Goal: Information Seeking & Learning: Learn about a topic

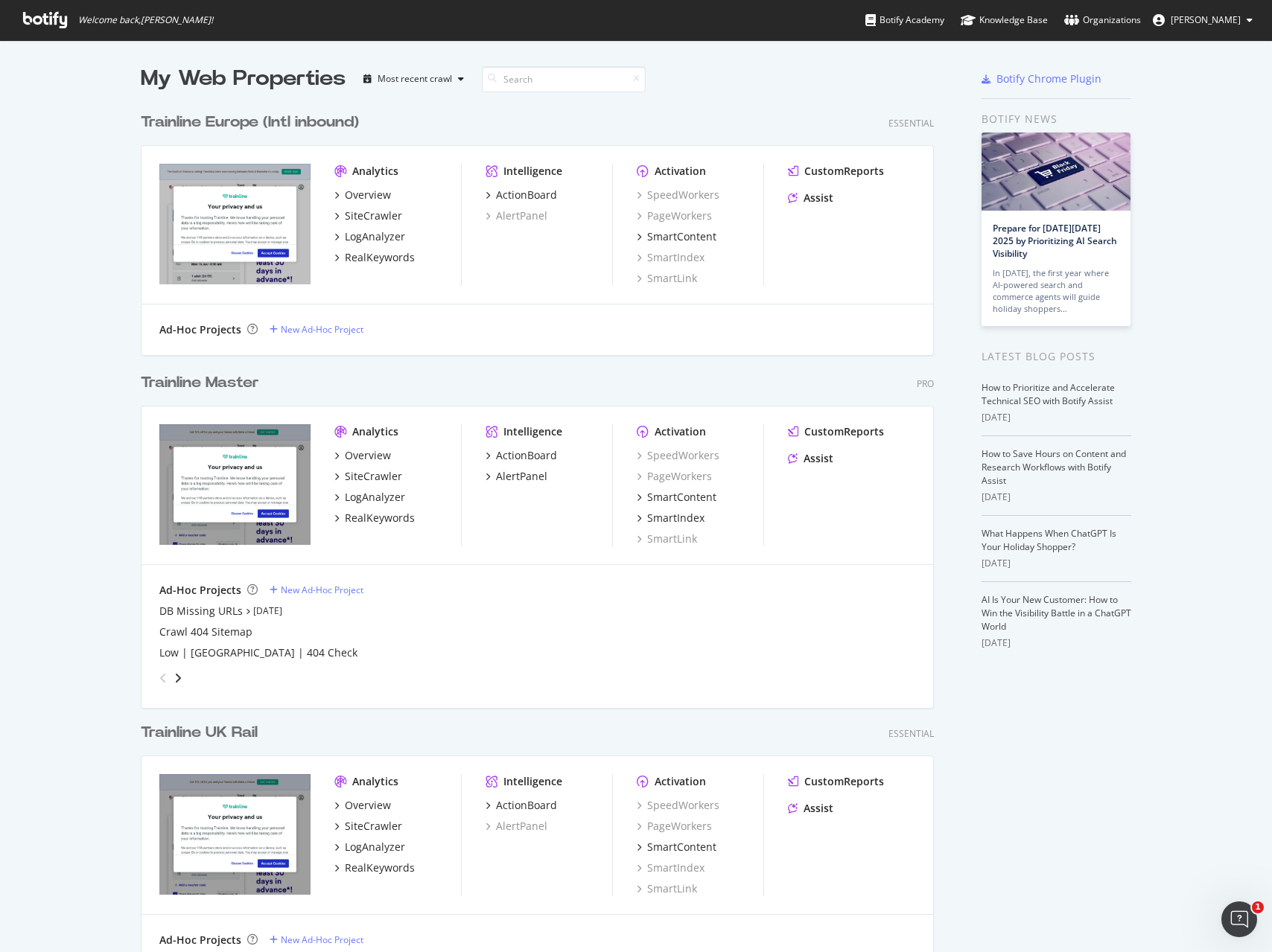
click at [234, 376] on div "Trainline Master" at bounding box center [200, 383] width 118 height 21
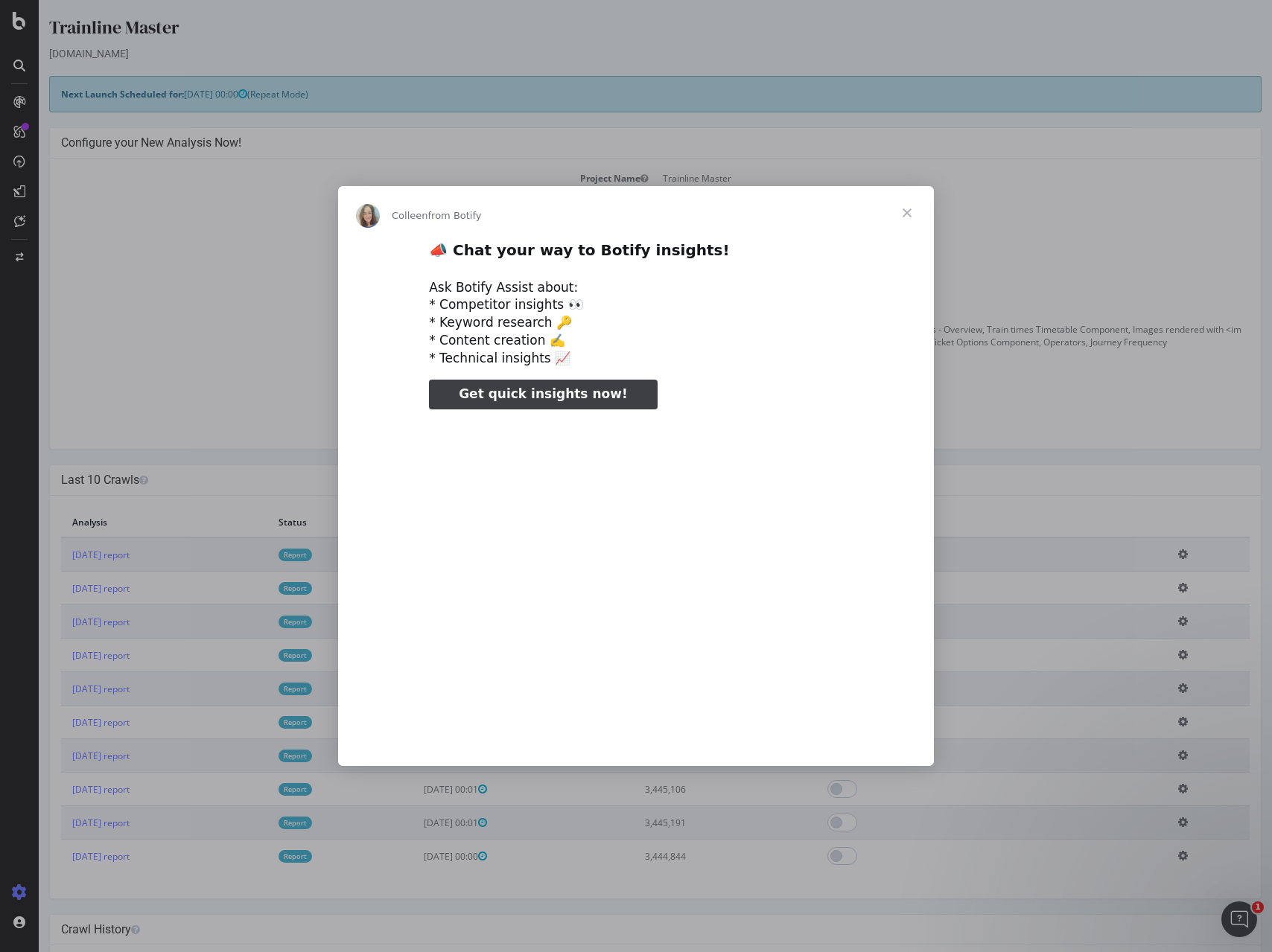
type input "1433796"
click at [919, 216] on span "Close" at bounding box center [906, 212] width 54 height 54
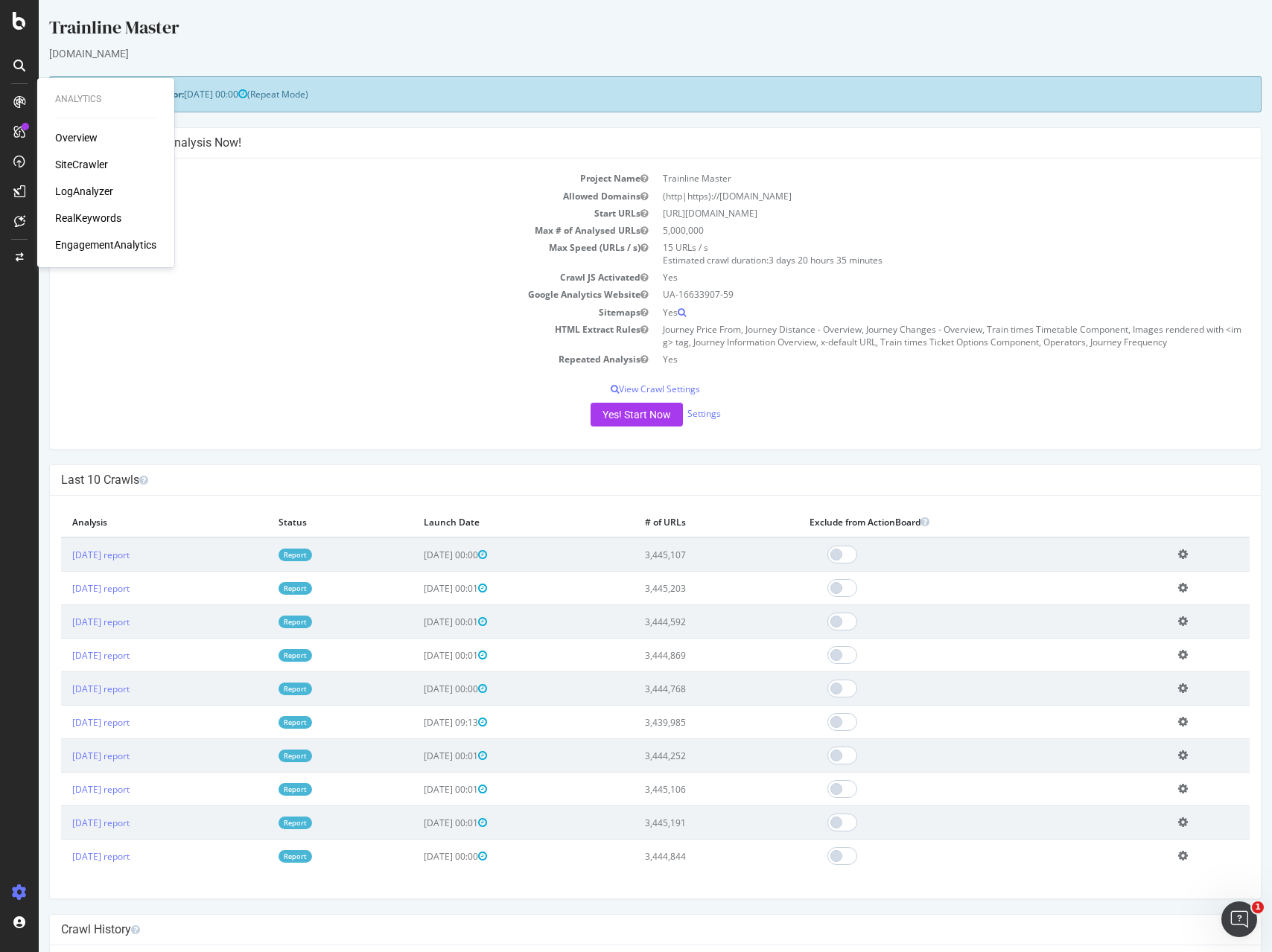
click at [93, 224] on div "RealKeywords" at bounding box center [87, 218] width 66 height 15
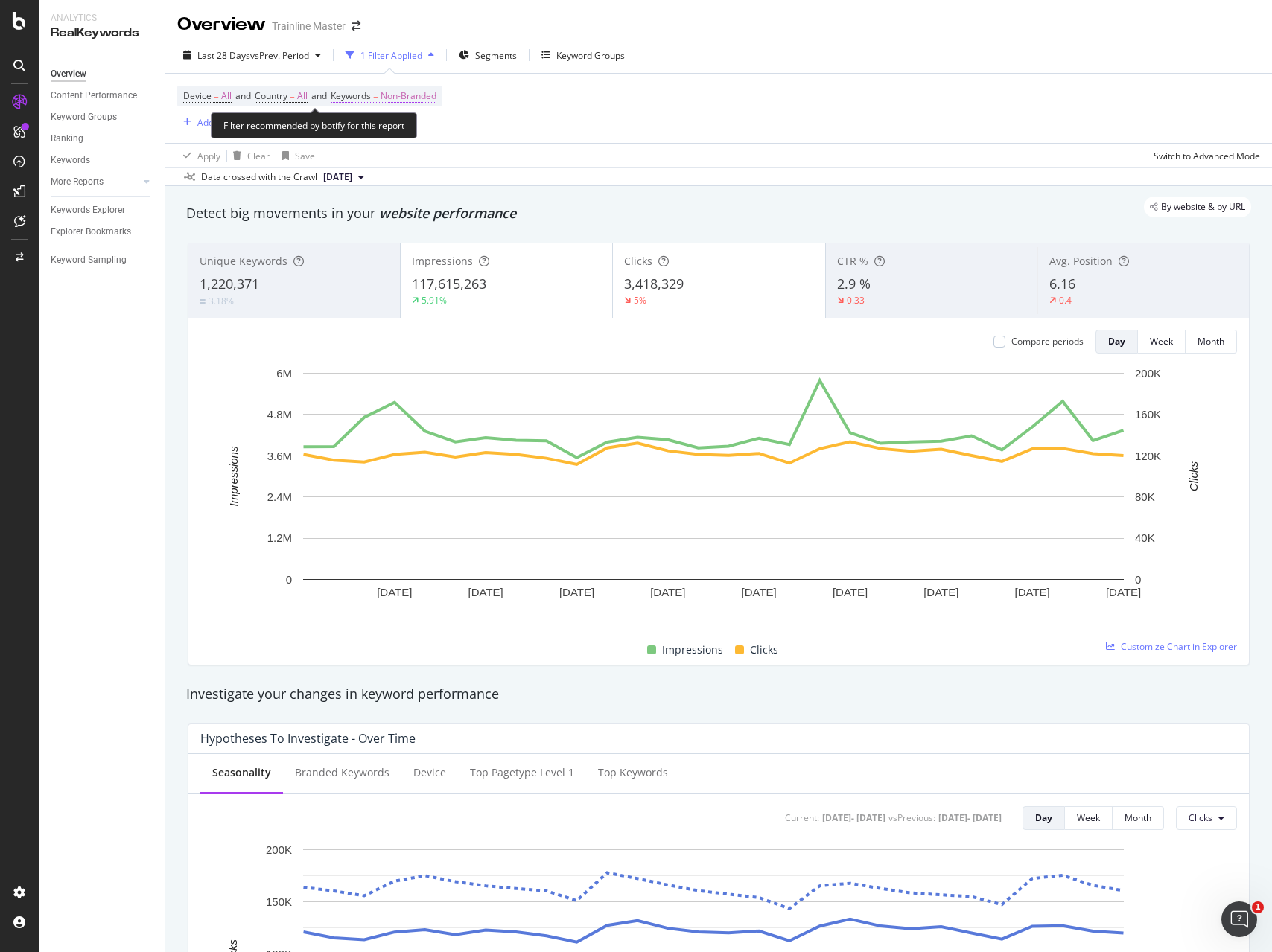
click at [400, 94] on span "Non-Branded" at bounding box center [408, 96] width 56 height 21
click at [414, 117] on div "Non-Branded Cancel Add filter Apply" at bounding box center [434, 145] width 188 height 74
click at [415, 122] on div "Non-Branded" at bounding box center [391, 130] width 79 height 22
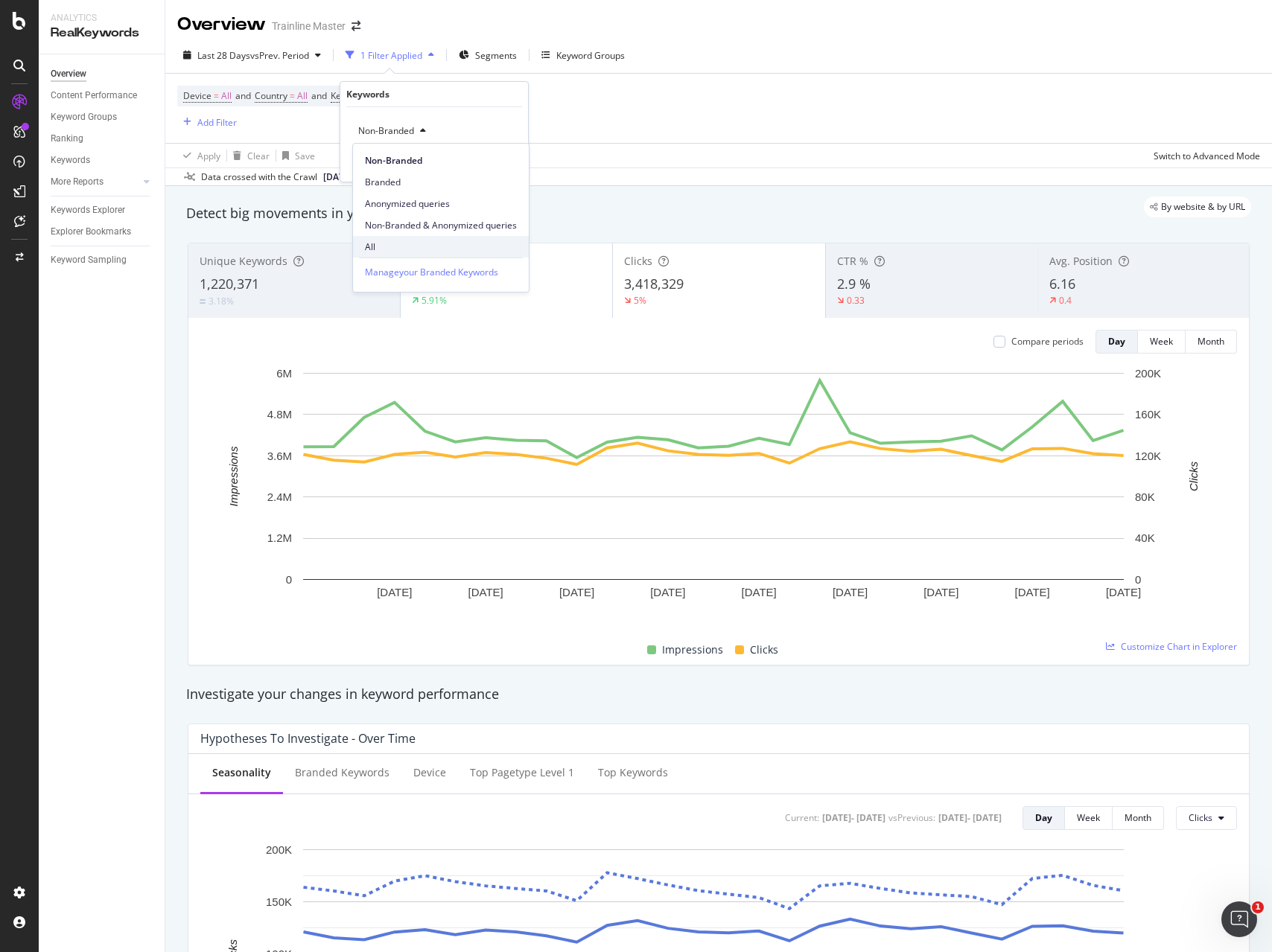
click at [388, 246] on span "All" at bounding box center [441, 247] width 152 height 13
click at [495, 158] on div "Apply" at bounding box center [504, 162] width 23 height 12
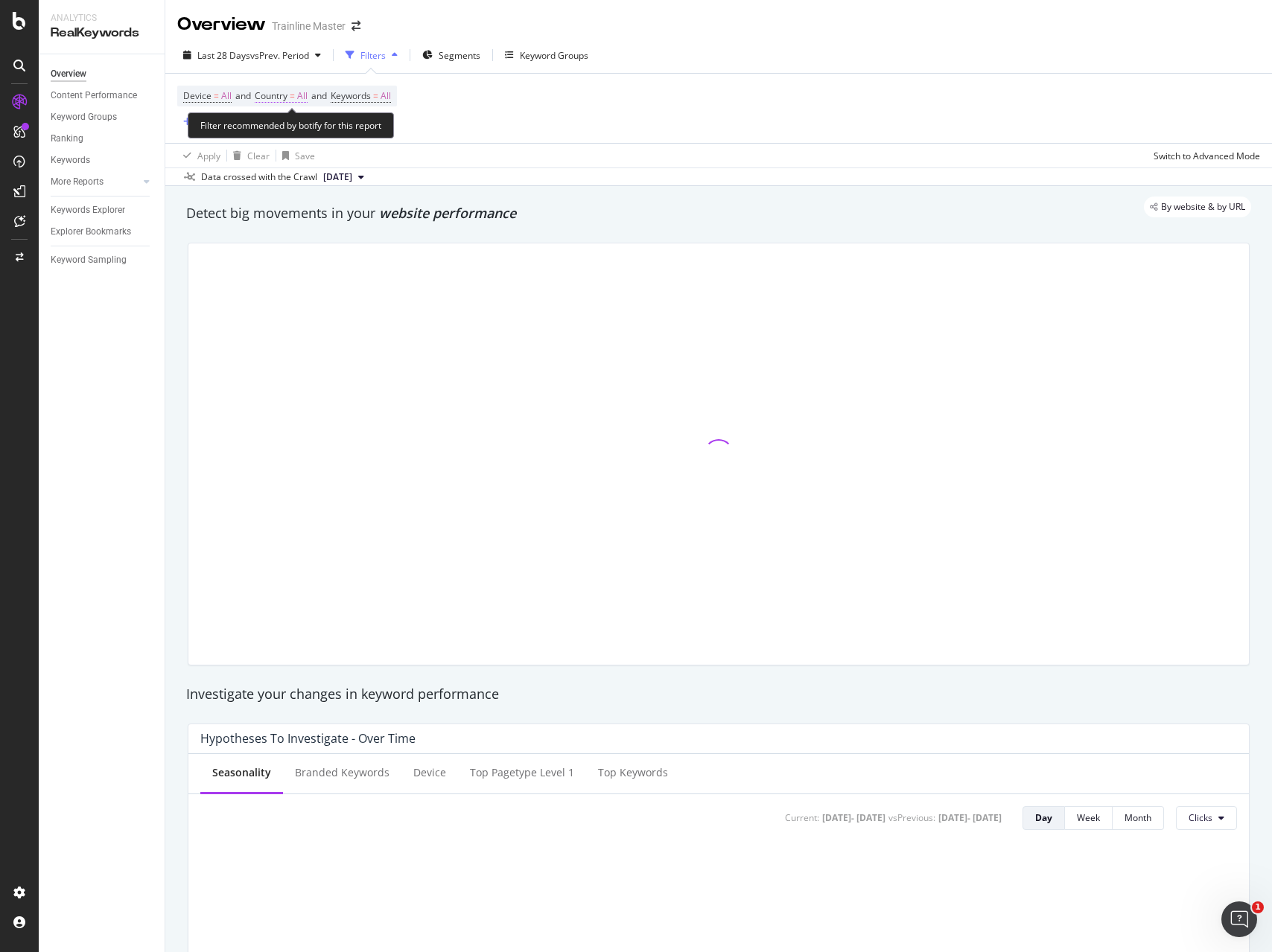
click at [286, 98] on span "Country" at bounding box center [271, 95] width 33 height 12
click at [289, 131] on icon at bounding box center [287, 131] width 11 height 9
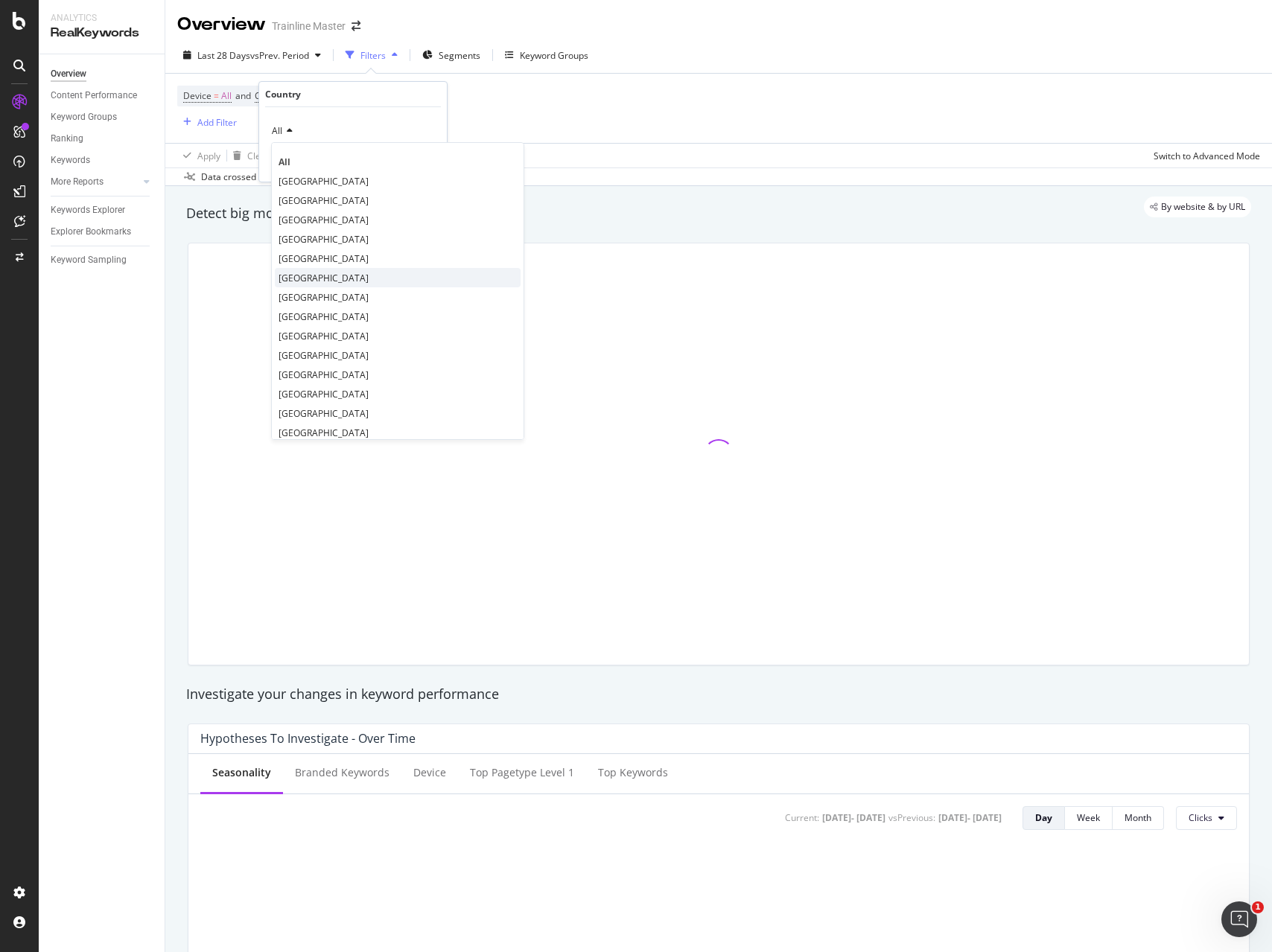
click at [348, 285] on div "[GEOGRAPHIC_DATA]" at bounding box center [398, 278] width 246 height 19
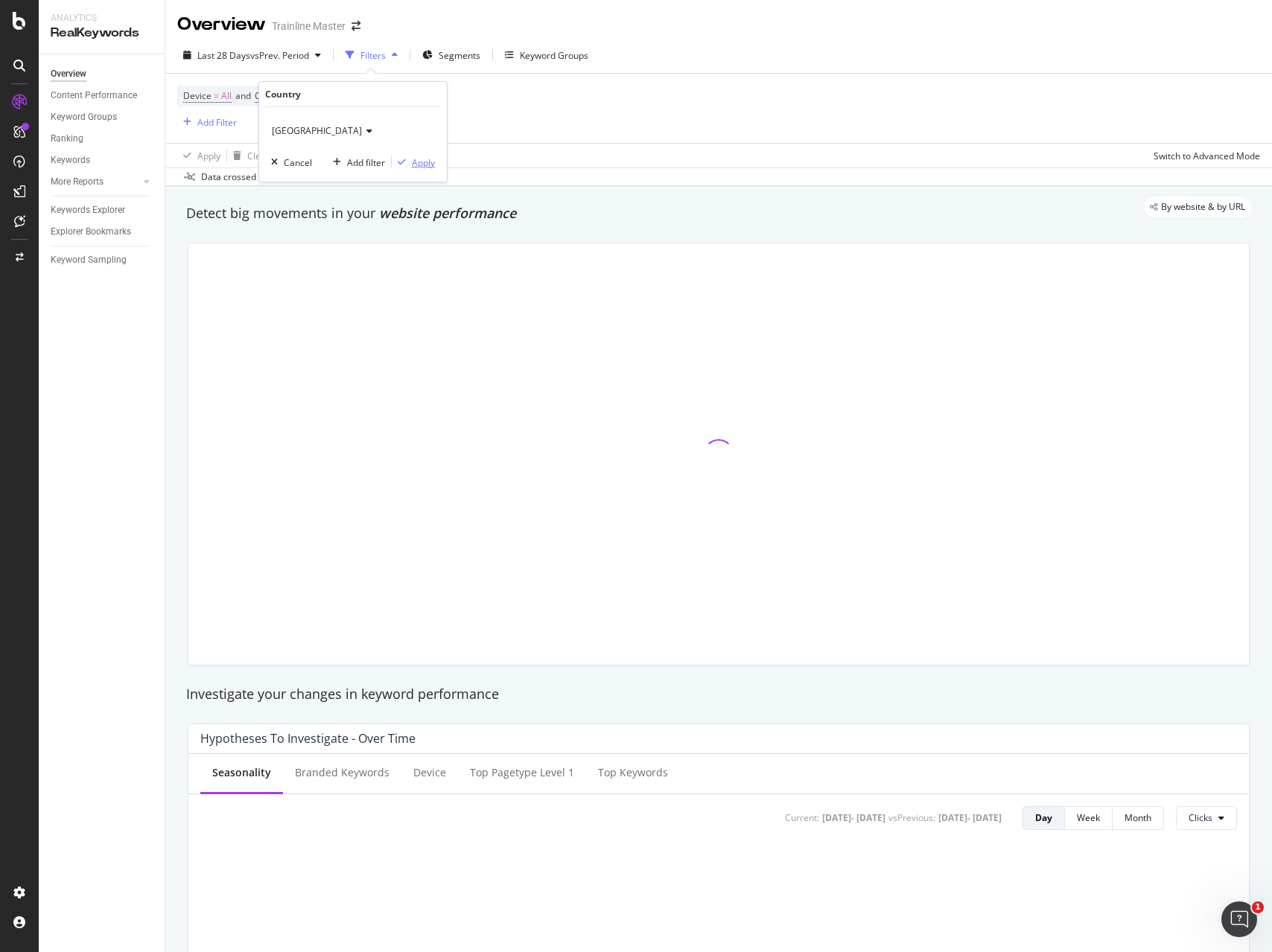
click at [419, 165] on div "Apply" at bounding box center [423, 162] width 23 height 12
click at [227, 123] on div "Add Filter" at bounding box center [217, 123] width 40 height 12
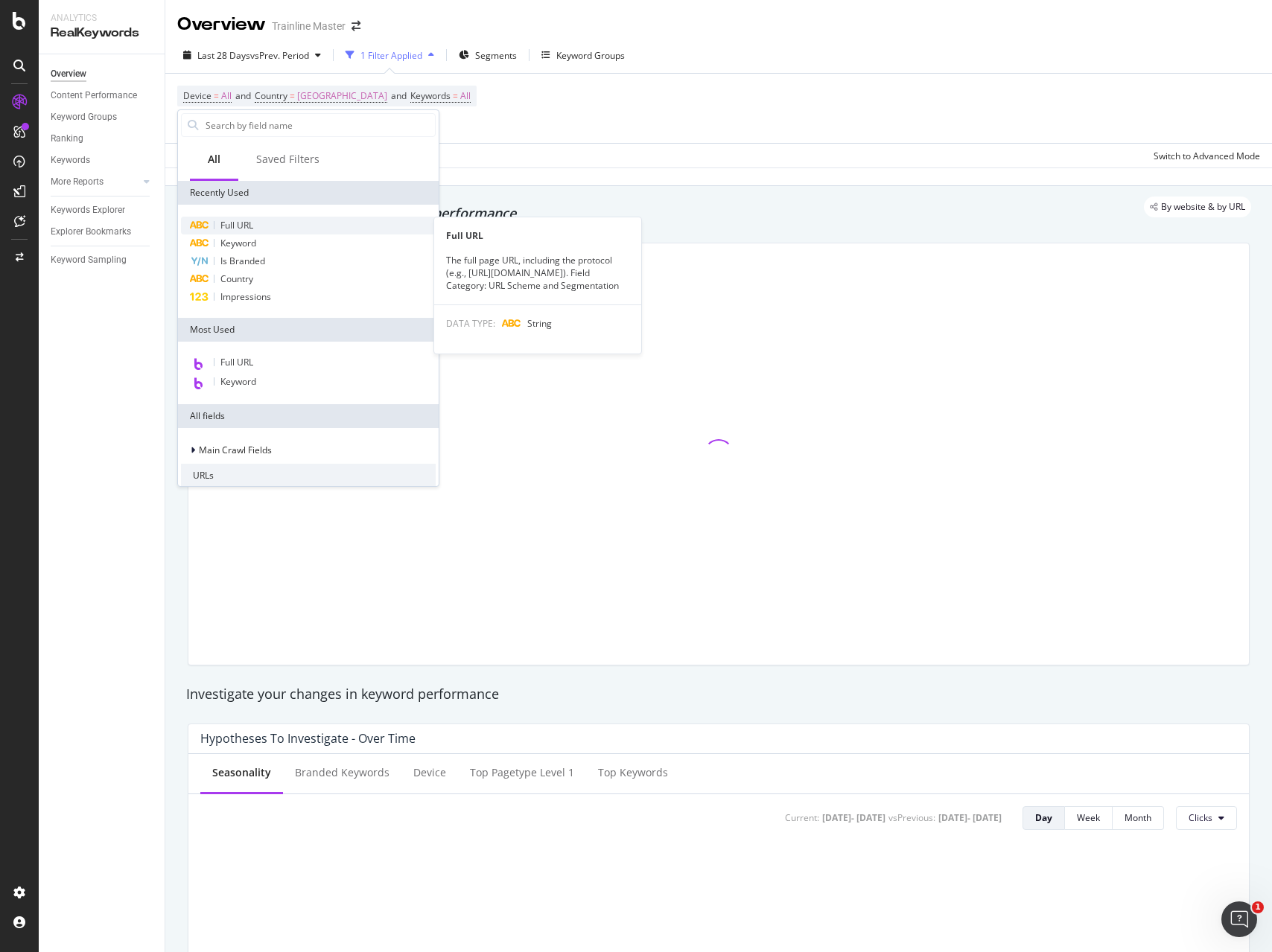
click at [256, 225] on div "Full URL" at bounding box center [308, 226] width 255 height 18
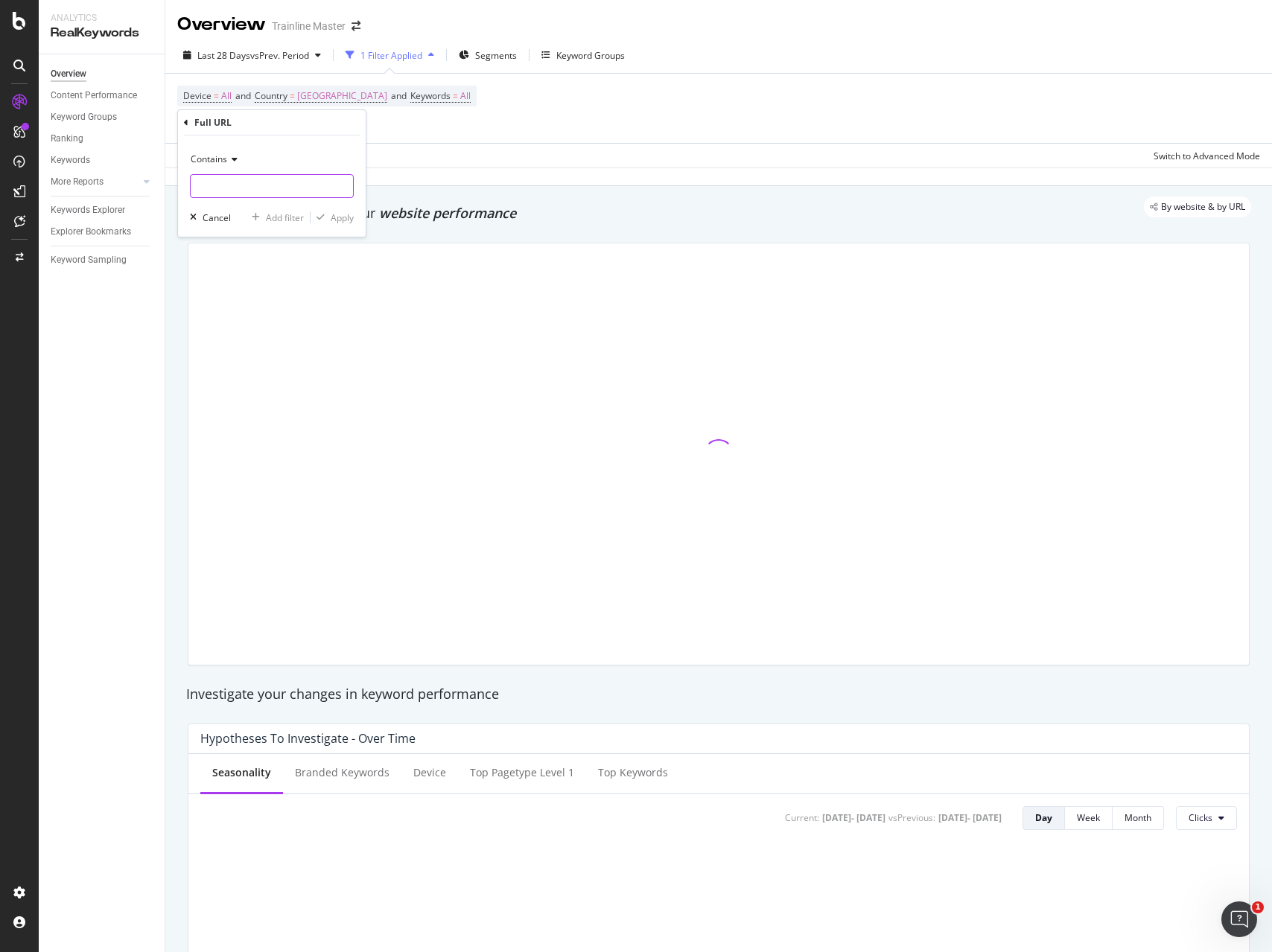
click at [276, 177] on input "text" at bounding box center [272, 186] width 162 height 24
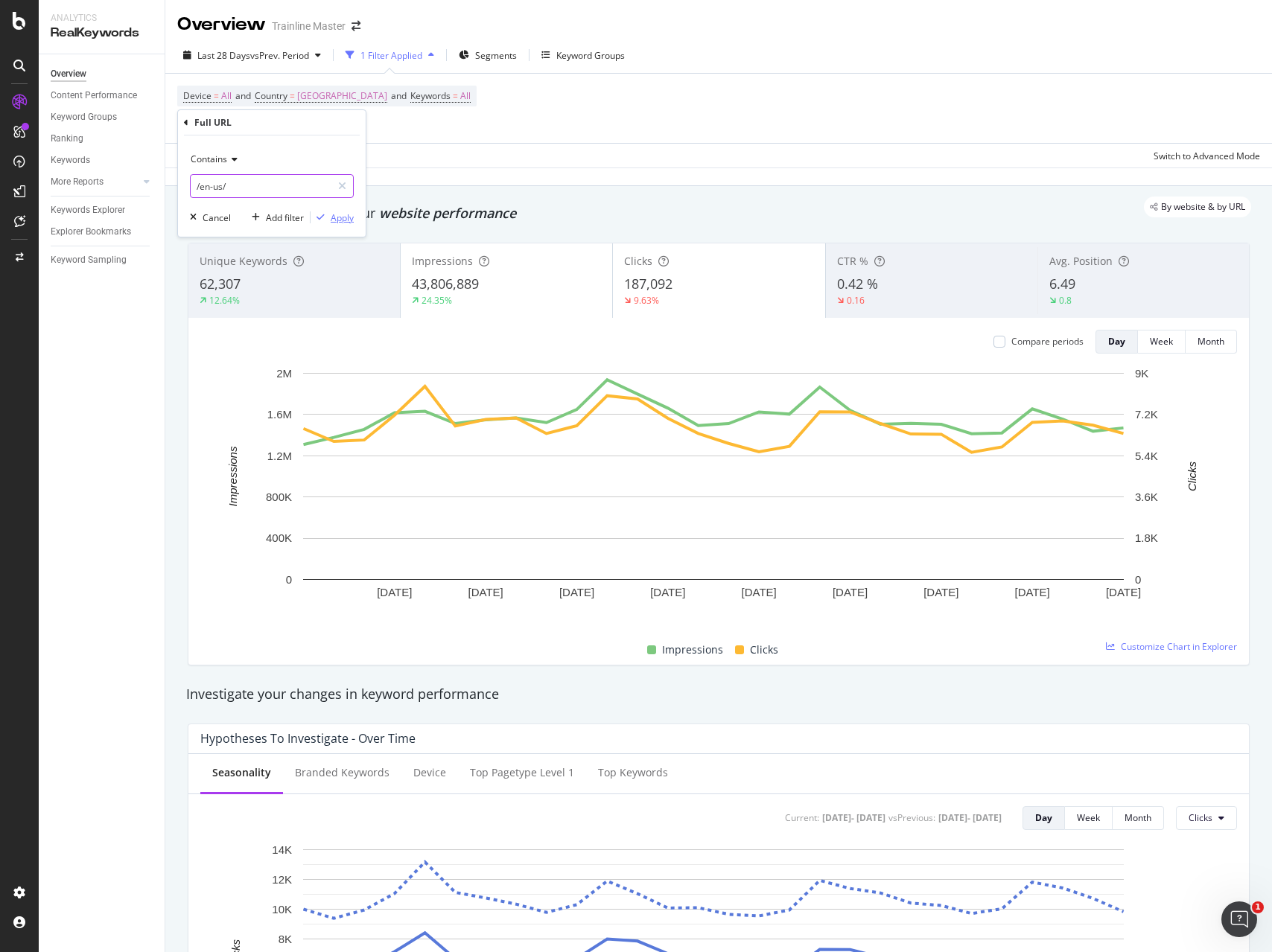
type input "/en-us/"
click at [333, 219] on div "Apply" at bounding box center [342, 218] width 23 height 12
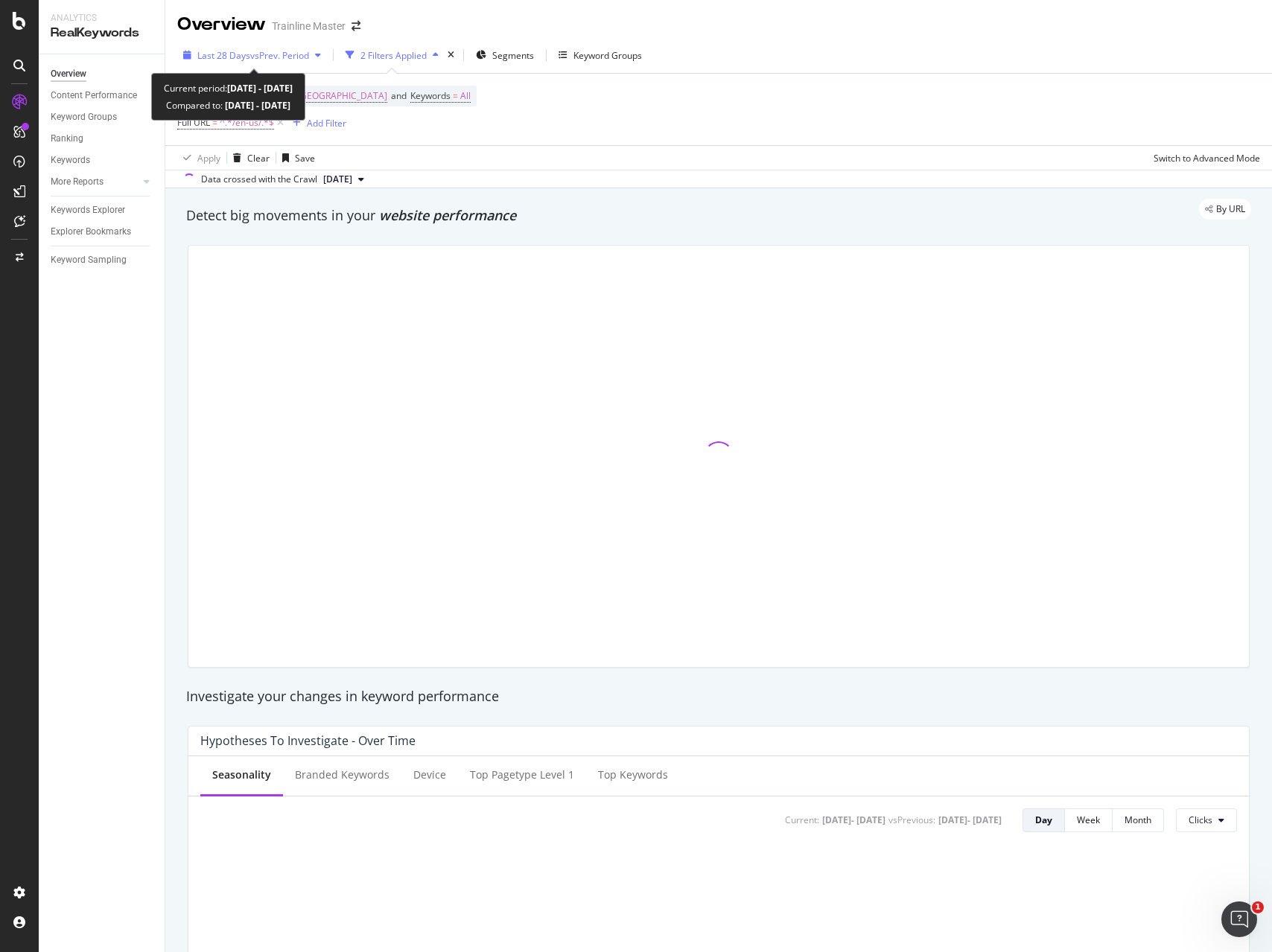
click at [237, 46] on div "Last 28 Days vs Prev. Period" at bounding box center [252, 55] width 150 height 22
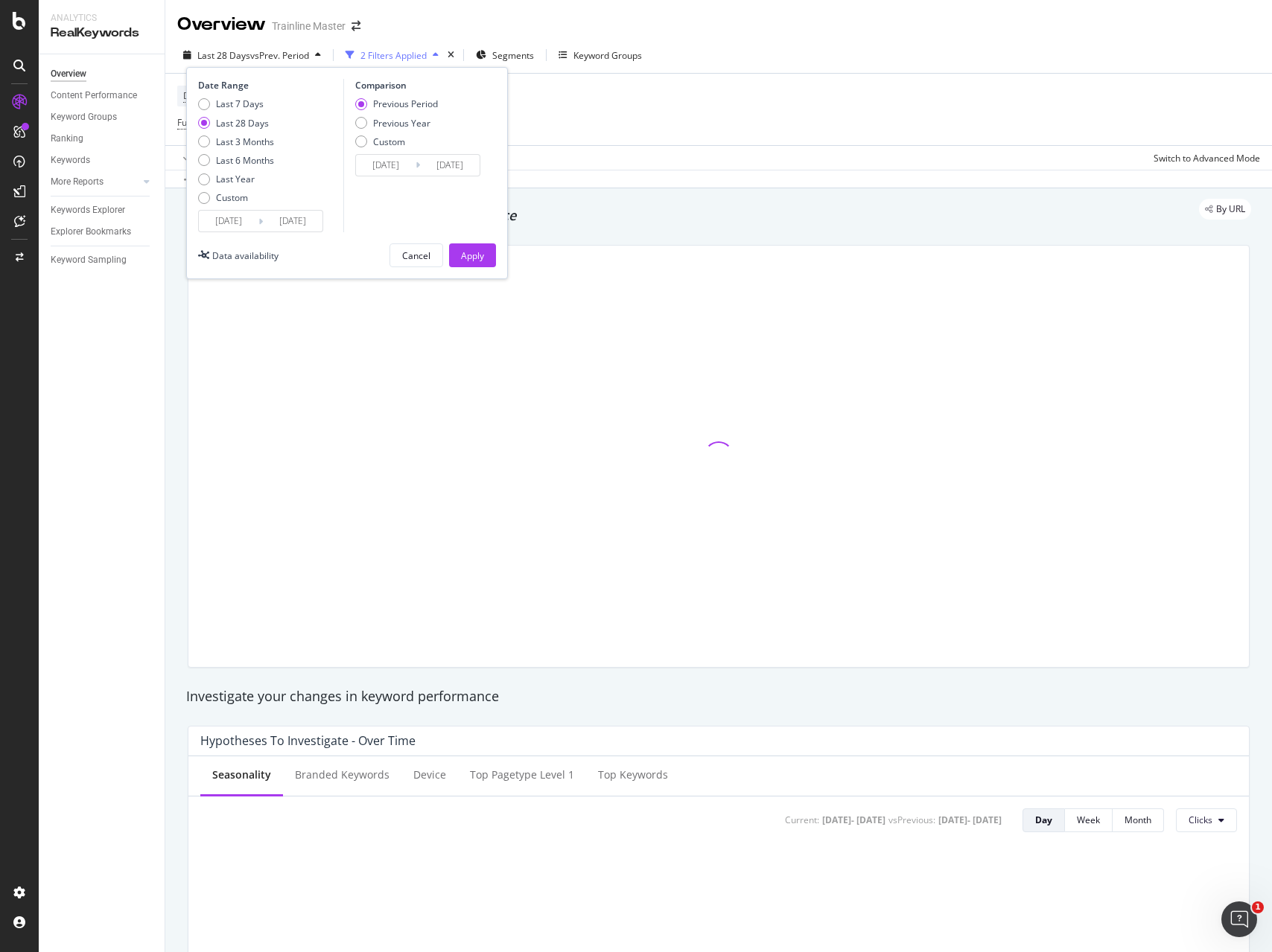
click at [256, 219] on input "[DATE]" at bounding box center [229, 221] width 60 height 21
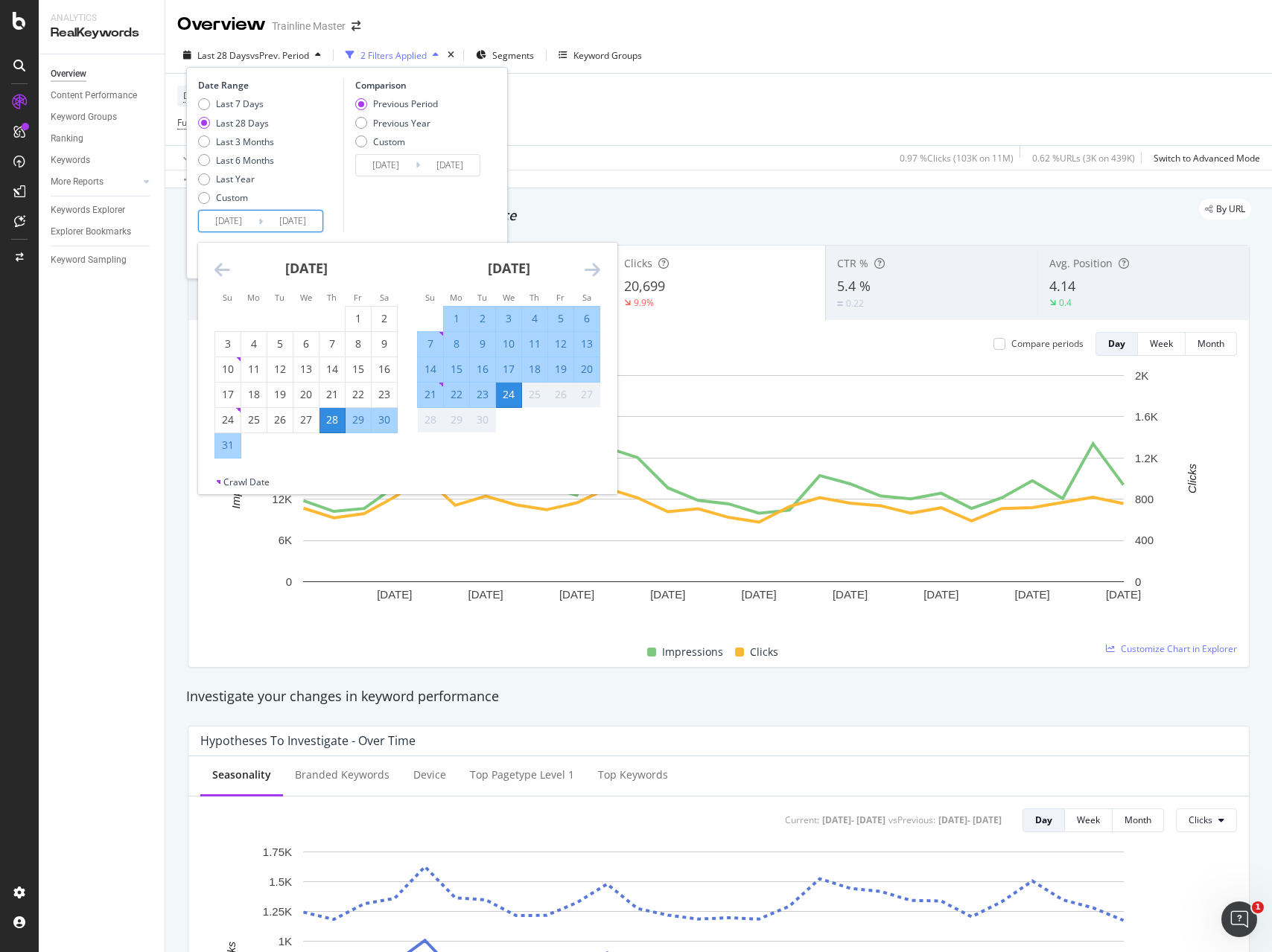
click at [429, 367] on div "14" at bounding box center [430, 368] width 26 height 15
type input "[DATE]"
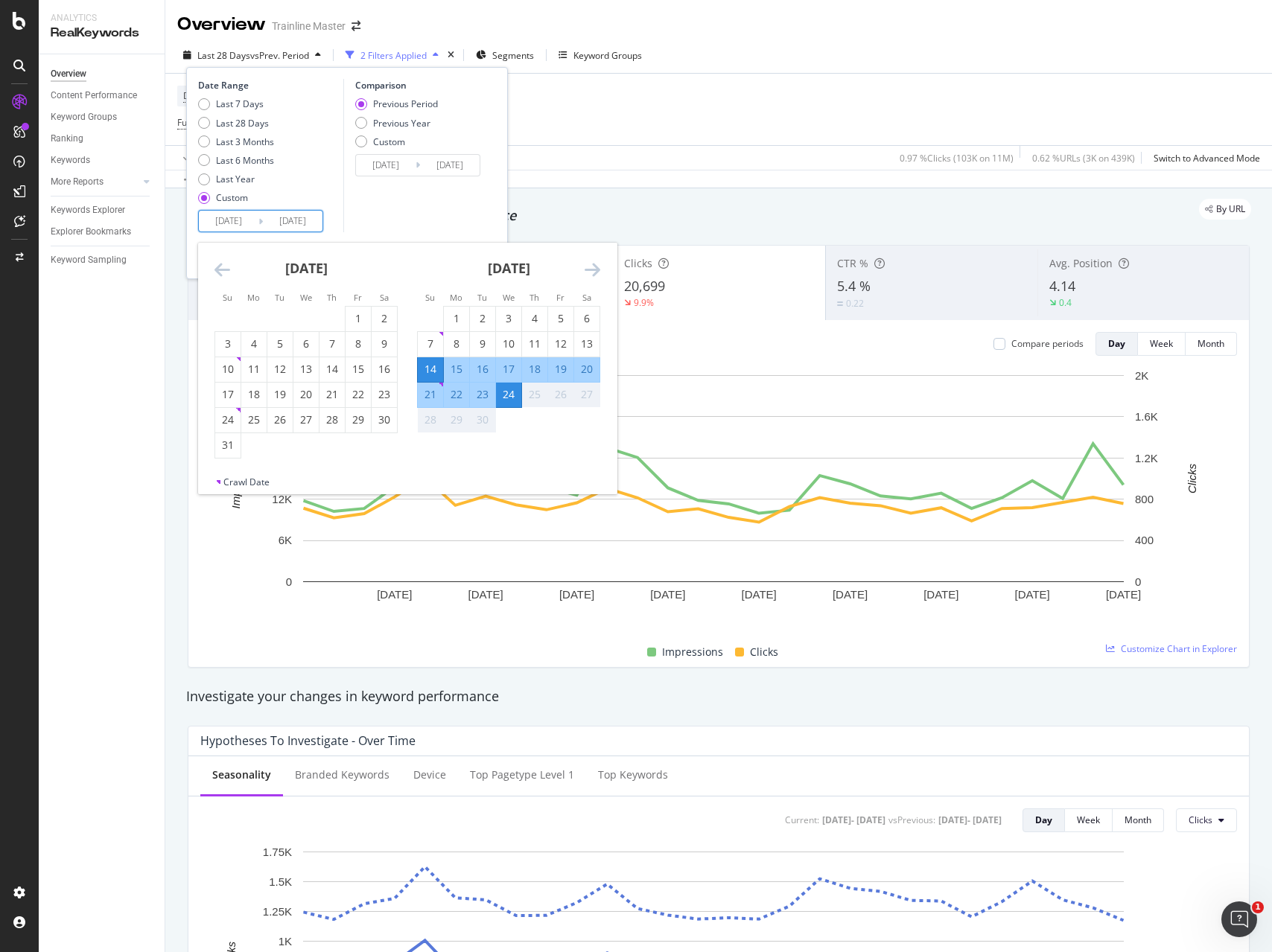
click at [583, 376] on div "20" at bounding box center [586, 368] width 26 height 15
type input "[DATE]"
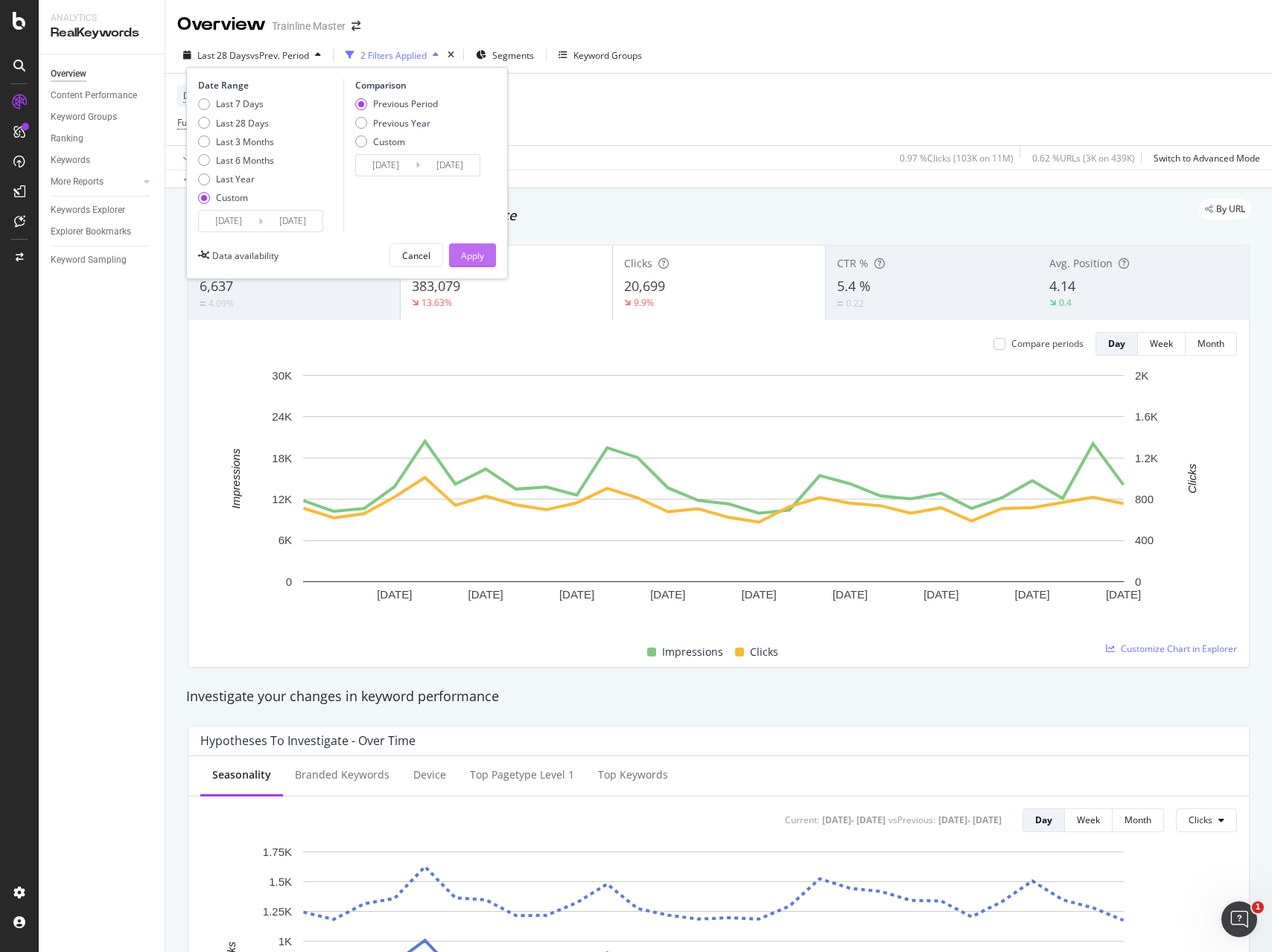
click at [470, 253] on div "Apply" at bounding box center [472, 256] width 23 height 12
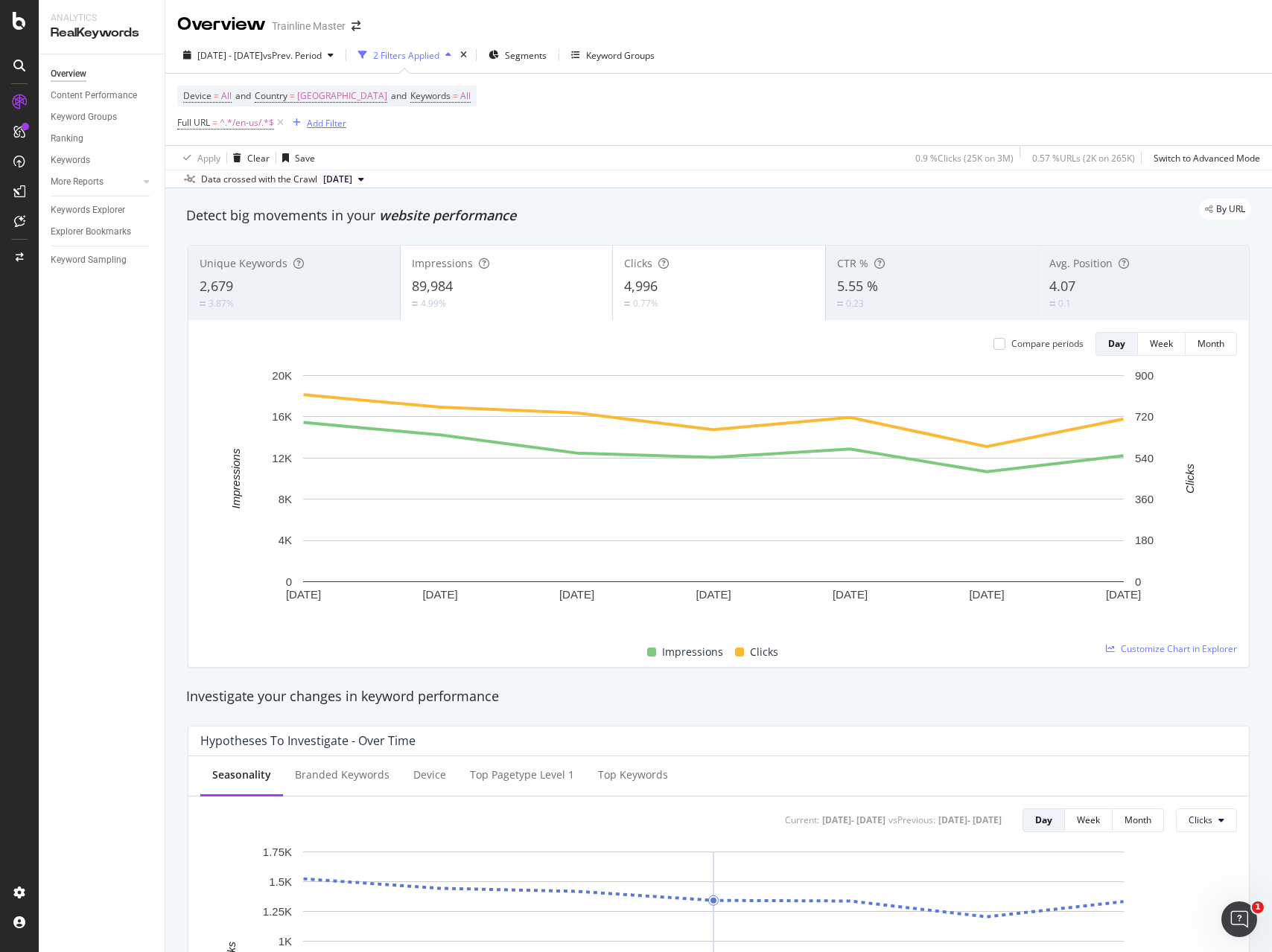
click at [325, 126] on div "Add Filter" at bounding box center [326, 123] width 40 height 12
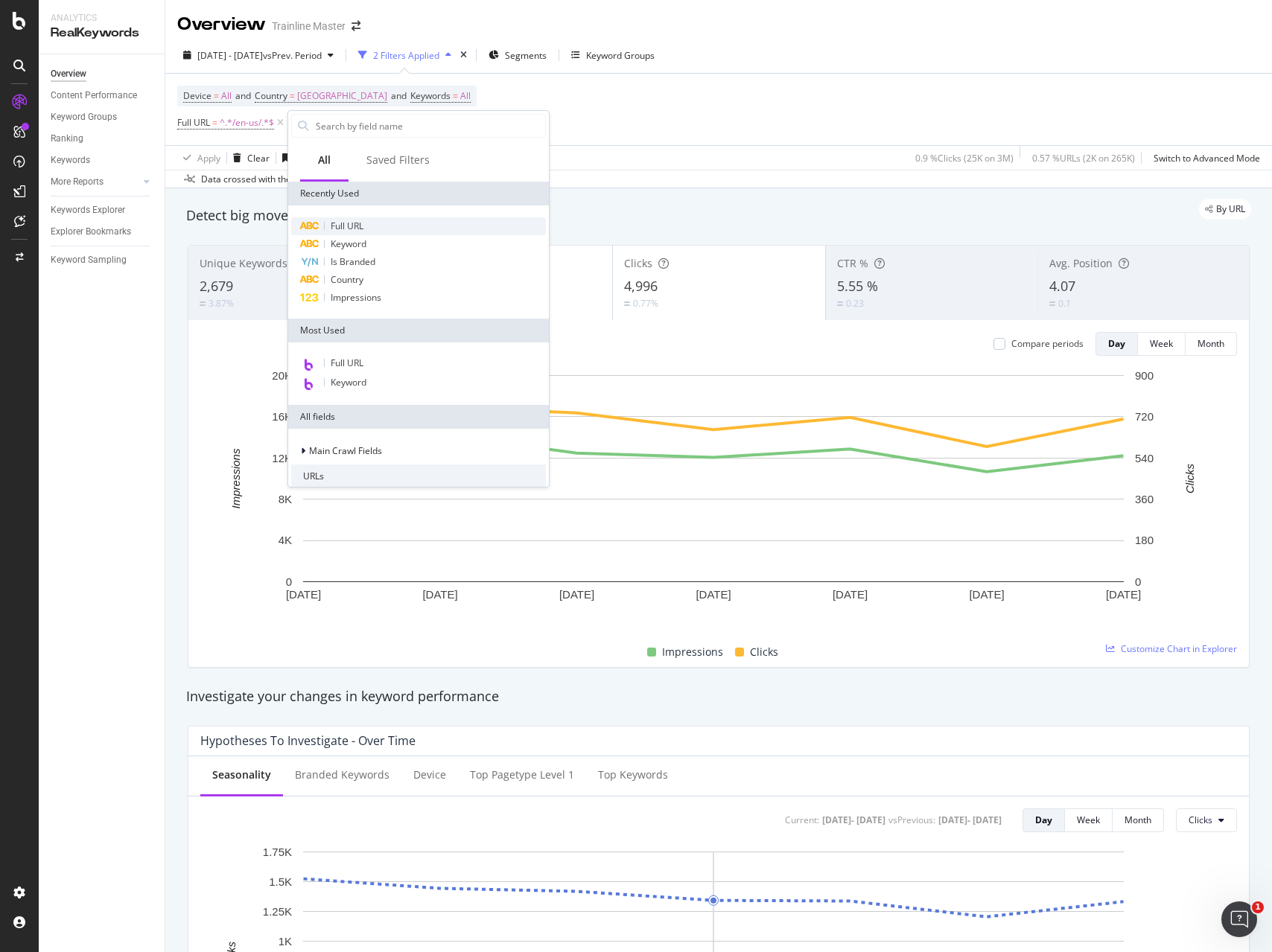
click at [363, 224] on span "Full URL" at bounding box center [346, 226] width 33 height 12
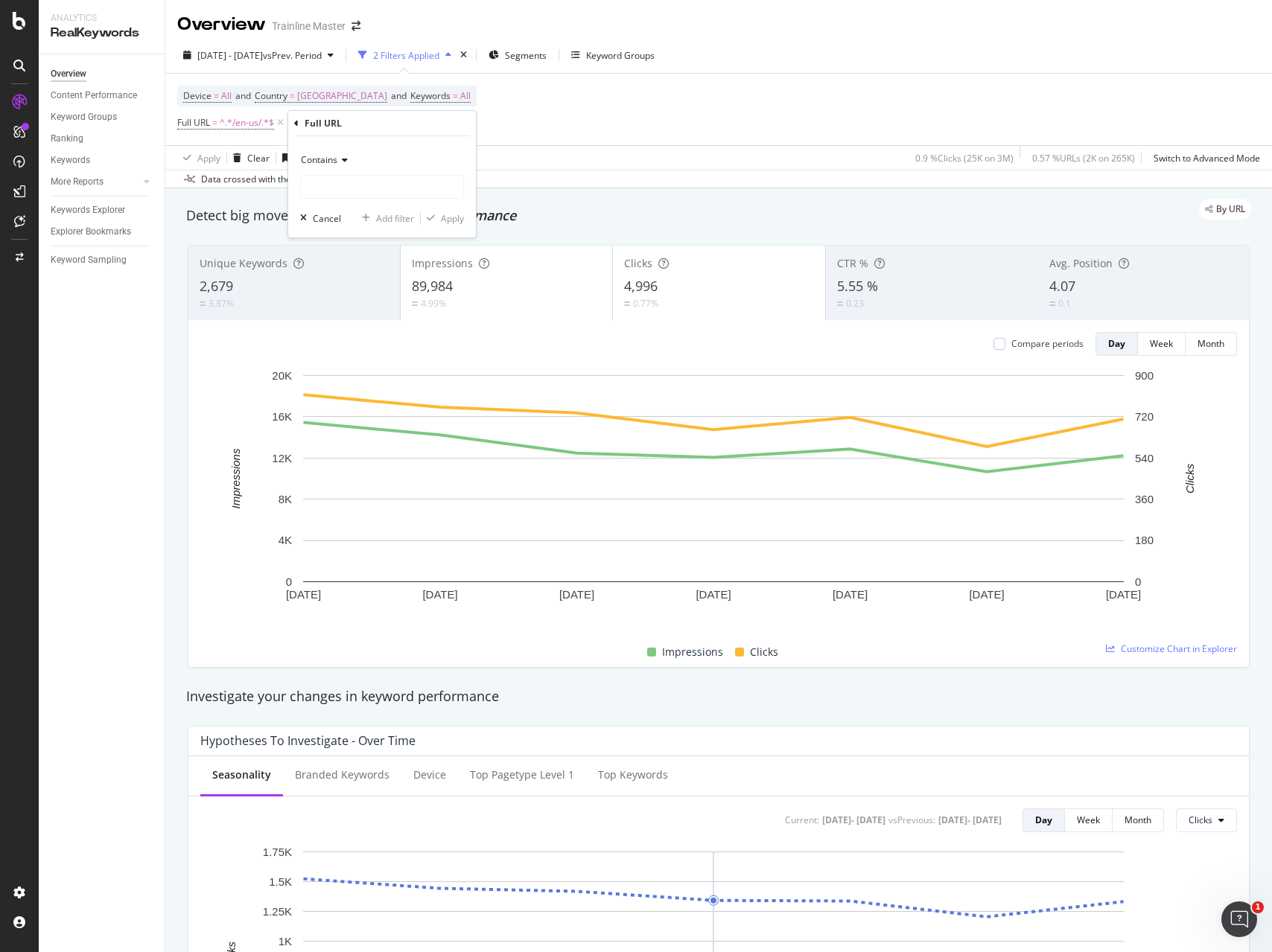
click at [333, 153] on span "Contains" at bounding box center [318, 160] width 36 height 12
click at [354, 320] on span "Doesn't contain" at bounding box center [339, 326] width 64 height 12
click at [347, 190] on input "text" at bounding box center [382, 186] width 162 height 24
type input "/via/"
click at [434, 212] on div "Apply" at bounding box center [442, 218] width 43 height 13
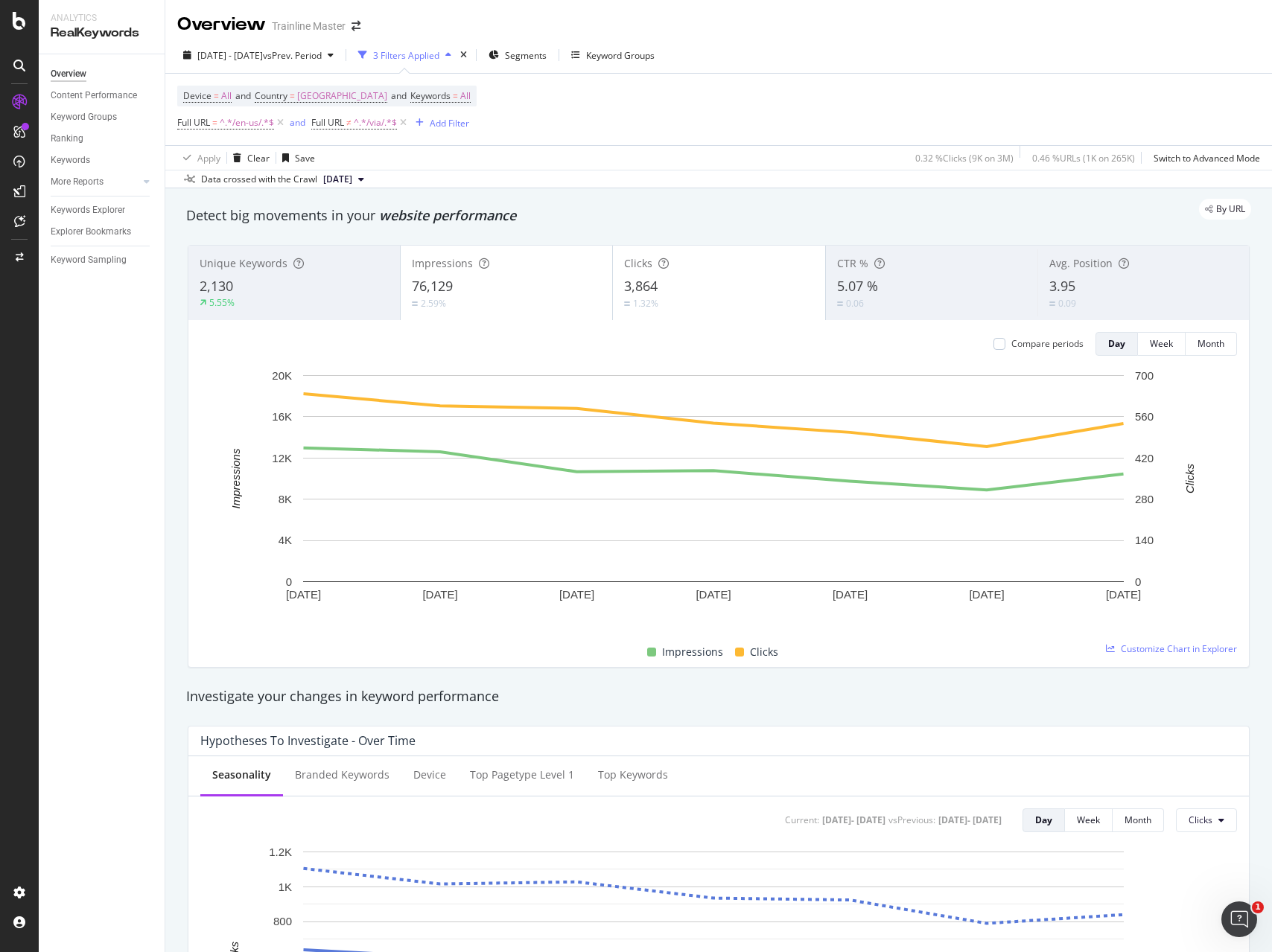
click at [597, 210] on div "By URL" at bounding box center [710, 210] width 1080 height 21
click at [322, 60] on span "vs Prev. Period" at bounding box center [292, 56] width 59 height 12
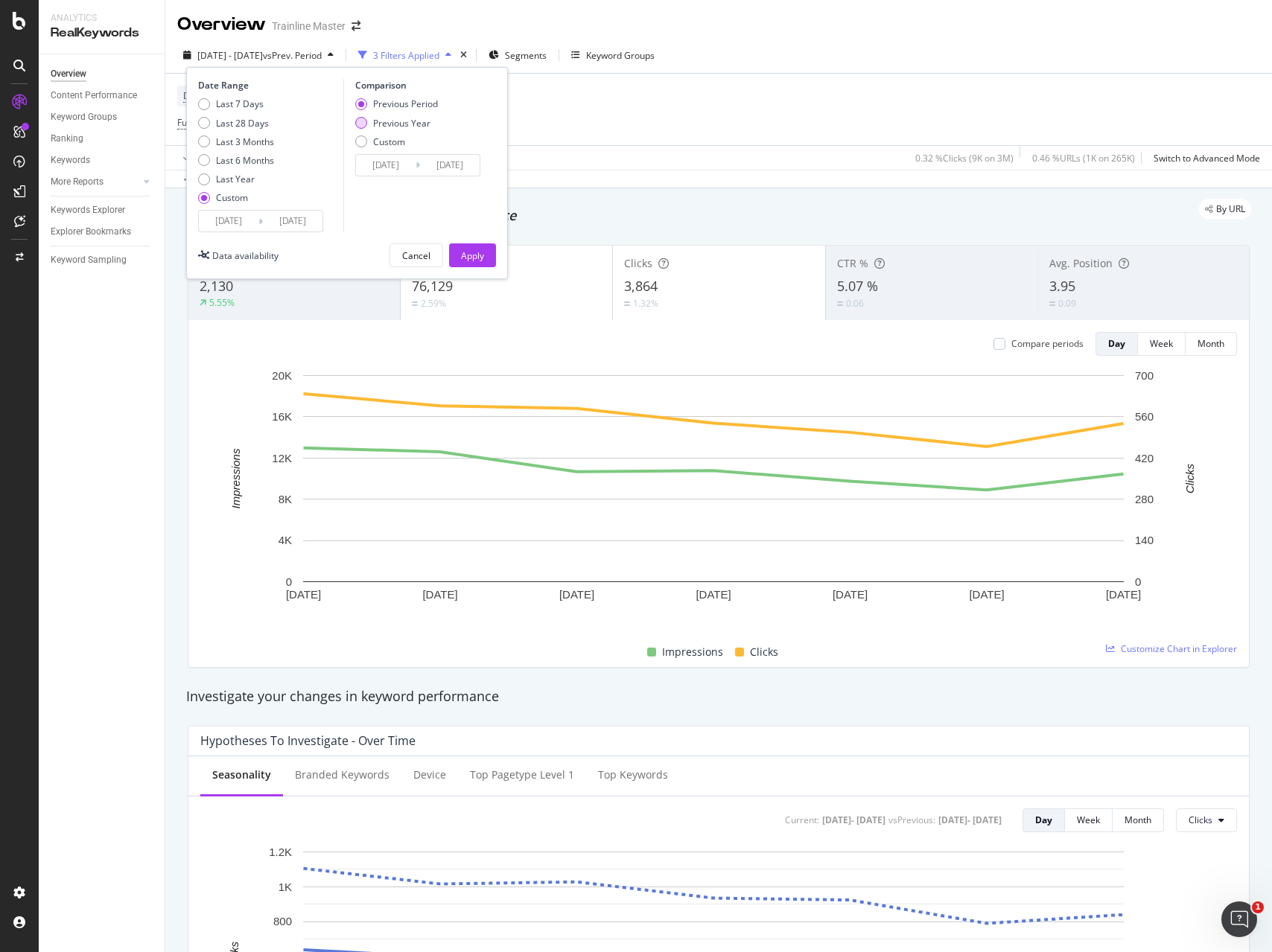
click at [388, 120] on div "Previous Year" at bounding box center [401, 123] width 57 height 12
type input "[DATE]"
click at [472, 250] on div "Apply" at bounding box center [472, 256] width 23 height 12
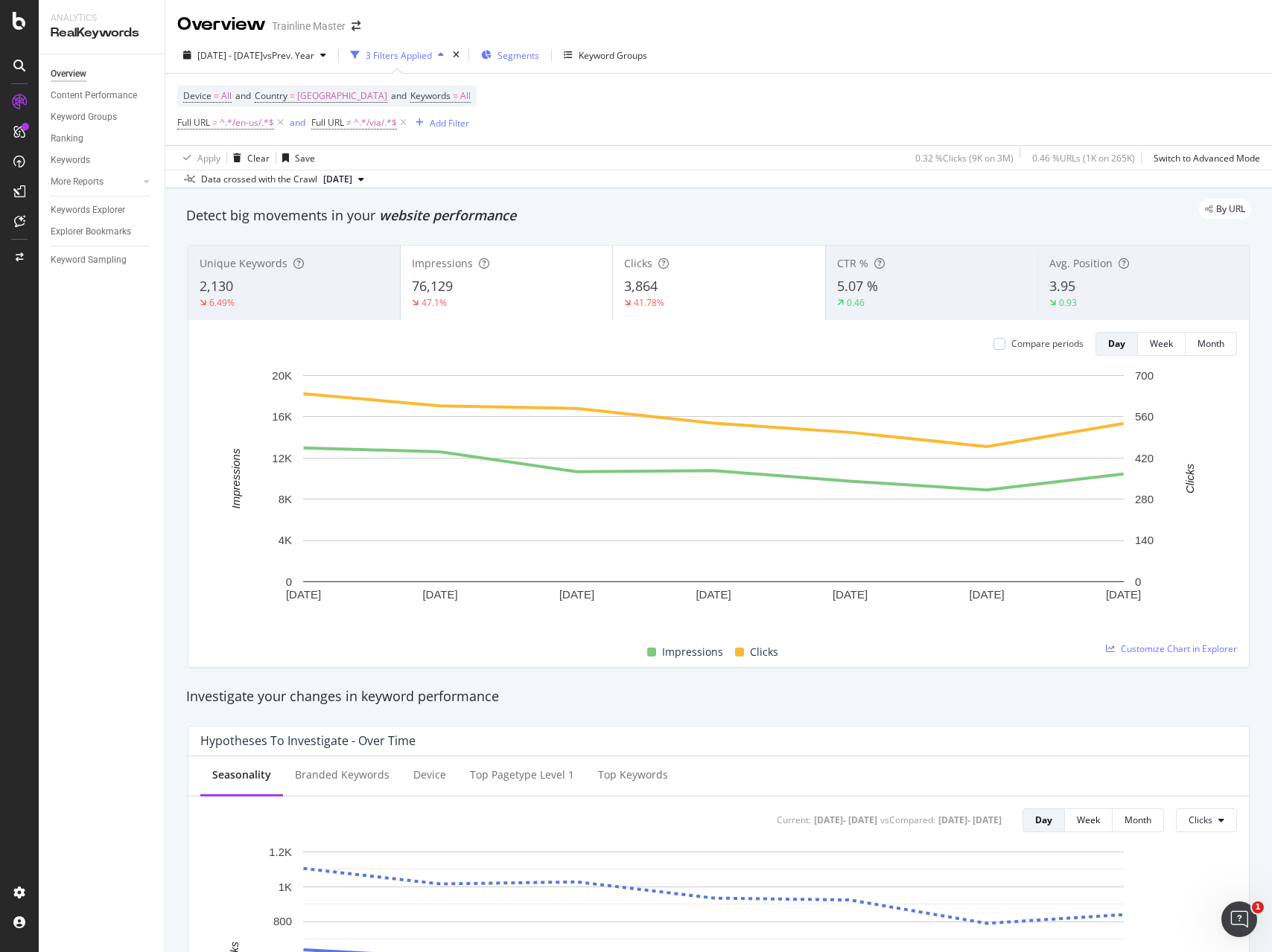
click at [539, 56] on span "Segments" at bounding box center [517, 56] width 41 height 12
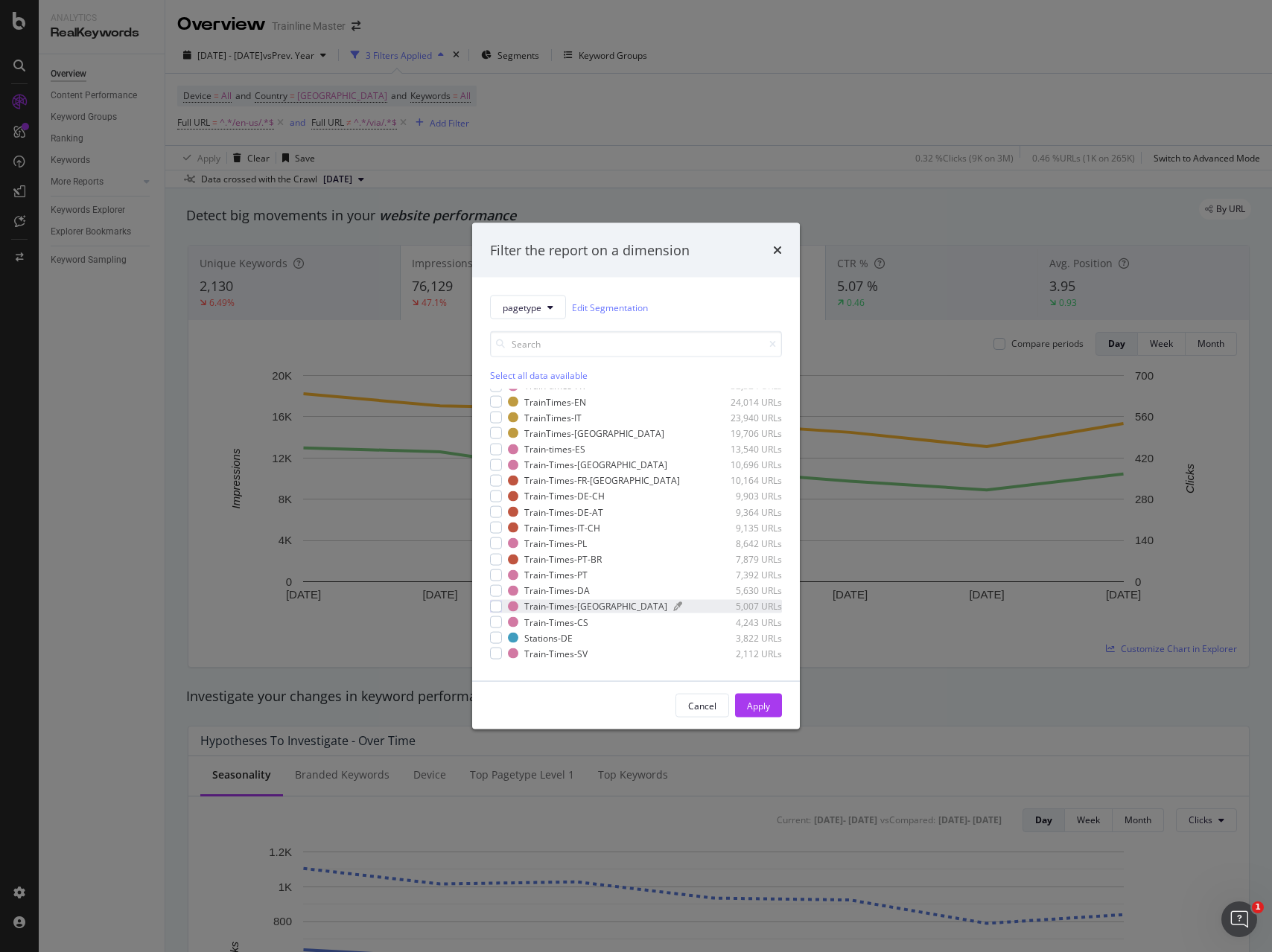
scroll to position [304, 0]
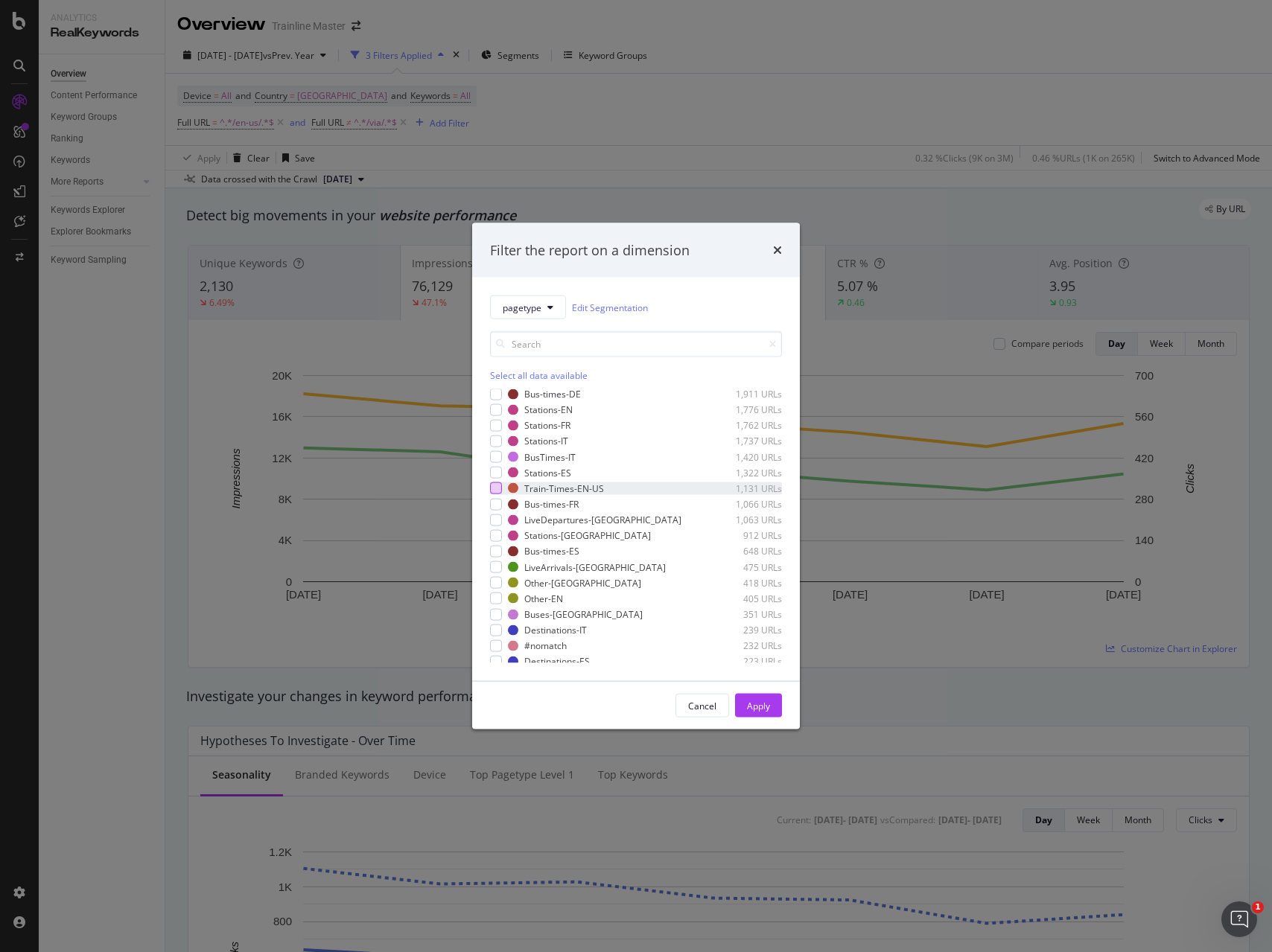
click at [495, 483] on div "modal" at bounding box center [496, 488] width 12 height 12
click at [741, 705] on button "Apply" at bounding box center [758, 705] width 47 height 24
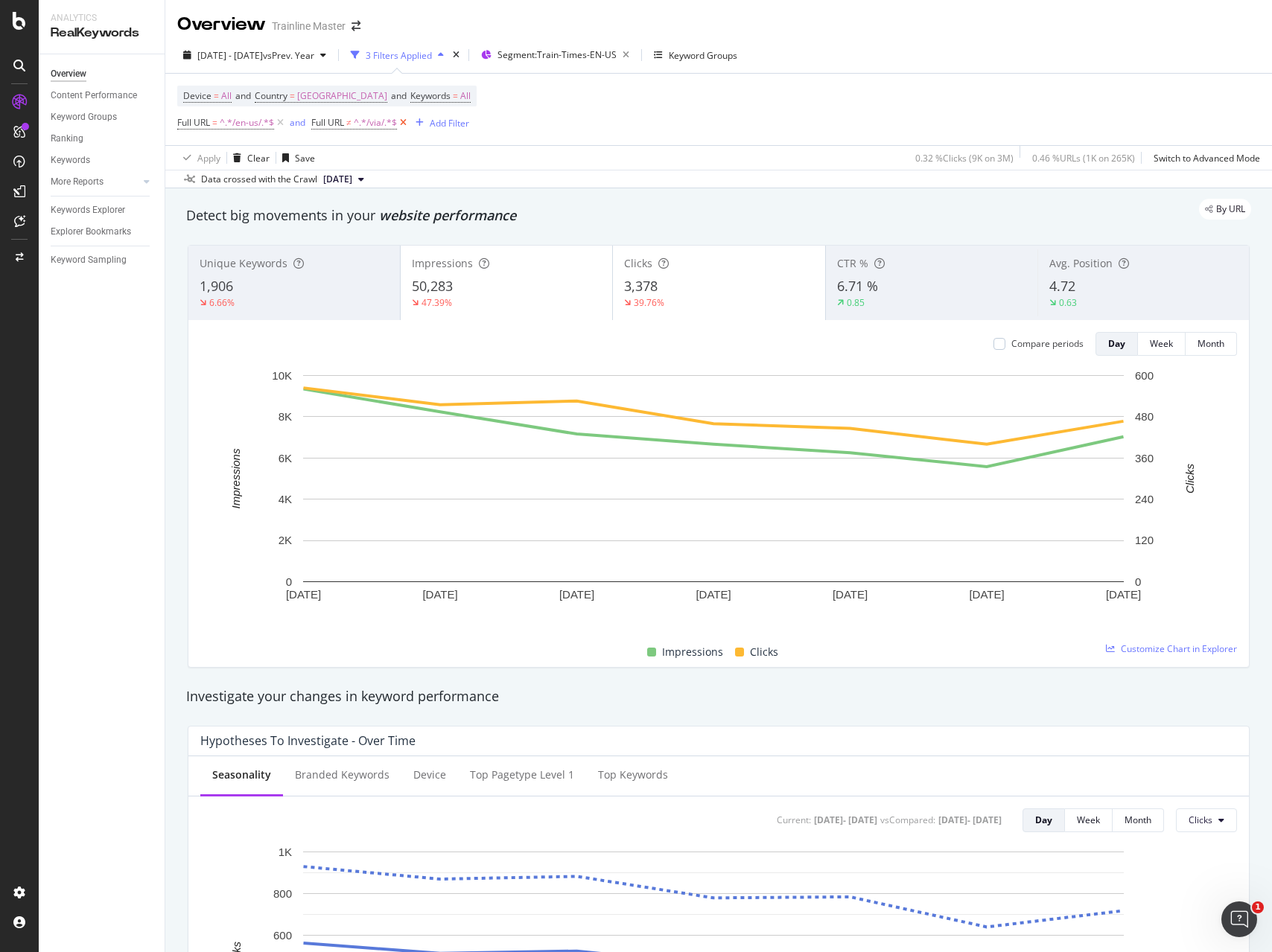
click at [408, 126] on icon at bounding box center [403, 123] width 12 height 15
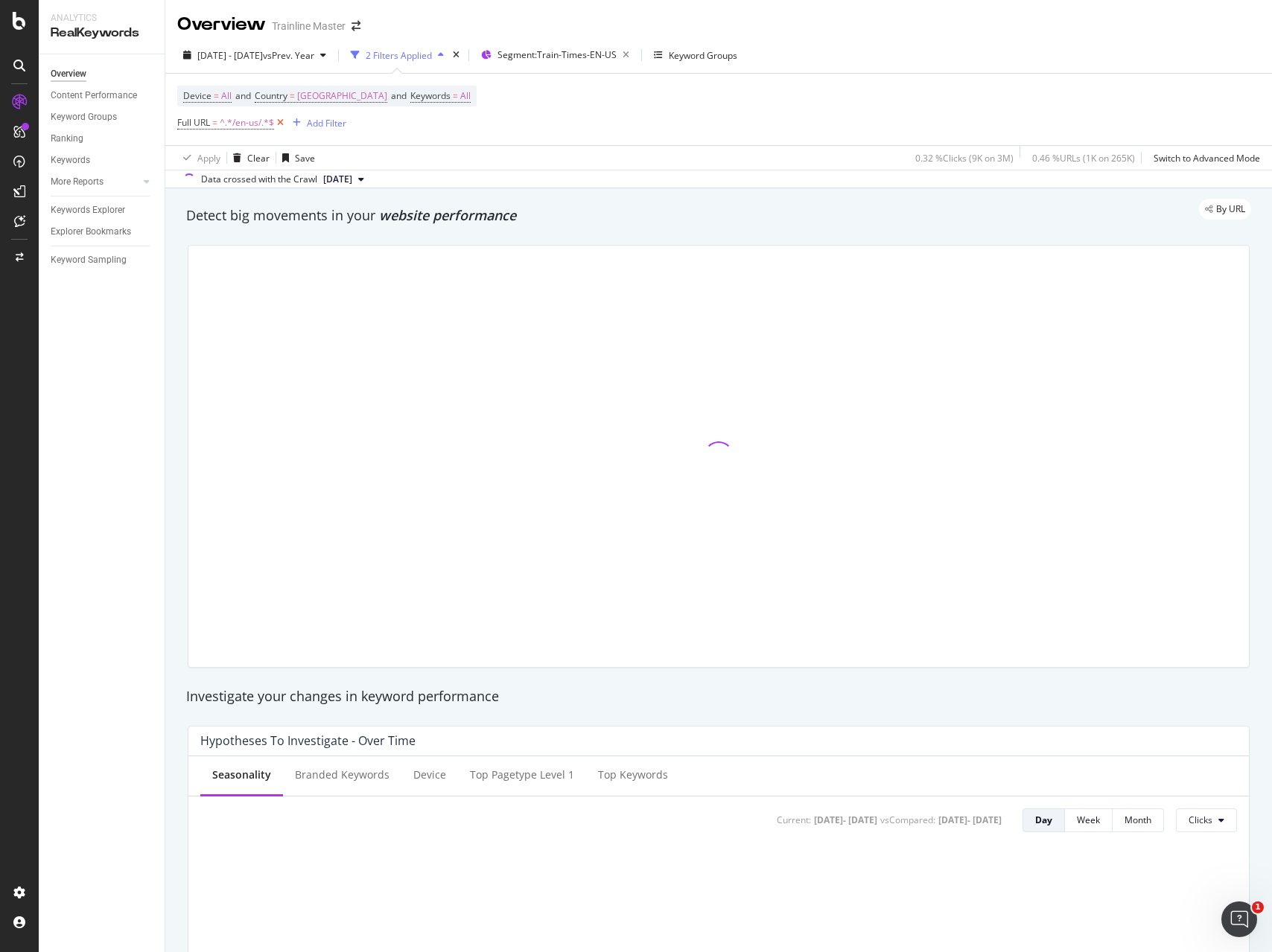
click at [279, 126] on icon at bounding box center [280, 123] width 12 height 15
click at [450, 92] on span "Keywords" at bounding box center [430, 95] width 41 height 12
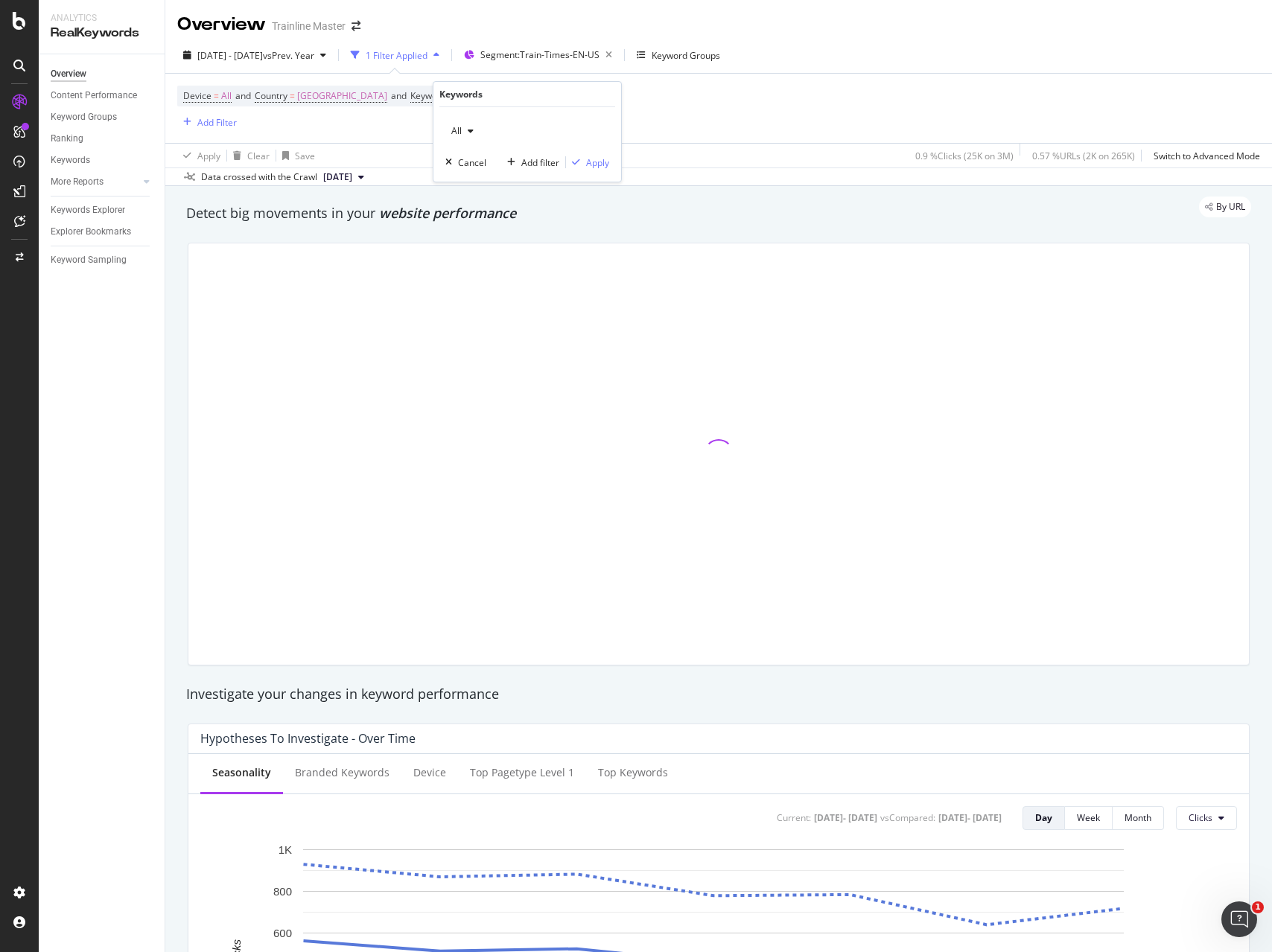
click at [470, 129] on icon "button" at bounding box center [470, 131] width 6 height 9
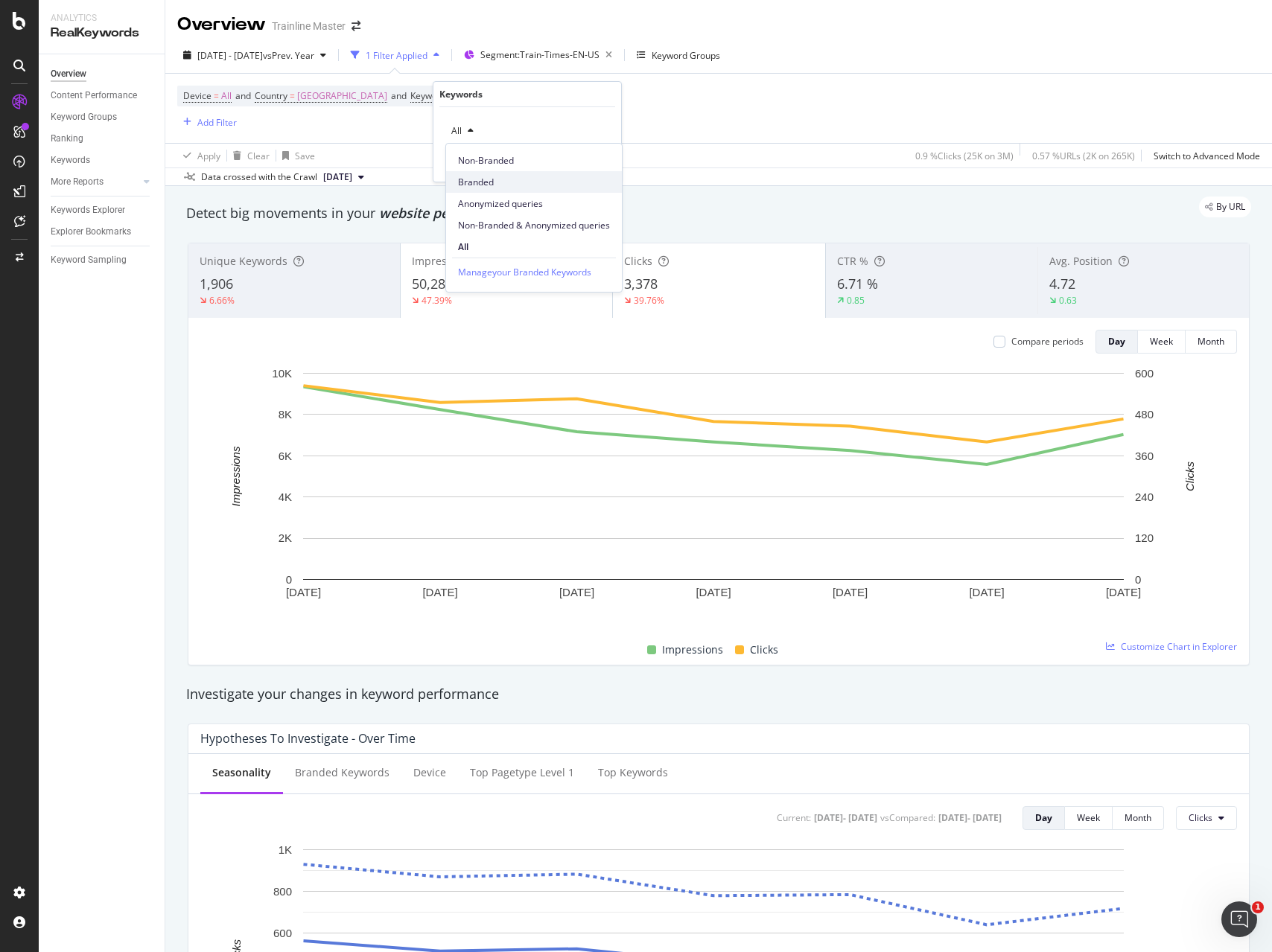
click at [485, 175] on span "Branded" at bounding box center [533, 182] width 152 height 13
click at [473, 136] on span "Branded" at bounding box center [465, 130] width 41 height 12
click at [480, 161] on span "Non-Branded" at bounding box center [533, 160] width 152 height 13
click at [597, 167] on div "Apply" at bounding box center [598, 162] width 23 height 12
click at [228, 120] on div "Add Filter" at bounding box center [217, 123] width 40 height 12
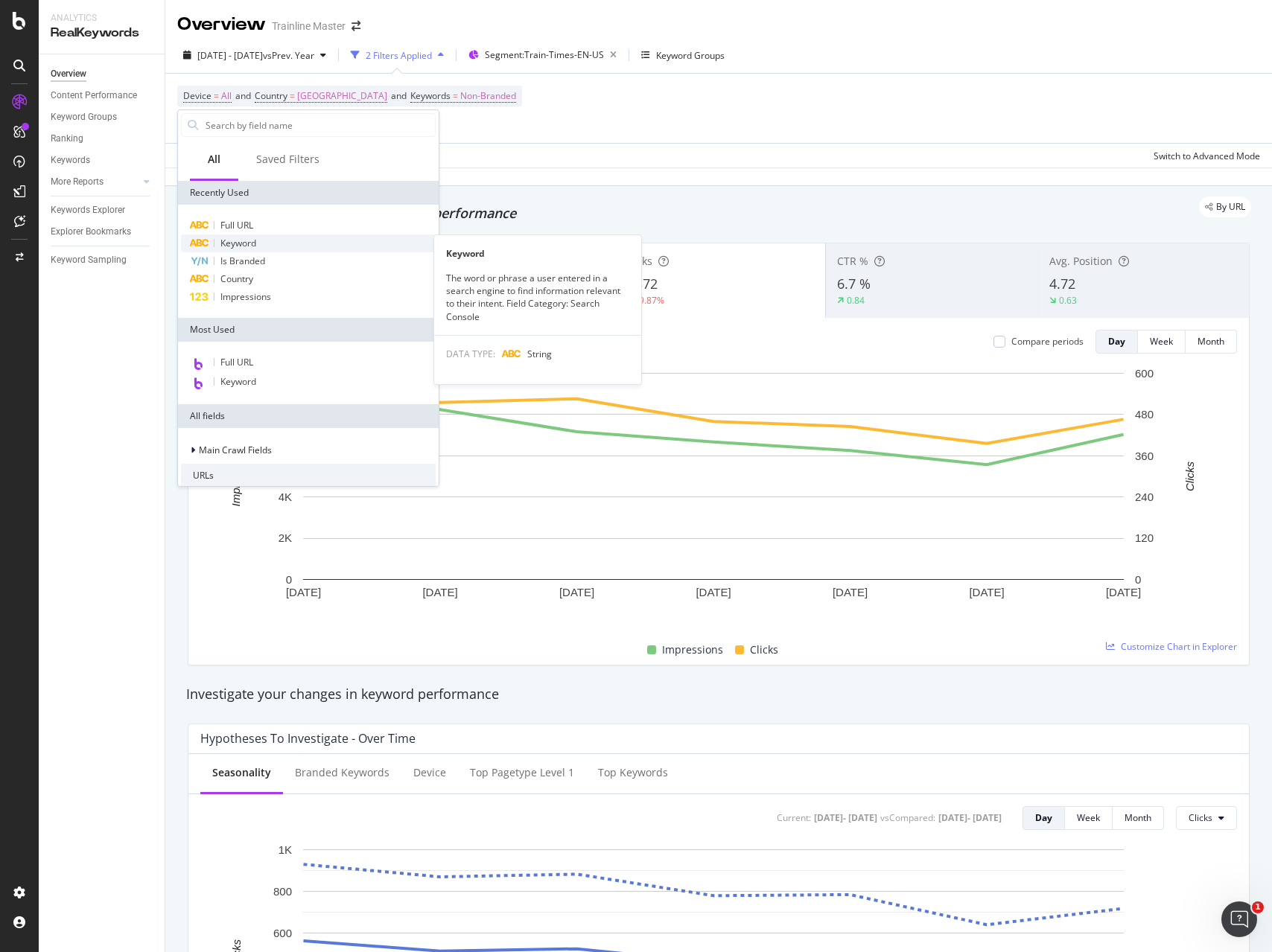
click at [264, 249] on div "Keyword" at bounding box center [308, 243] width 255 height 18
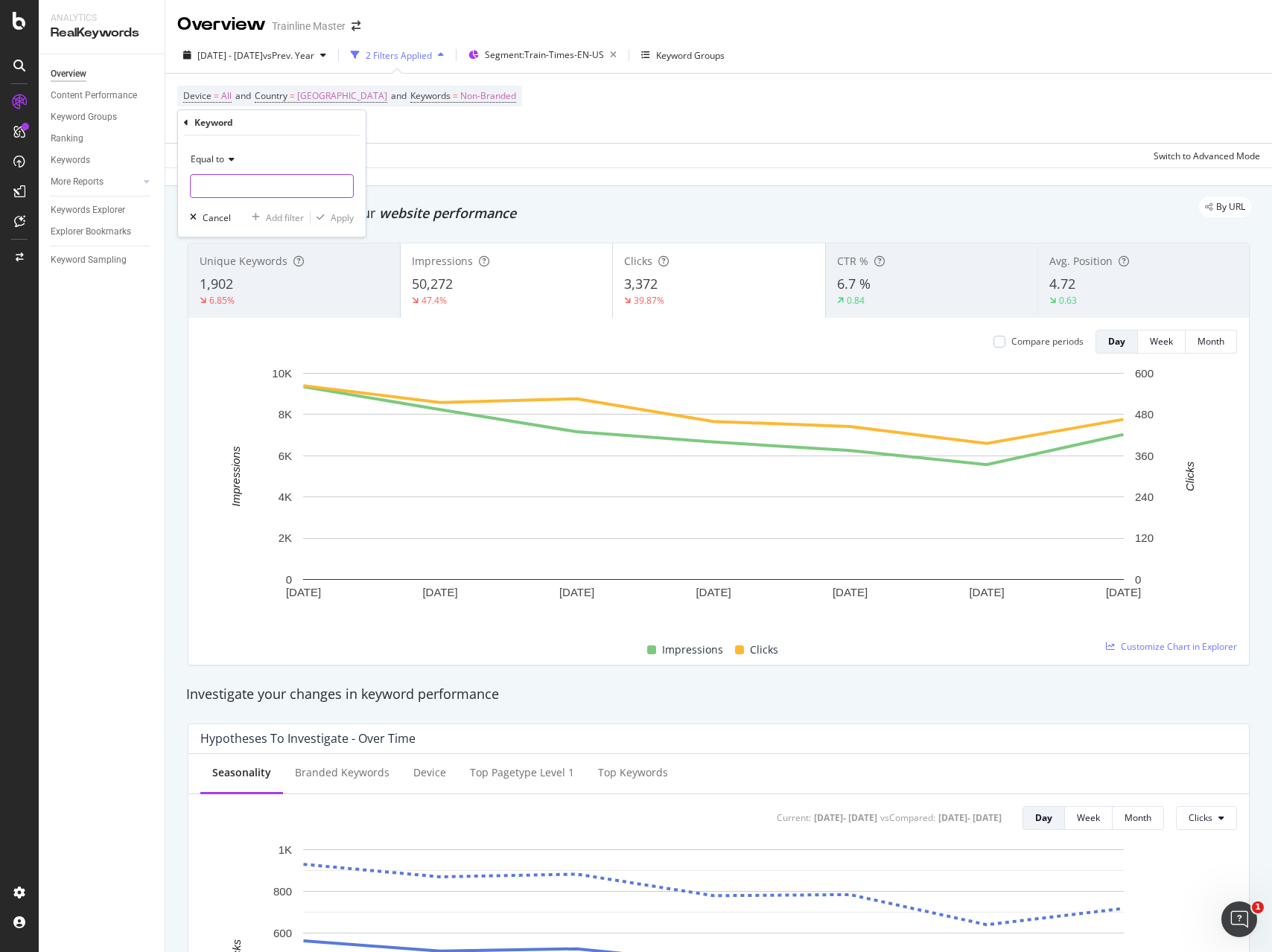
click at [262, 184] on input "text" at bounding box center [272, 186] width 162 height 24
click at [221, 164] on span "Equal to" at bounding box center [207, 159] width 33 height 12
click at [232, 306] on span "Contains" at bounding box center [215, 306] width 36 height 12
click at [249, 185] on input "text" at bounding box center [272, 186] width 162 height 24
type input "train"
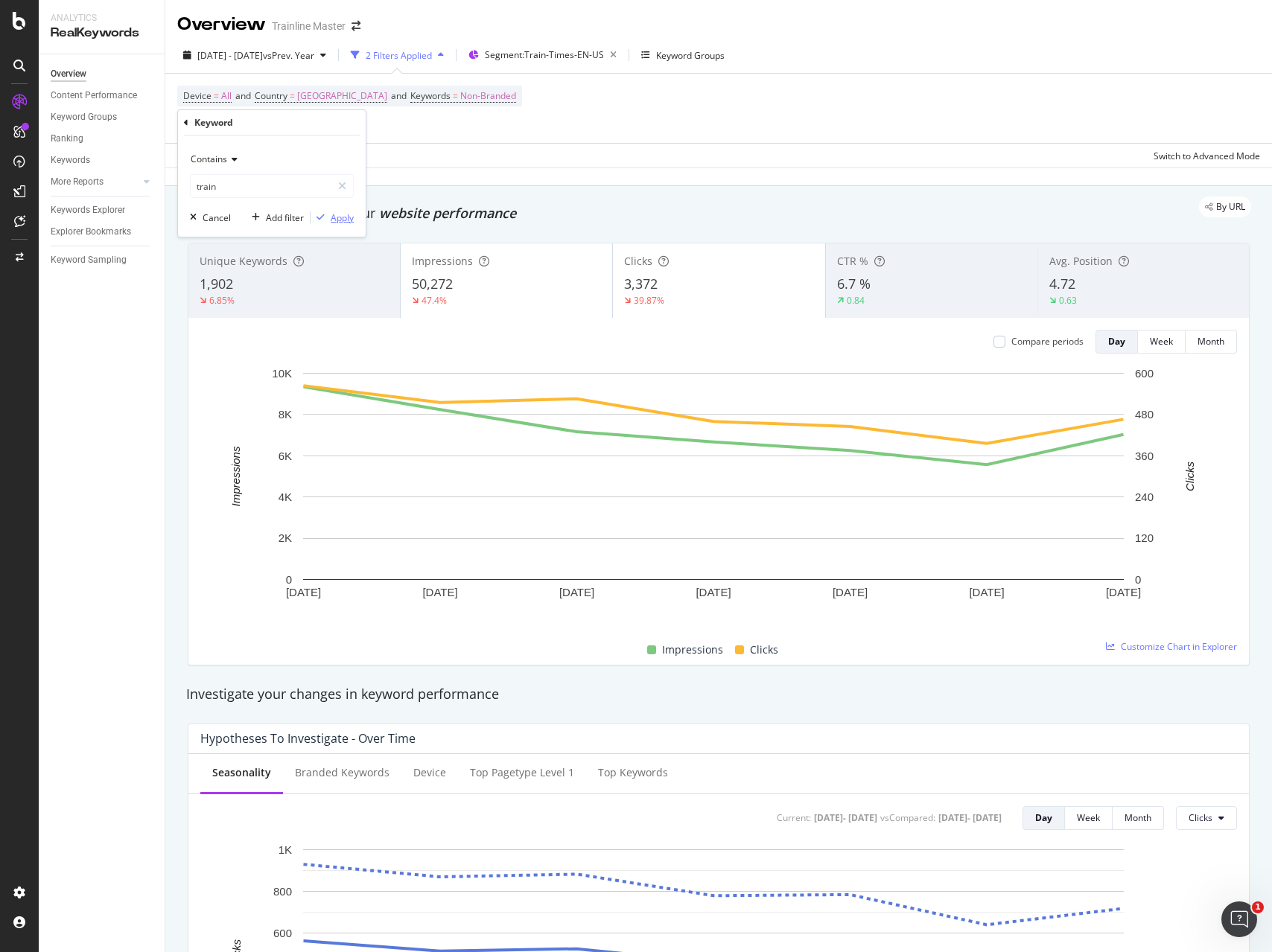
click at [345, 223] on div "Apply" at bounding box center [342, 218] width 23 height 12
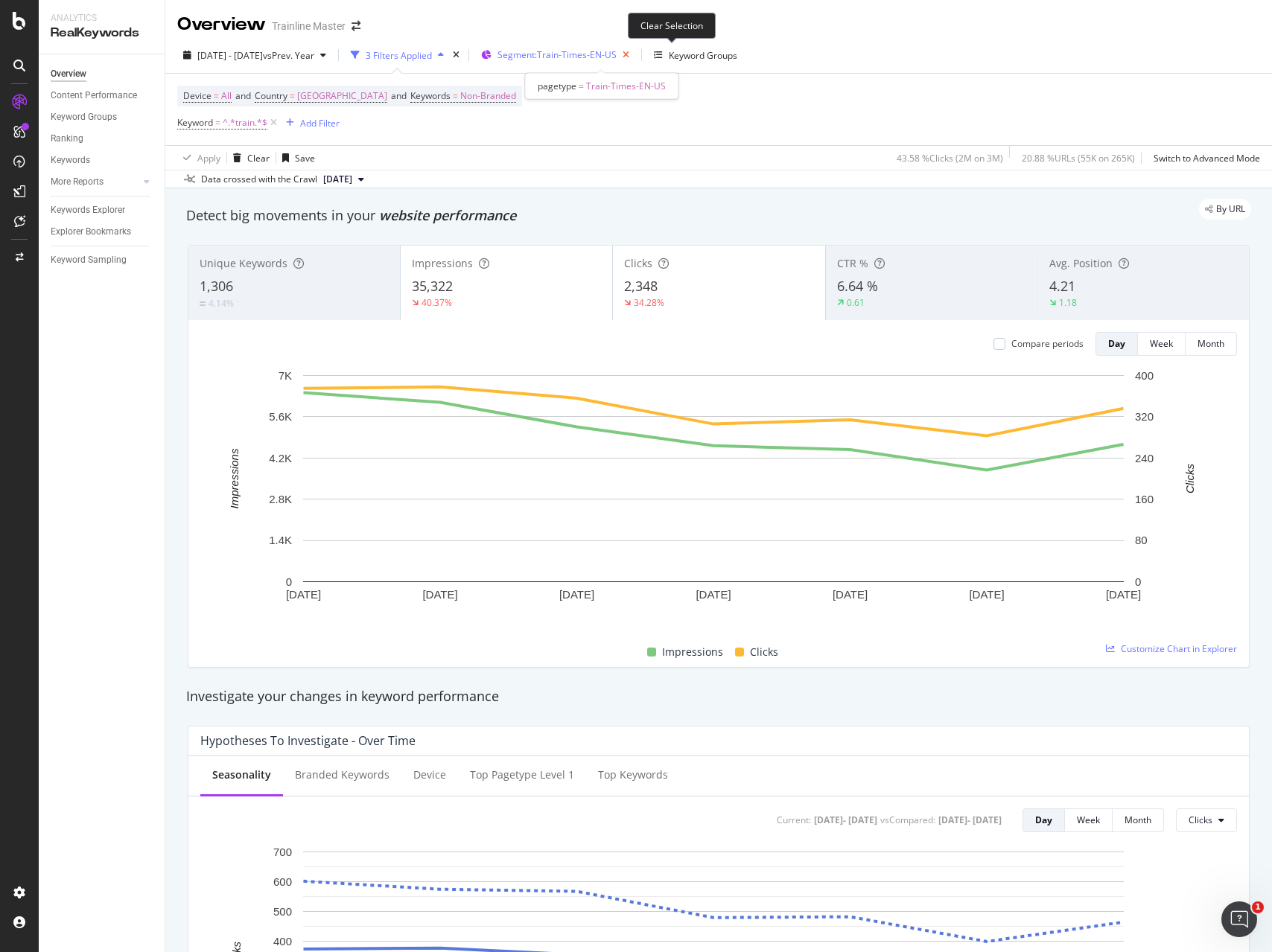
click at [635, 50] on icon "button" at bounding box center [625, 56] width 19 height 21
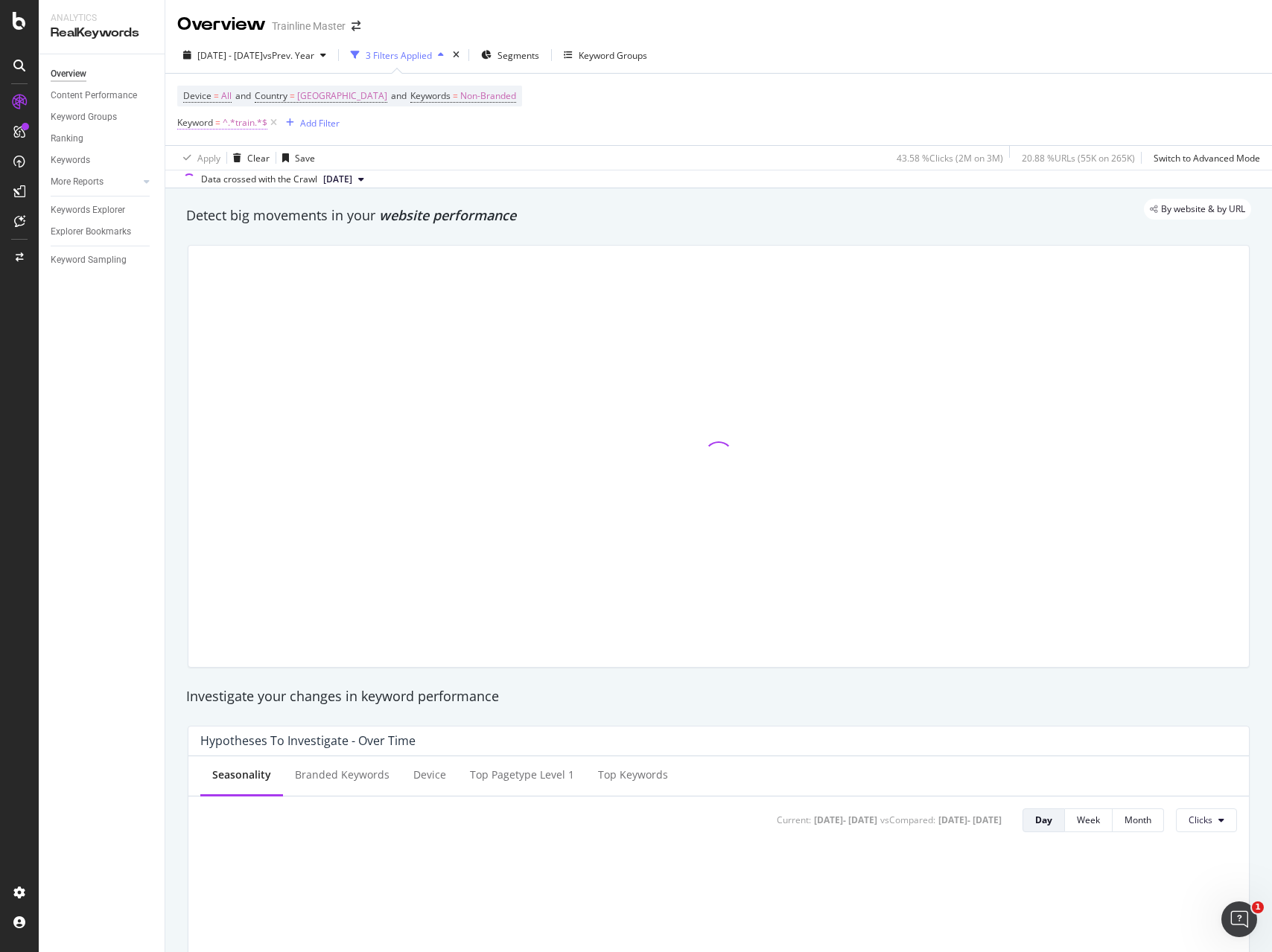
click at [247, 113] on span "^.*train.*$" at bounding box center [245, 123] width 45 height 21
click at [193, 117] on div "Keyword" at bounding box center [272, 121] width 175 height 26
click at [187, 121] on icon at bounding box center [186, 122] width 4 height 9
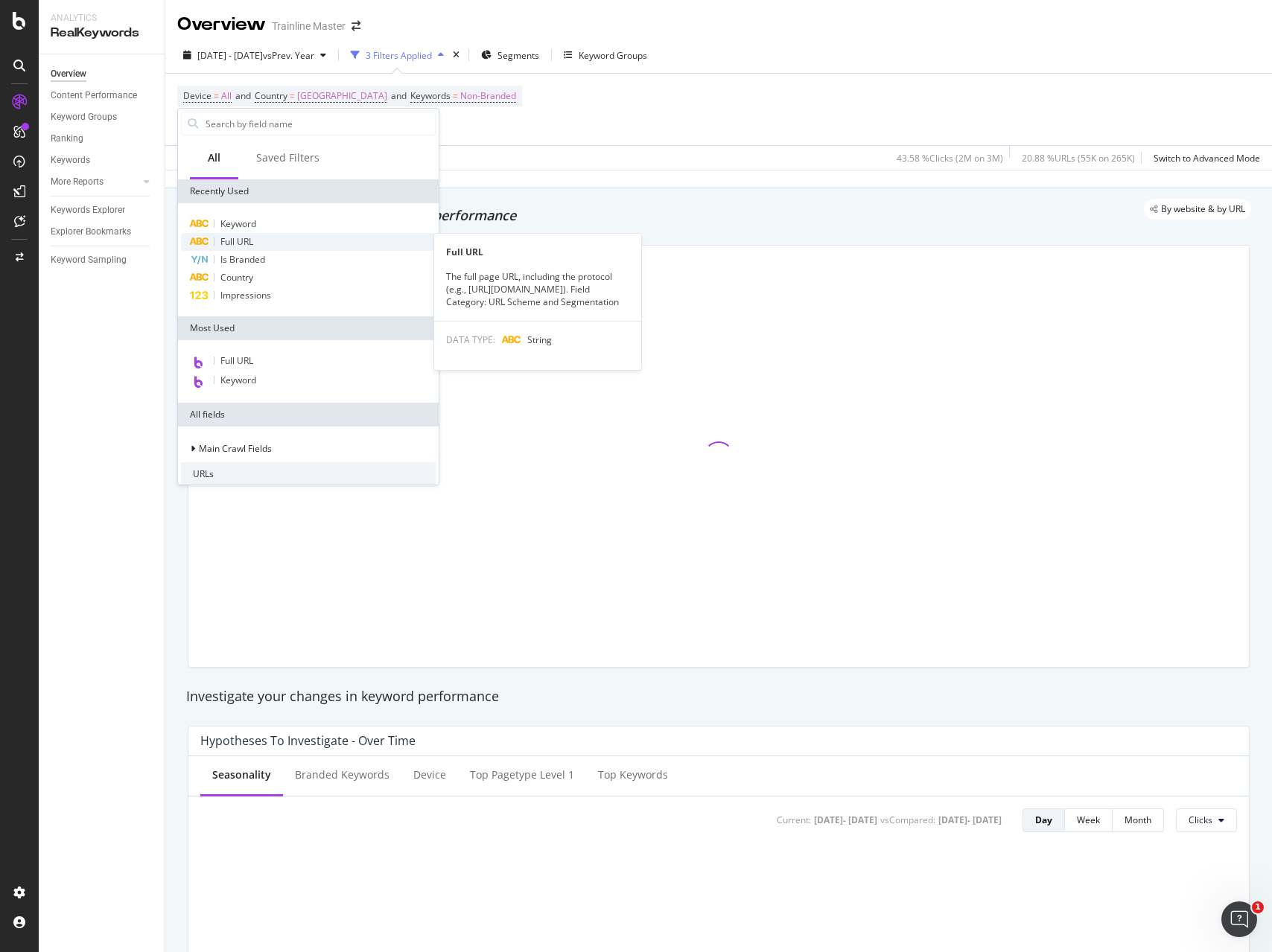
click at [224, 235] on span "Full URL" at bounding box center [236, 242] width 33 height 12
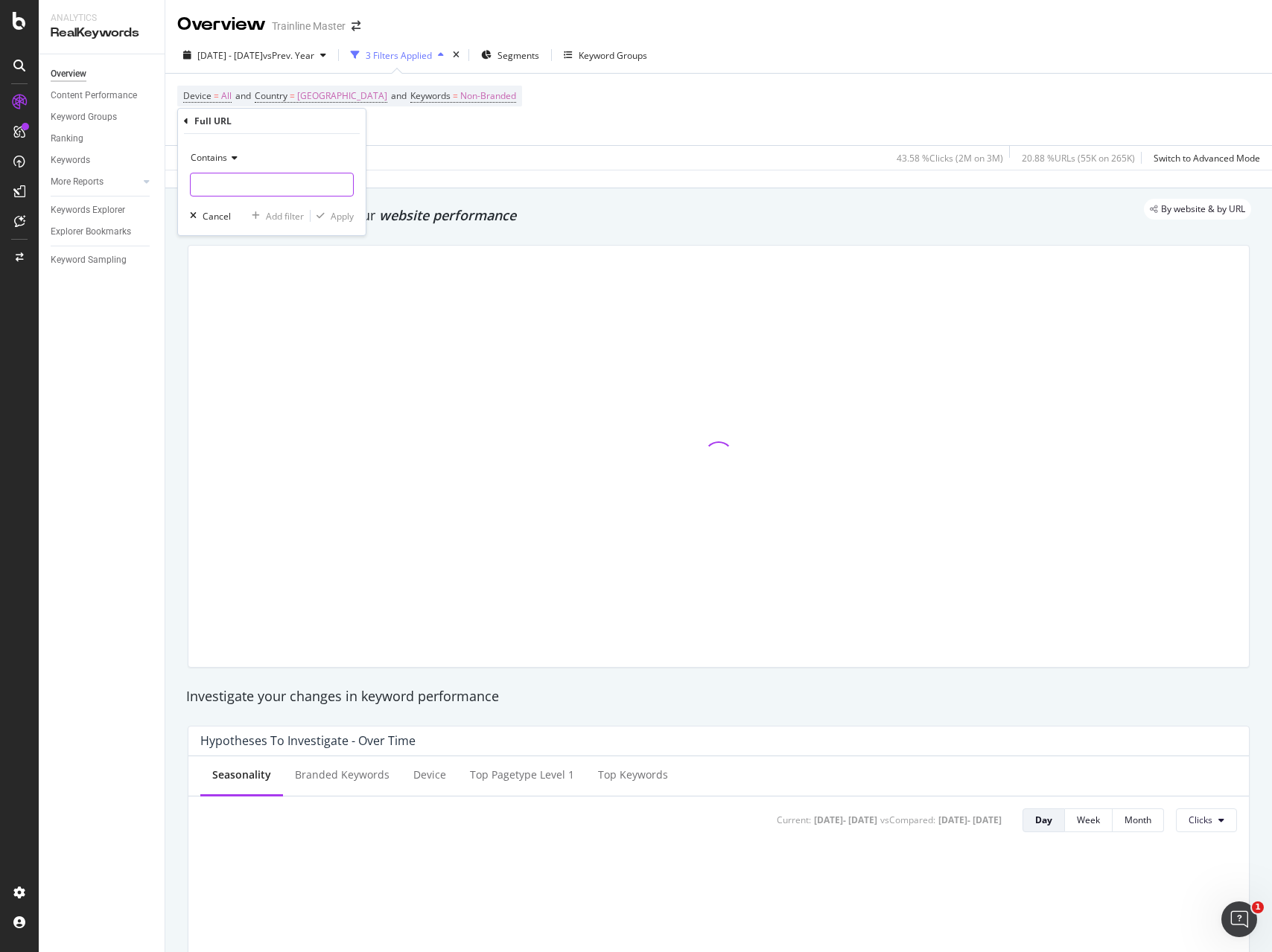
click at [243, 175] on input "text" at bounding box center [272, 184] width 162 height 24
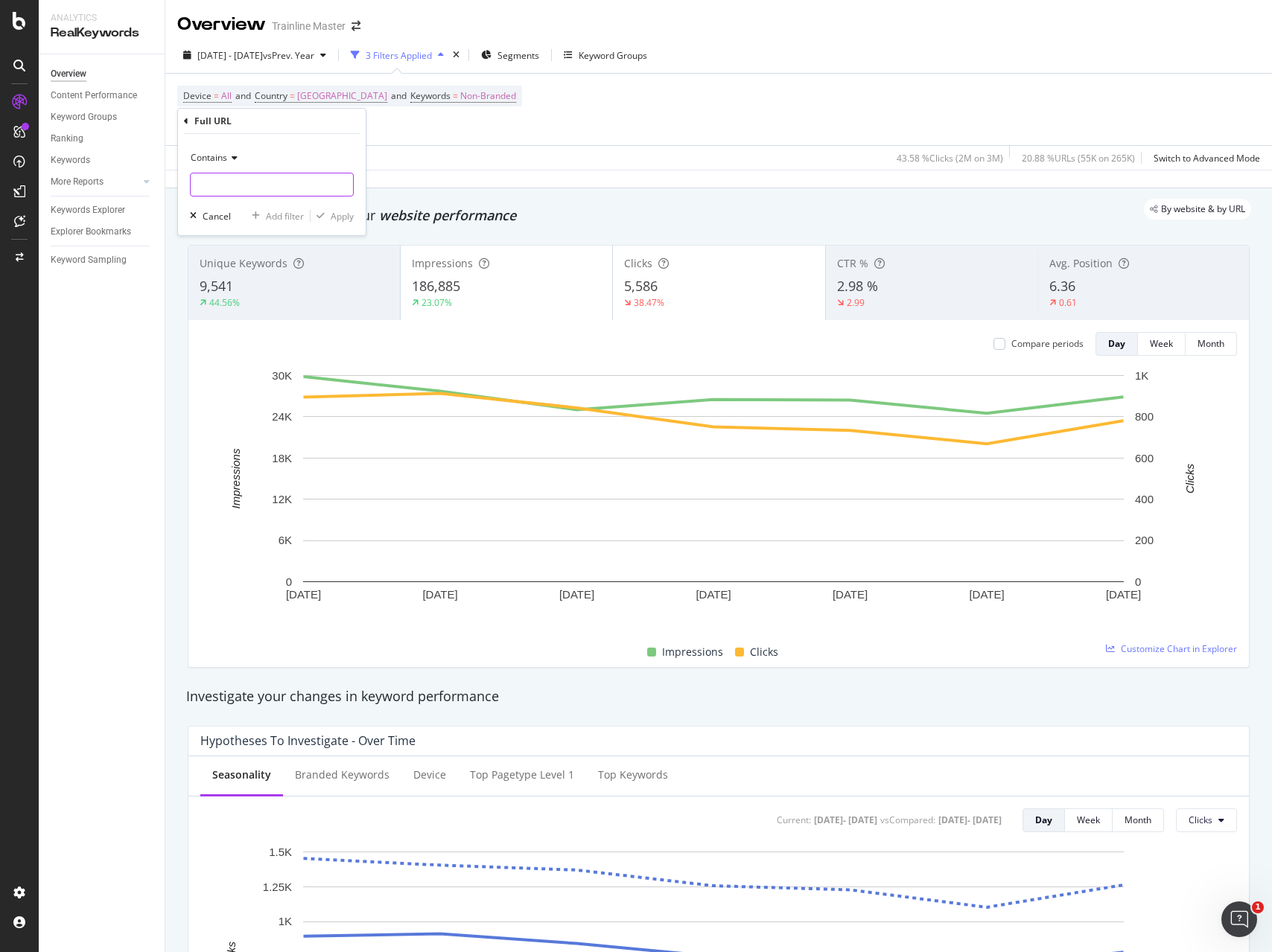
click at [328, 185] on input "text" at bounding box center [272, 184] width 162 height 24
type input "/en-us/train-companies/"
click at [334, 200] on div "Contains /en-us/train-companies/ Cancel Add filter Apply" at bounding box center [272, 184] width 188 height 101
click at [334, 218] on div "Apply" at bounding box center [342, 216] width 23 height 12
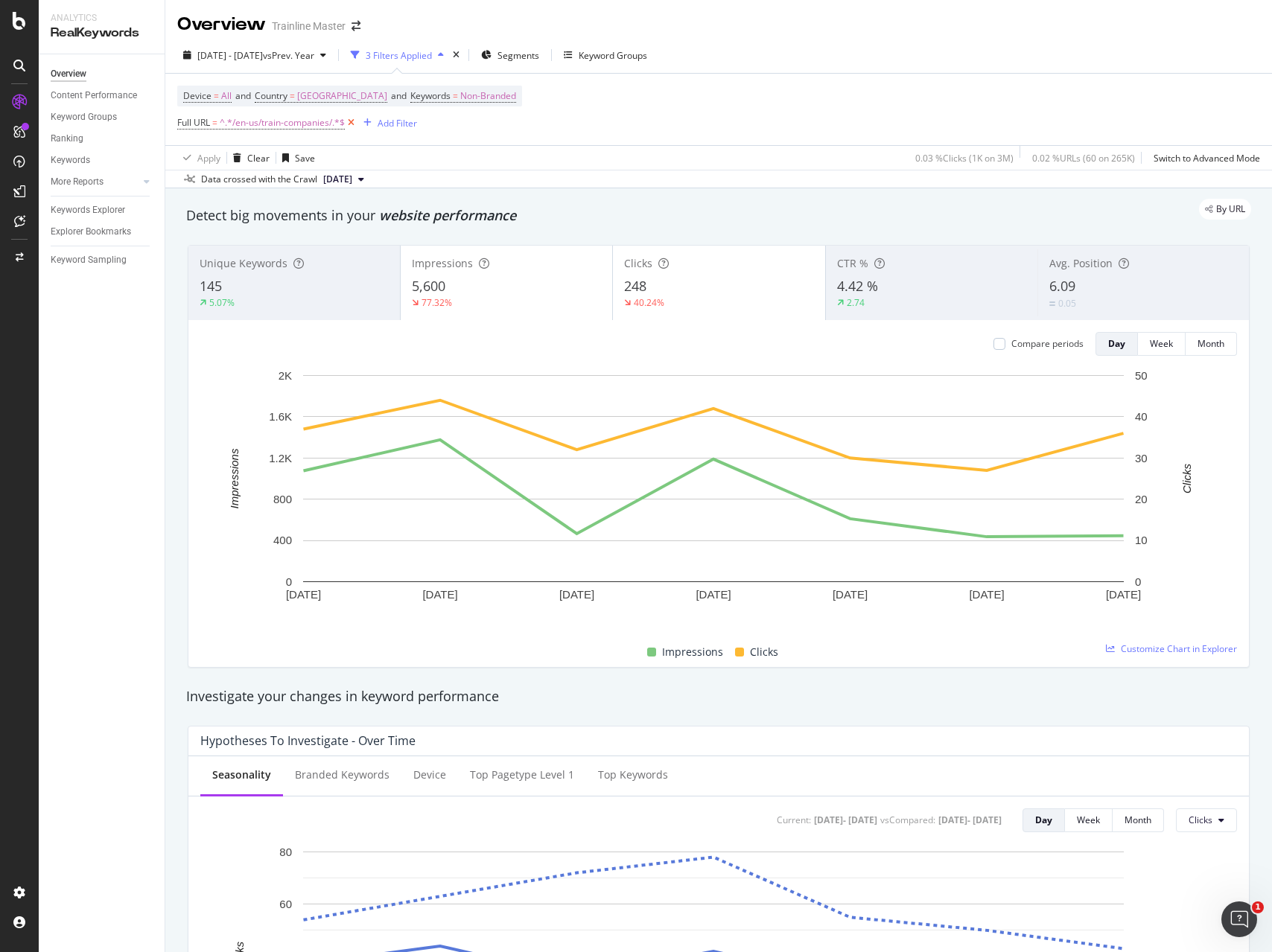
click at [352, 126] on icon at bounding box center [351, 123] width 12 height 15
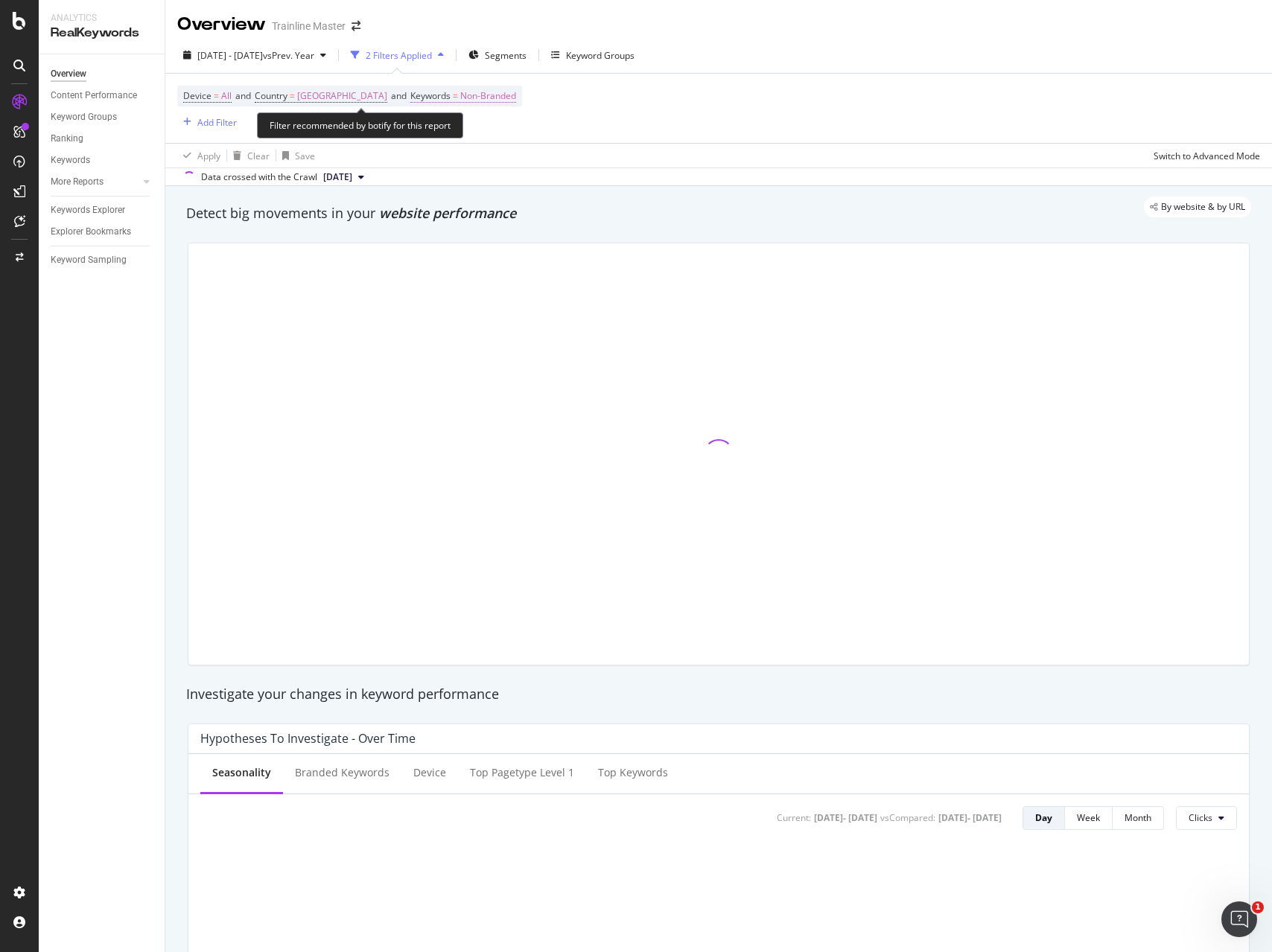
click at [499, 86] on span "Non-Branded" at bounding box center [487, 96] width 56 height 21
click at [487, 123] on div "Non-Branded" at bounding box center [485, 130] width 79 height 22
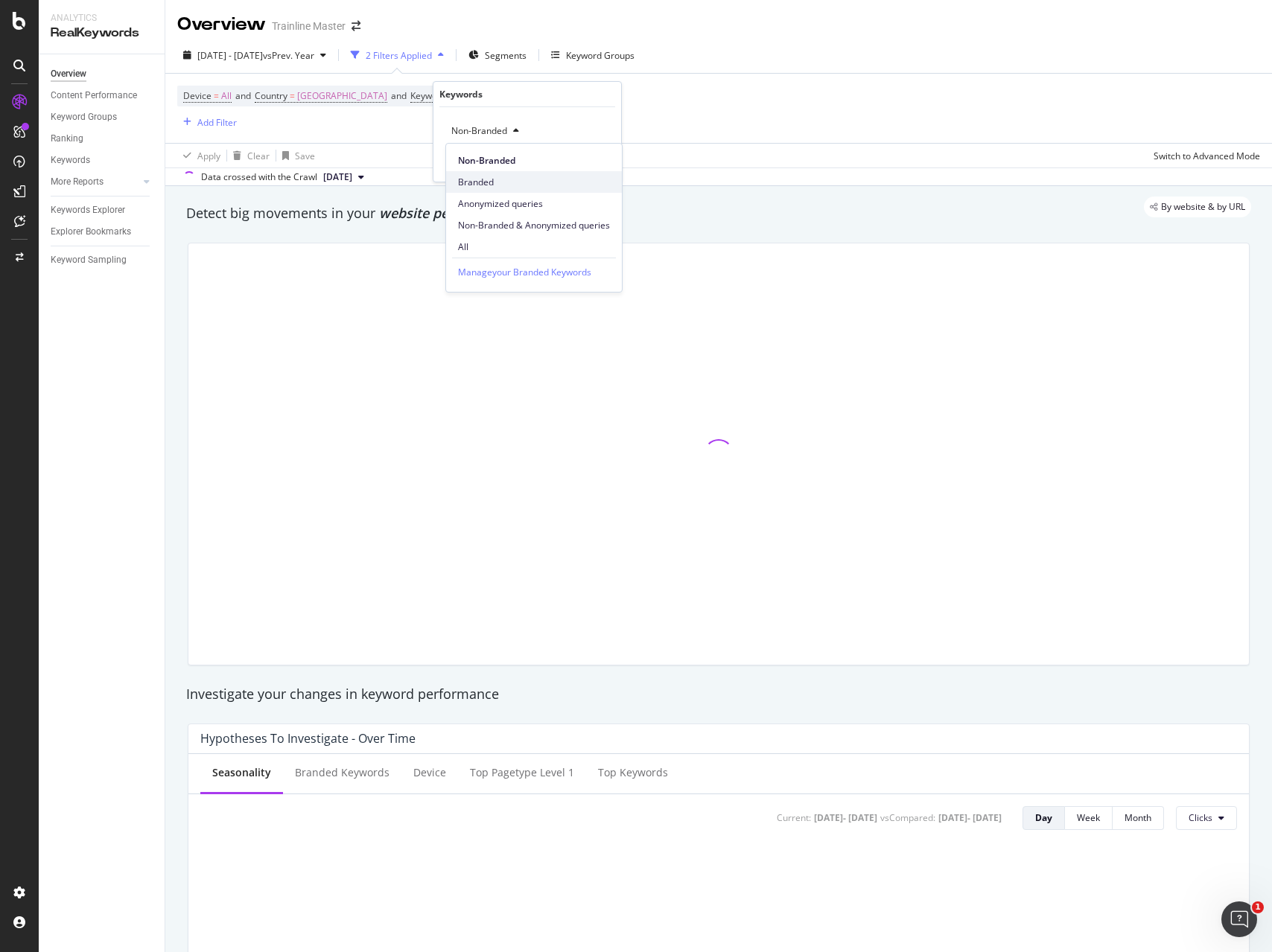
click at [489, 184] on span "Branded" at bounding box center [533, 182] width 152 height 13
click at [597, 162] on div "Apply" at bounding box center [598, 162] width 23 height 12
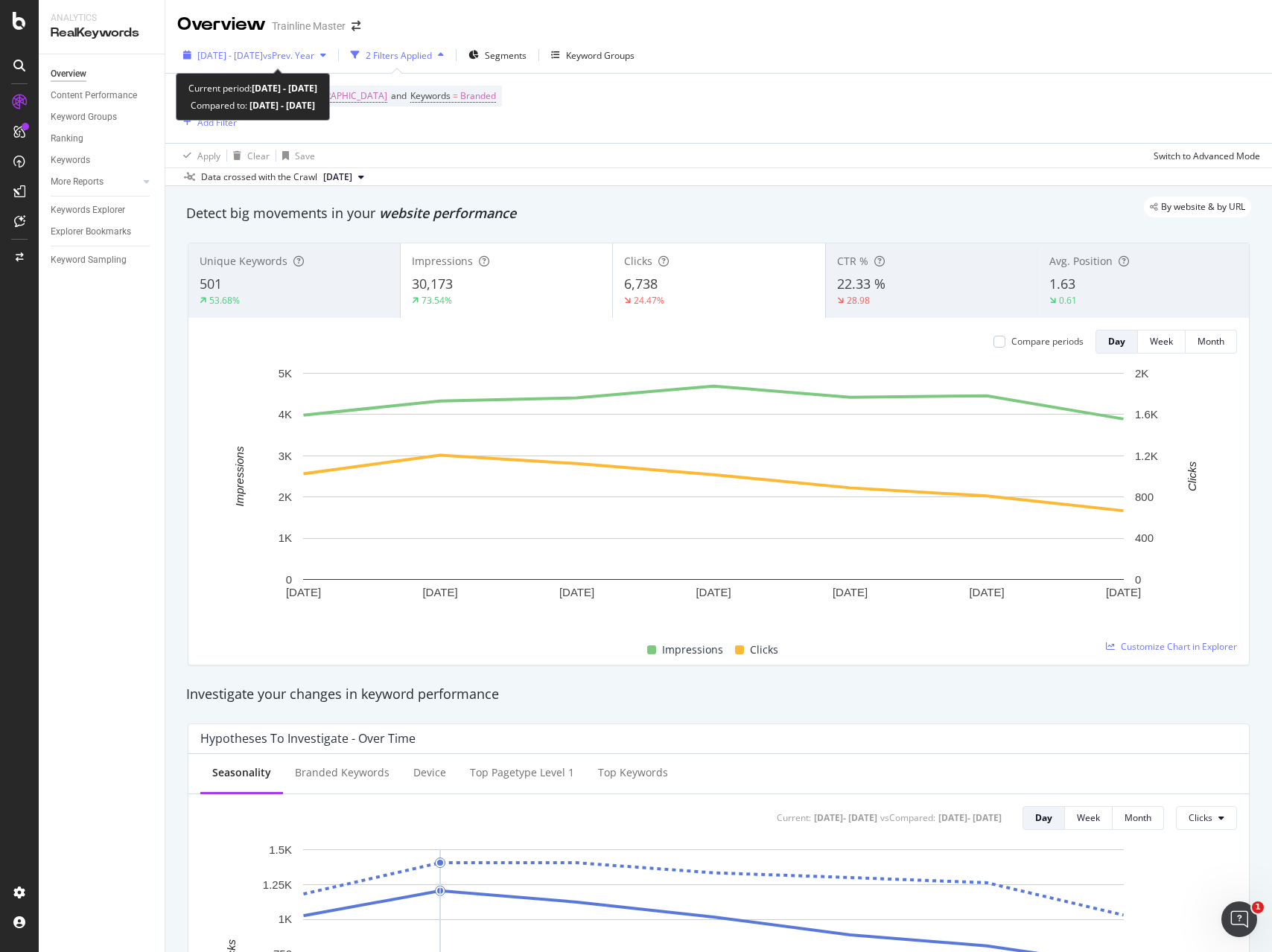
click at [305, 55] on span "vs Prev. Year" at bounding box center [288, 56] width 51 height 12
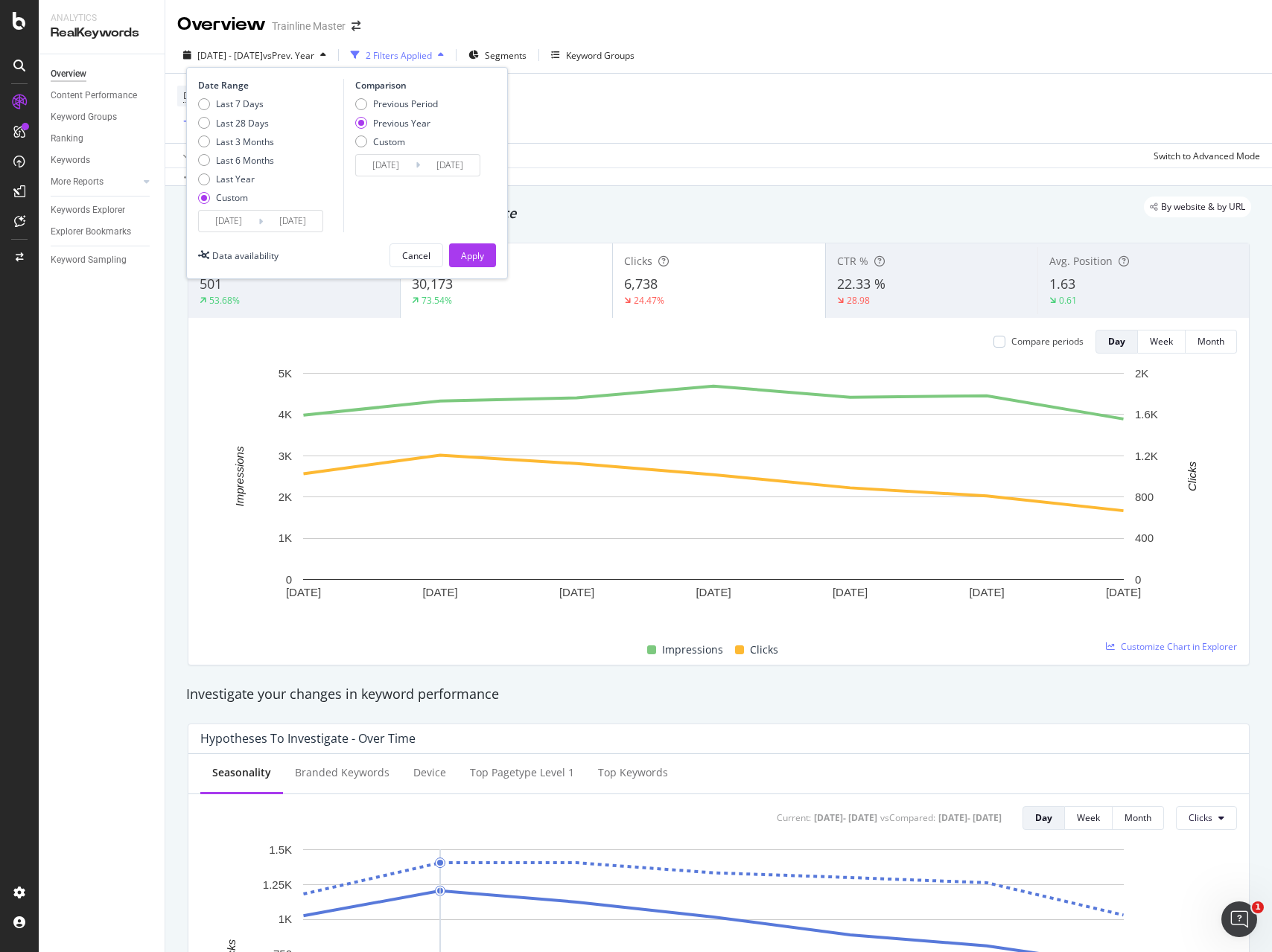
click at [219, 196] on div "Custom" at bounding box center [232, 197] width 32 height 12
type input "[DATE]"
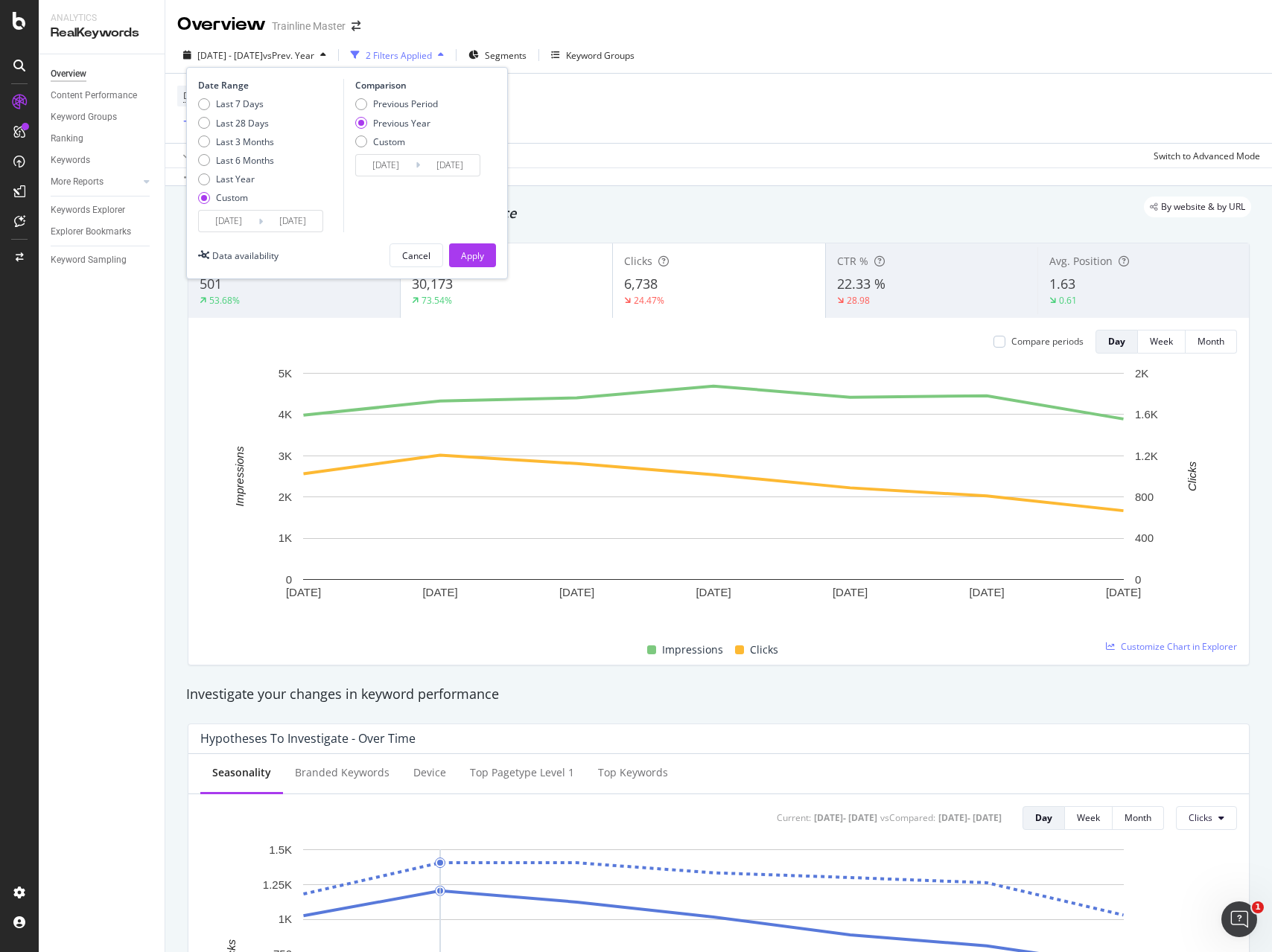
click at [234, 218] on input "[DATE]" at bounding box center [229, 221] width 60 height 21
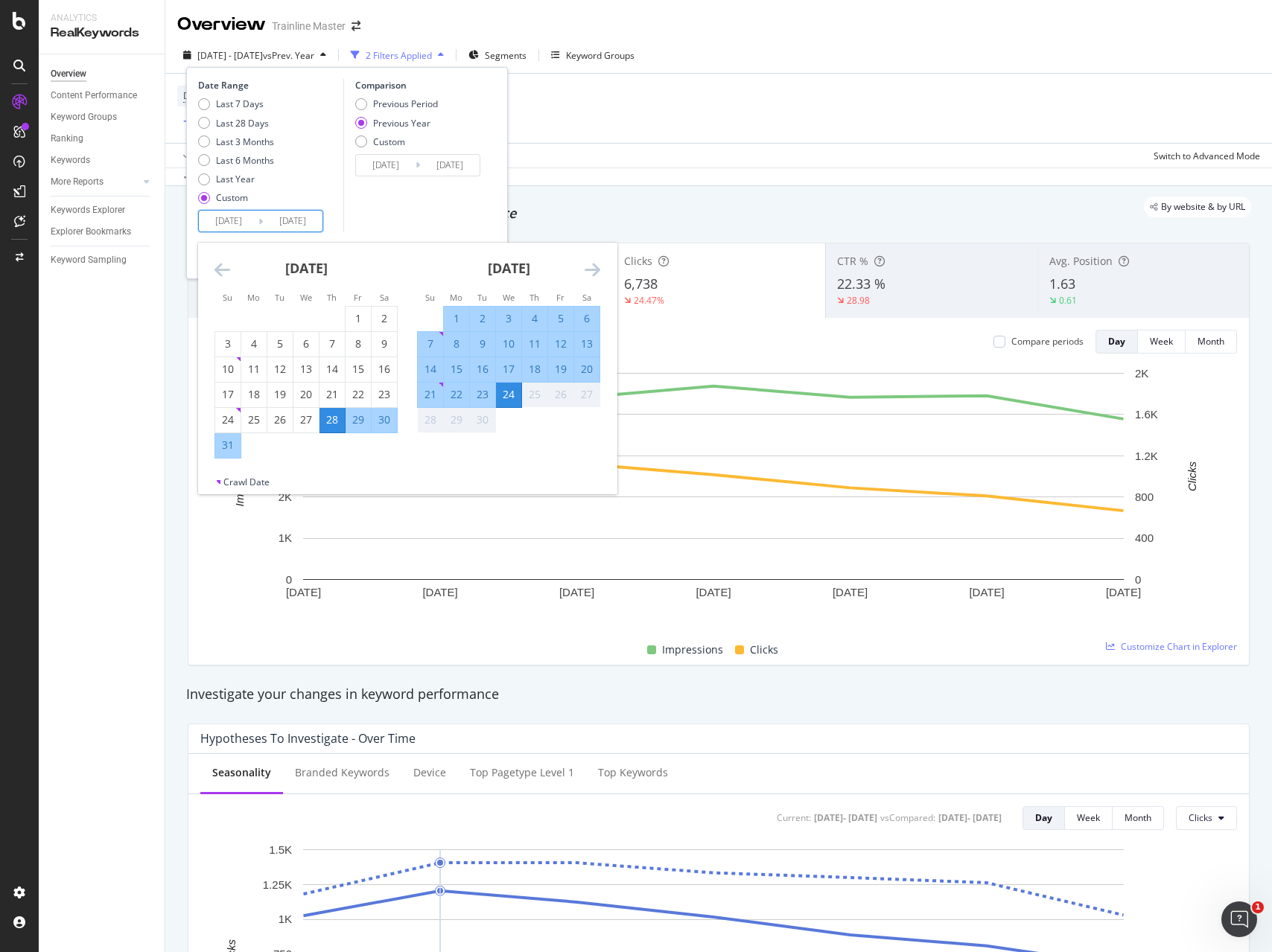
click at [427, 399] on div "21" at bounding box center [430, 394] width 26 height 15
type input "[DATE]"
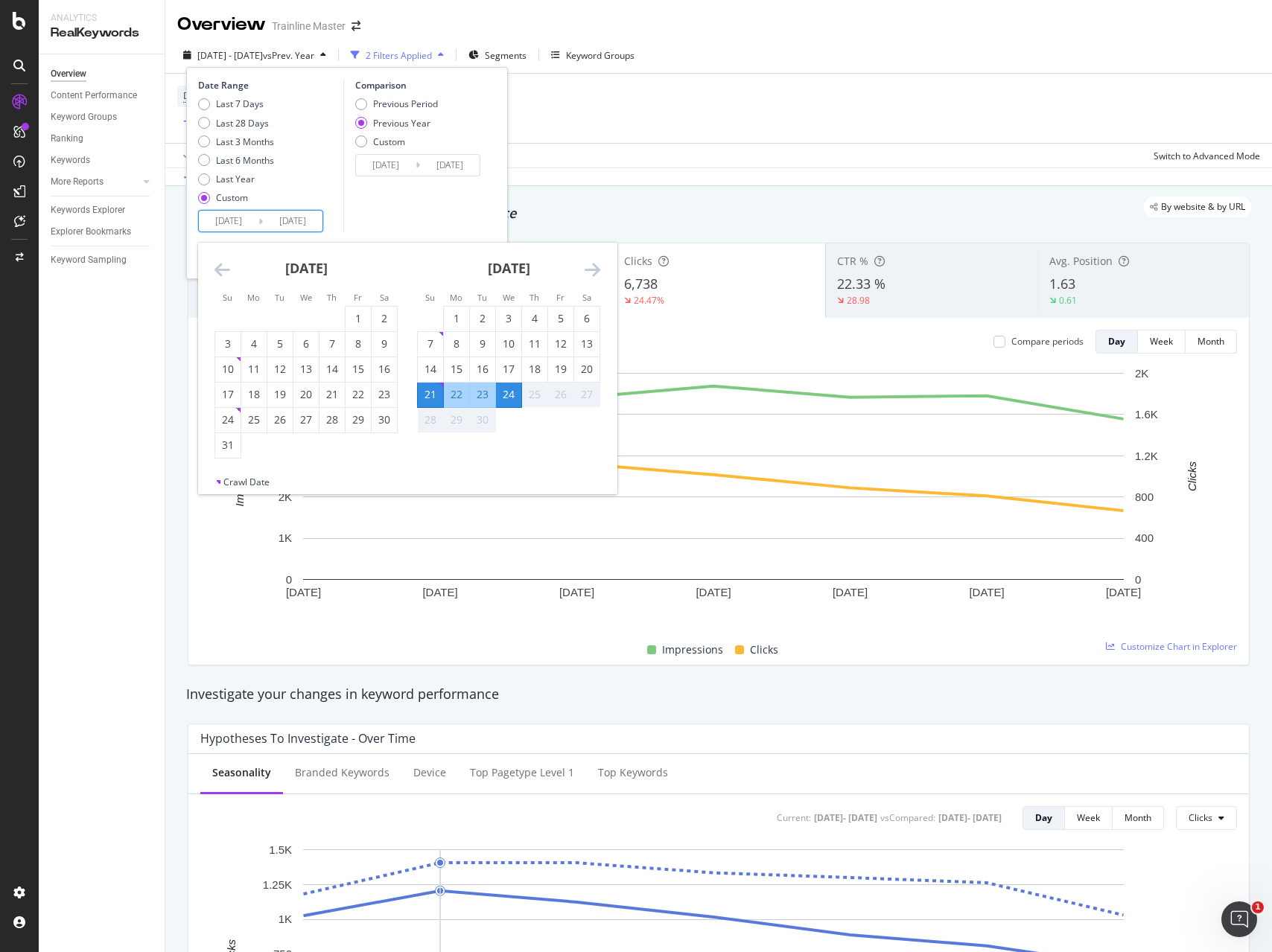
click at [463, 197] on div "Comparison Previous Period Previous Year Custom [DATE] Navigate forward to inte…" at bounding box center [413, 156] width 141 height 153
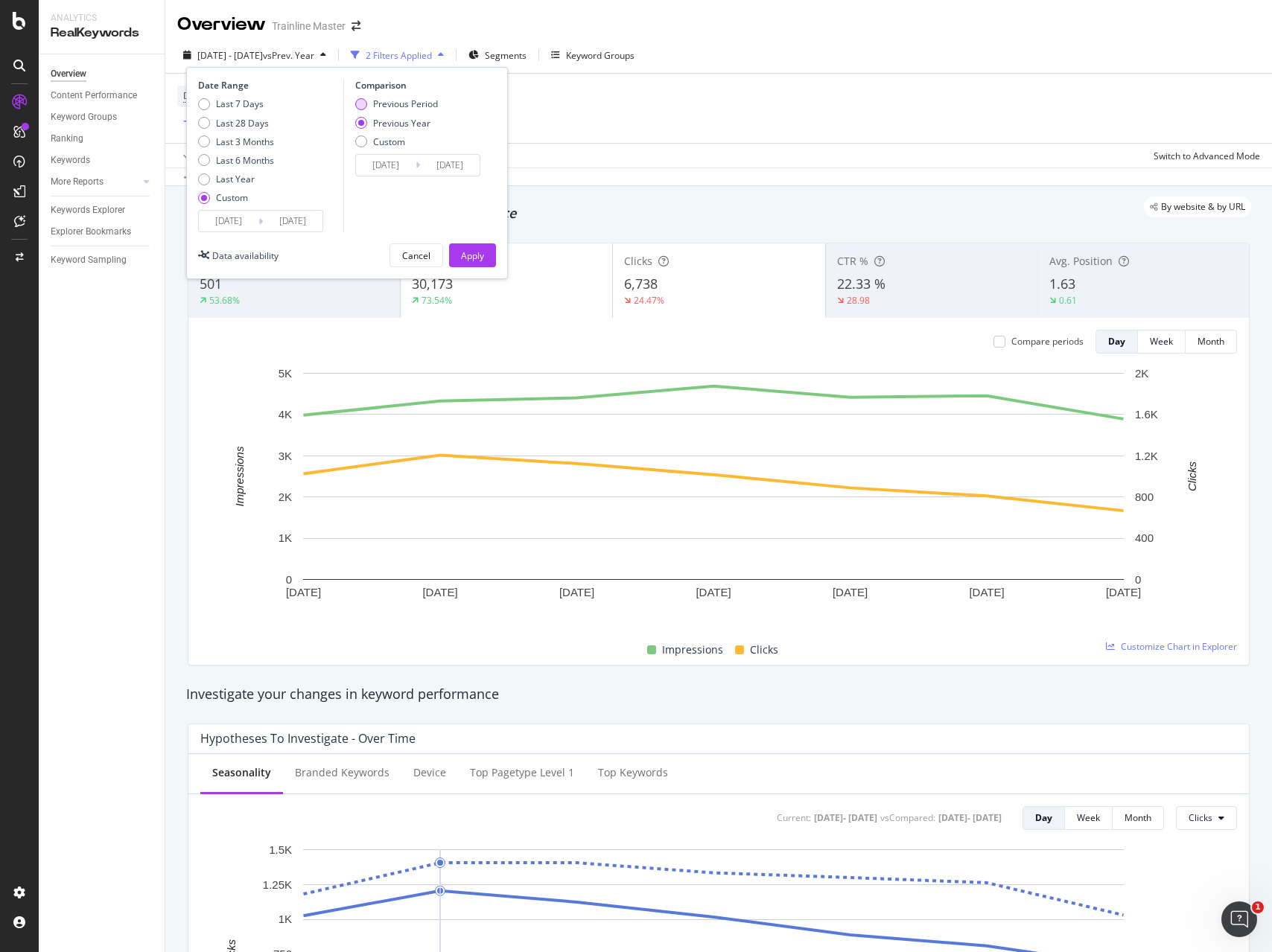
click at [363, 106] on div "Previous Period" at bounding box center [361, 104] width 12 height 12
type input "[DATE]"
click at [461, 253] on div "Apply" at bounding box center [472, 256] width 23 height 12
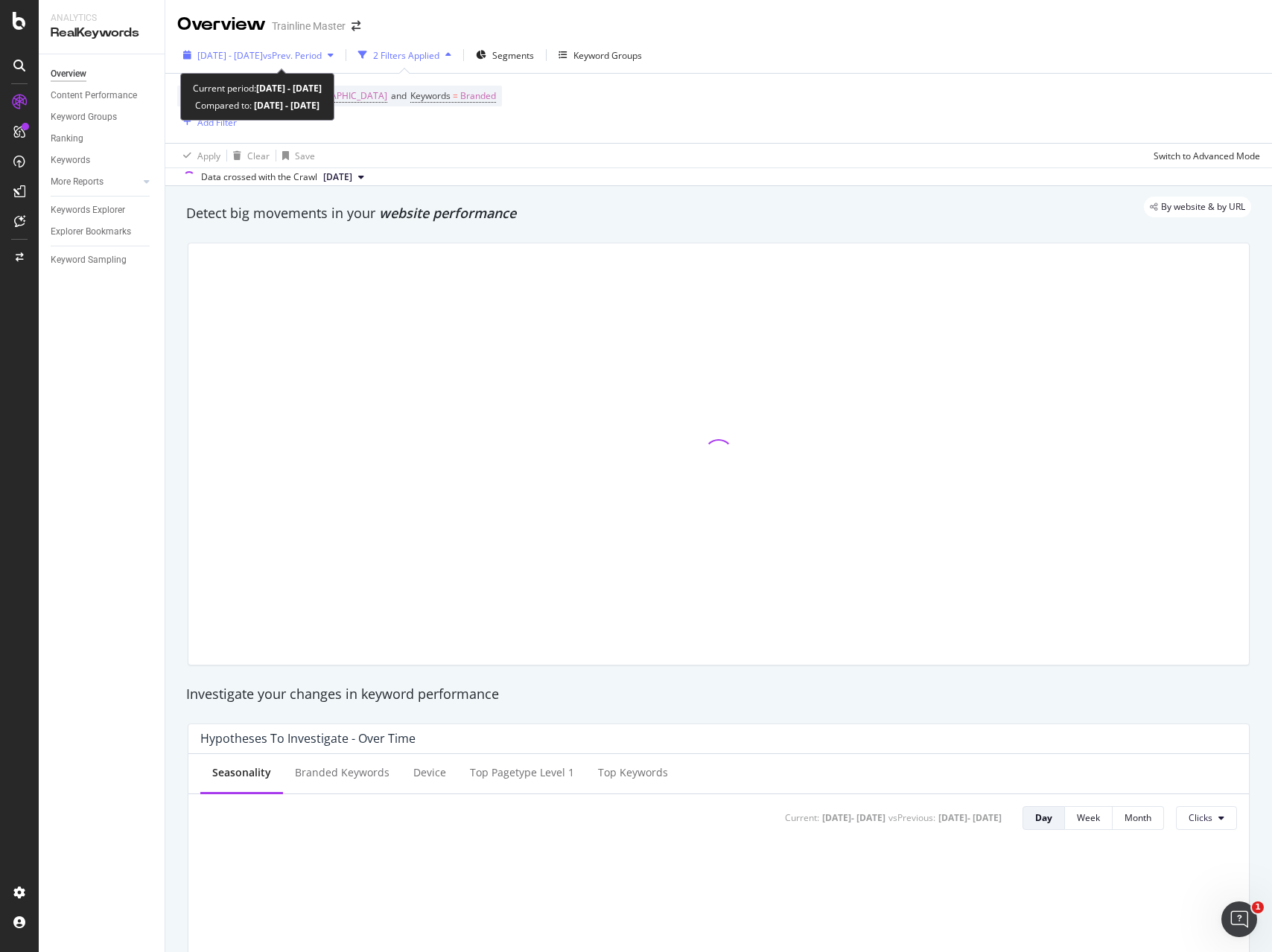
click at [322, 56] on span "vs Prev. Period" at bounding box center [292, 56] width 59 height 12
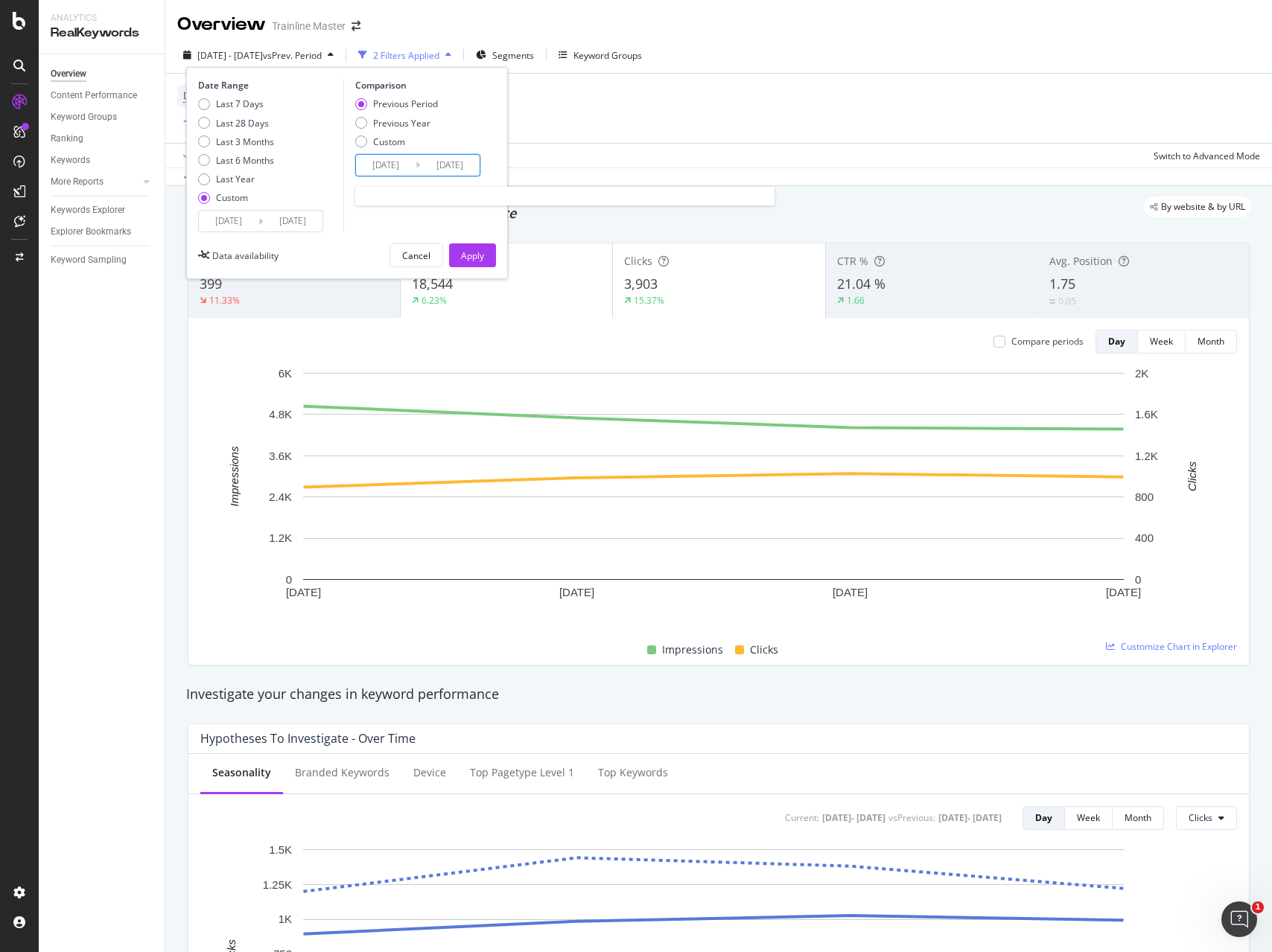
click at [400, 155] on input "[DATE]" at bounding box center [386, 166] width 60 height 21
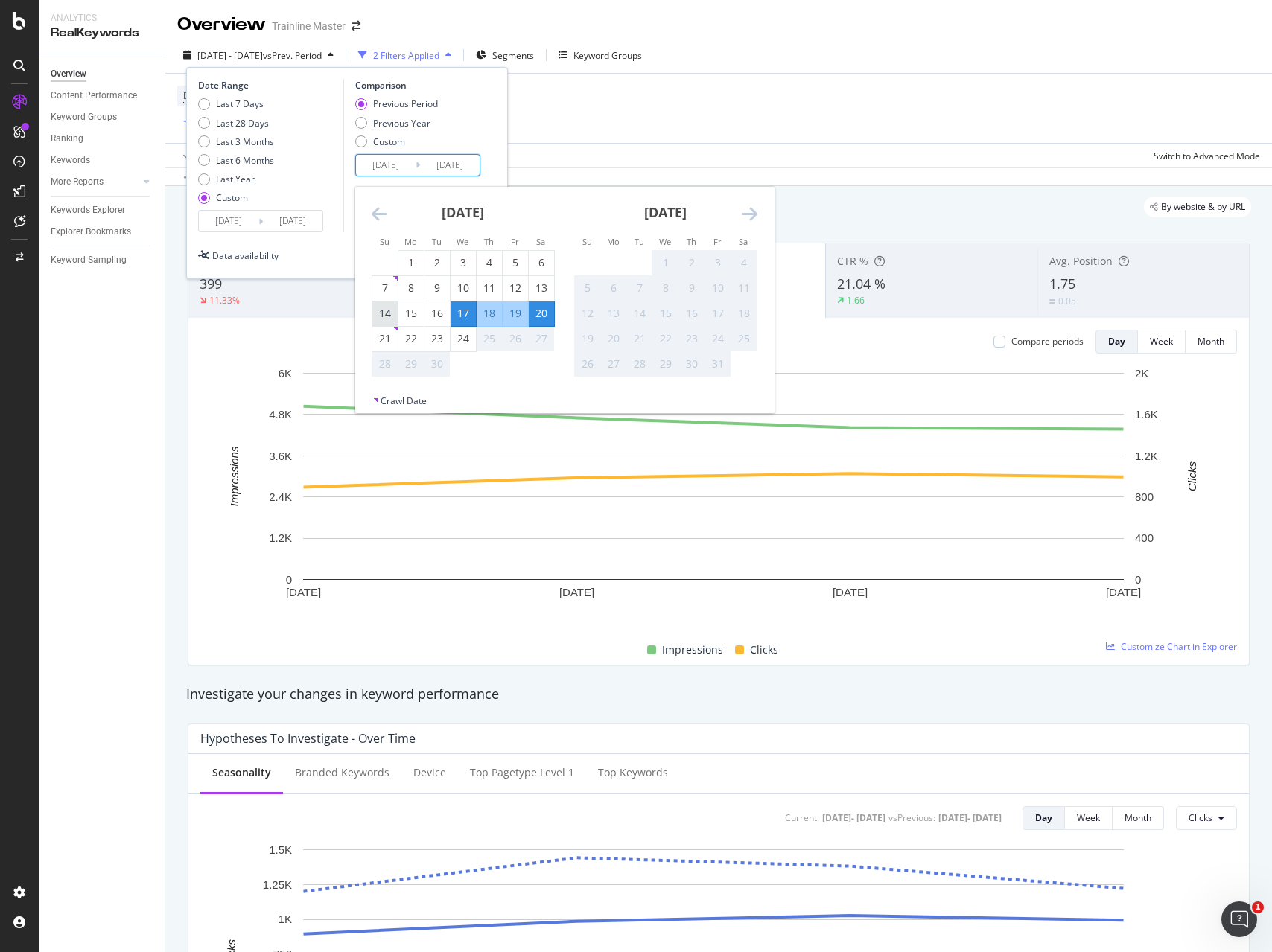
click at [388, 304] on div "14" at bounding box center [384, 314] width 26 height 25
type input "[DATE]"
click at [472, 306] on div "17" at bounding box center [463, 313] width 26 height 15
type input "[DATE]"
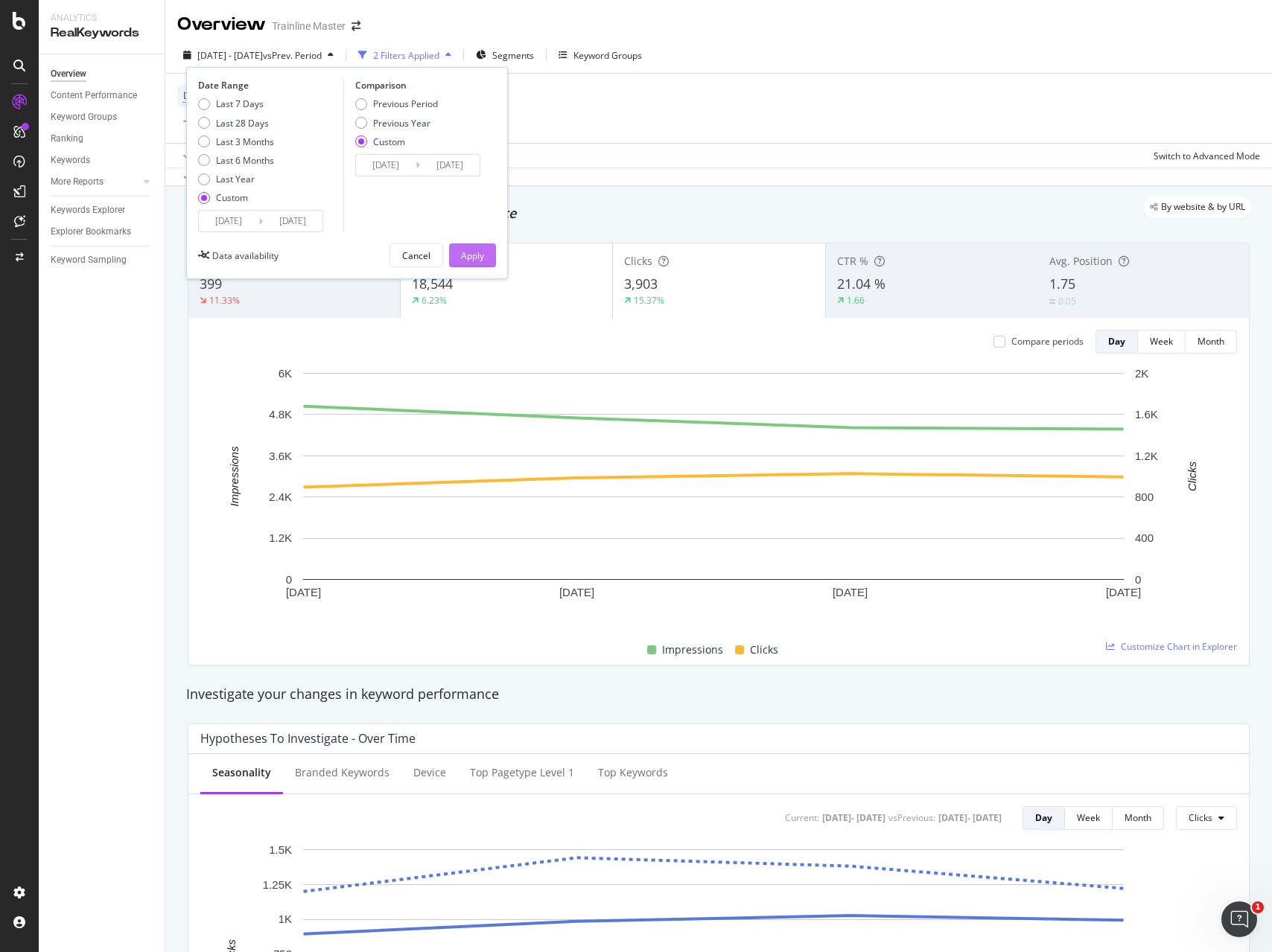
click at [475, 257] on div "Apply" at bounding box center [472, 256] width 23 height 12
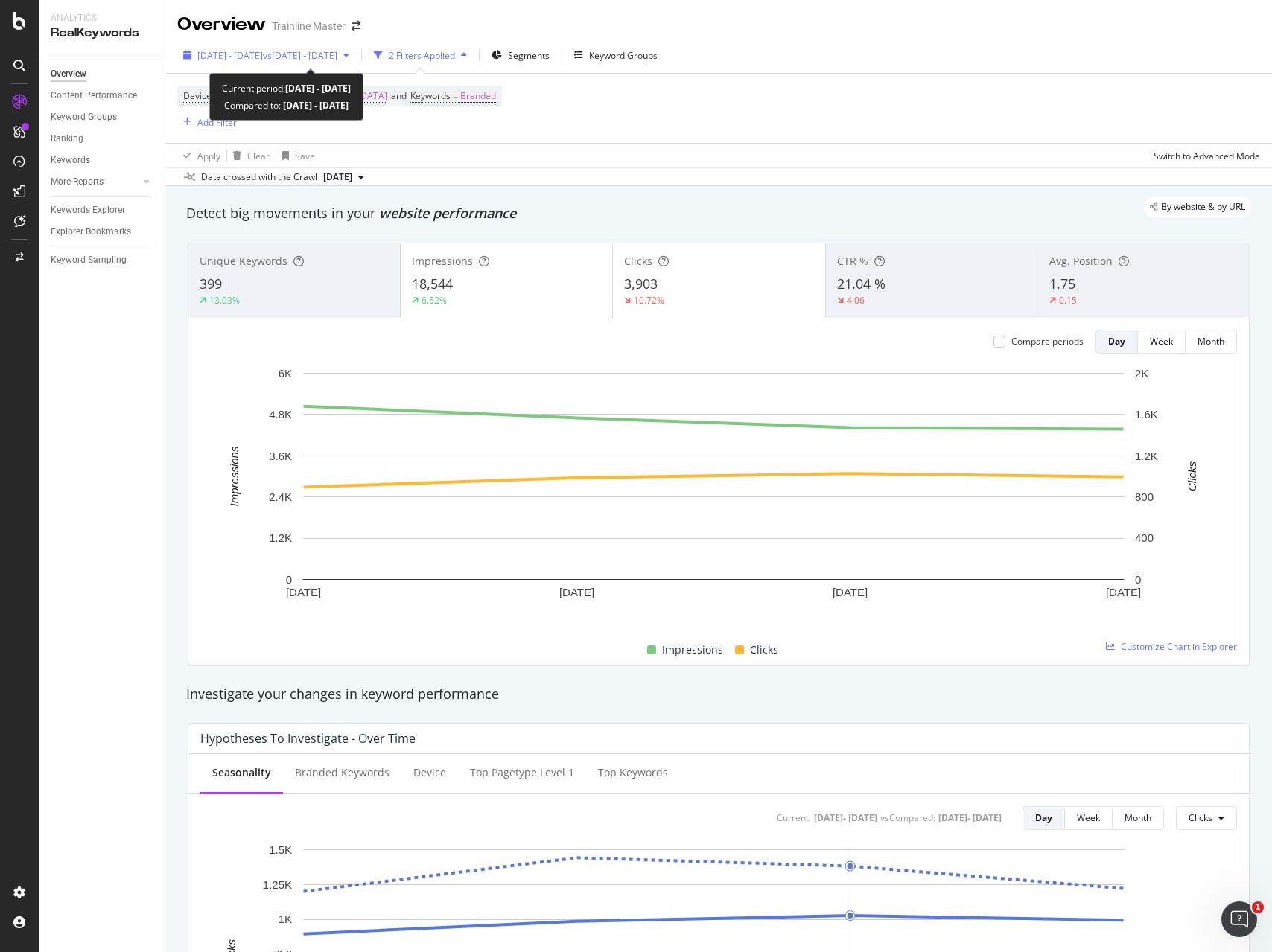
click at [338, 50] on span "vs [DATE] - [DATE]" at bounding box center [300, 56] width 74 height 12
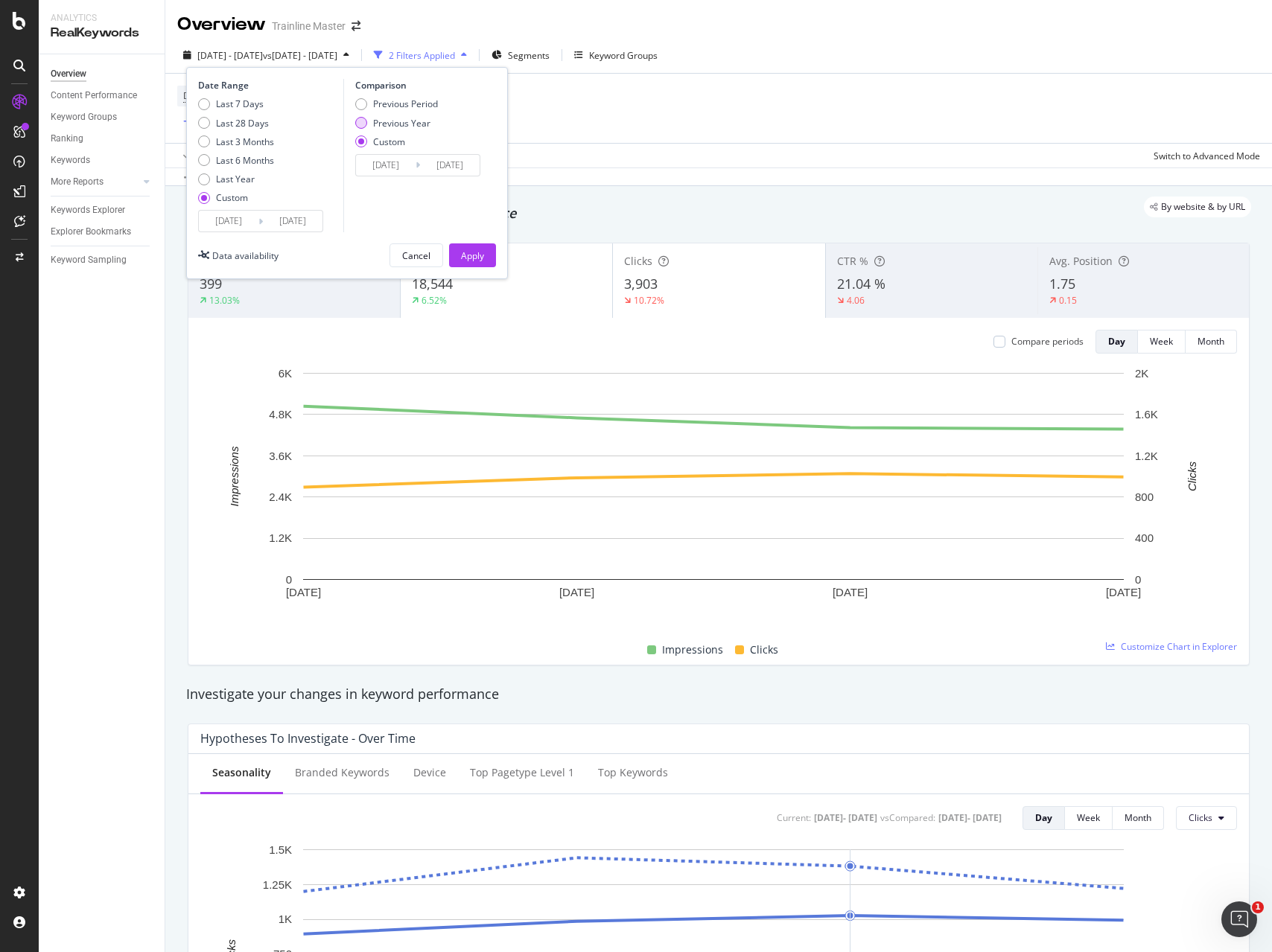
click at [415, 122] on div "Previous Year" at bounding box center [401, 123] width 57 height 12
type input "[DATE]"
click at [464, 249] on div "Apply" at bounding box center [472, 256] width 23 height 12
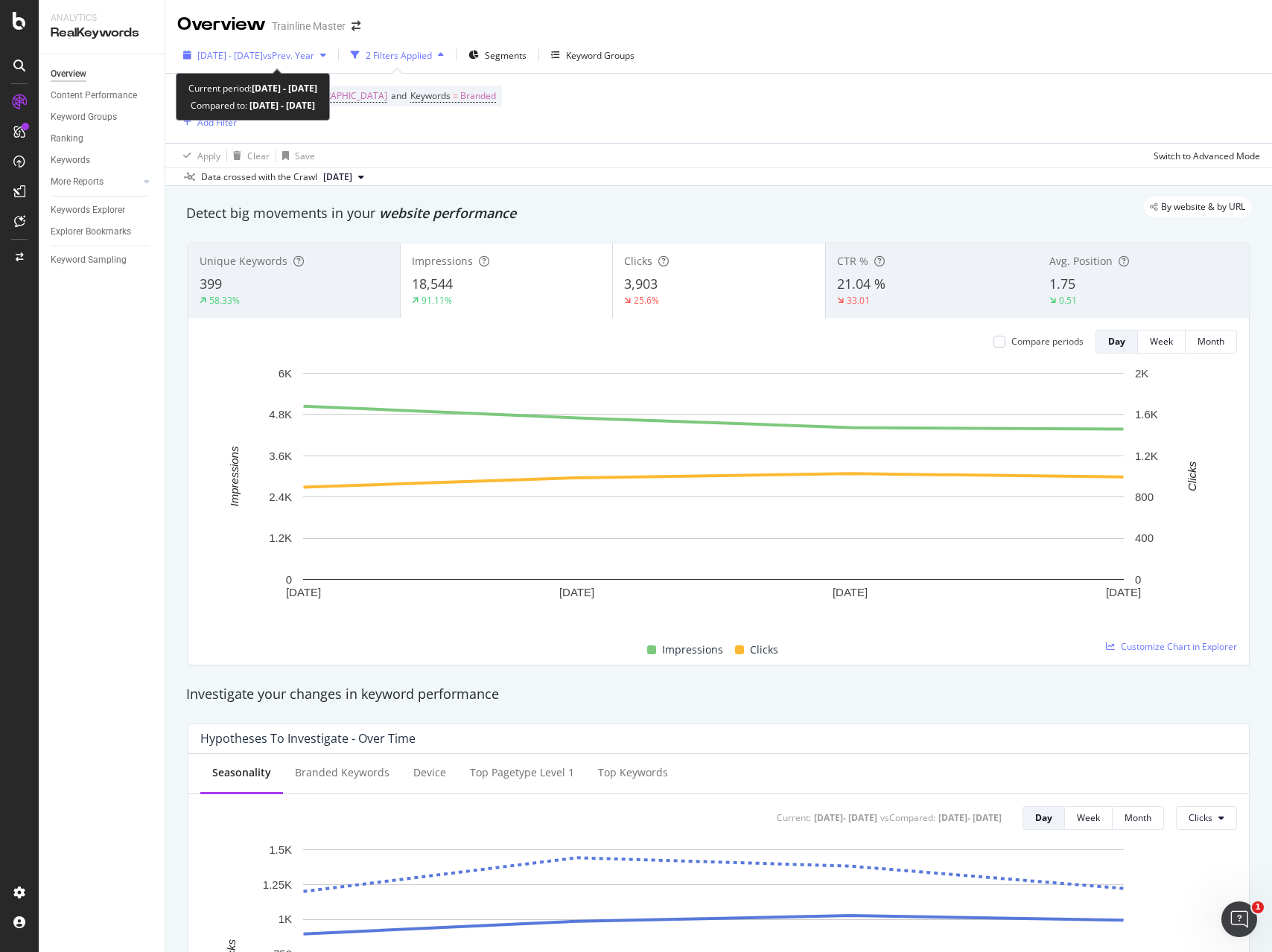
click at [332, 64] on div "[DATE] - [DATE] vs Prev. Year" at bounding box center [255, 55] width 155 height 22
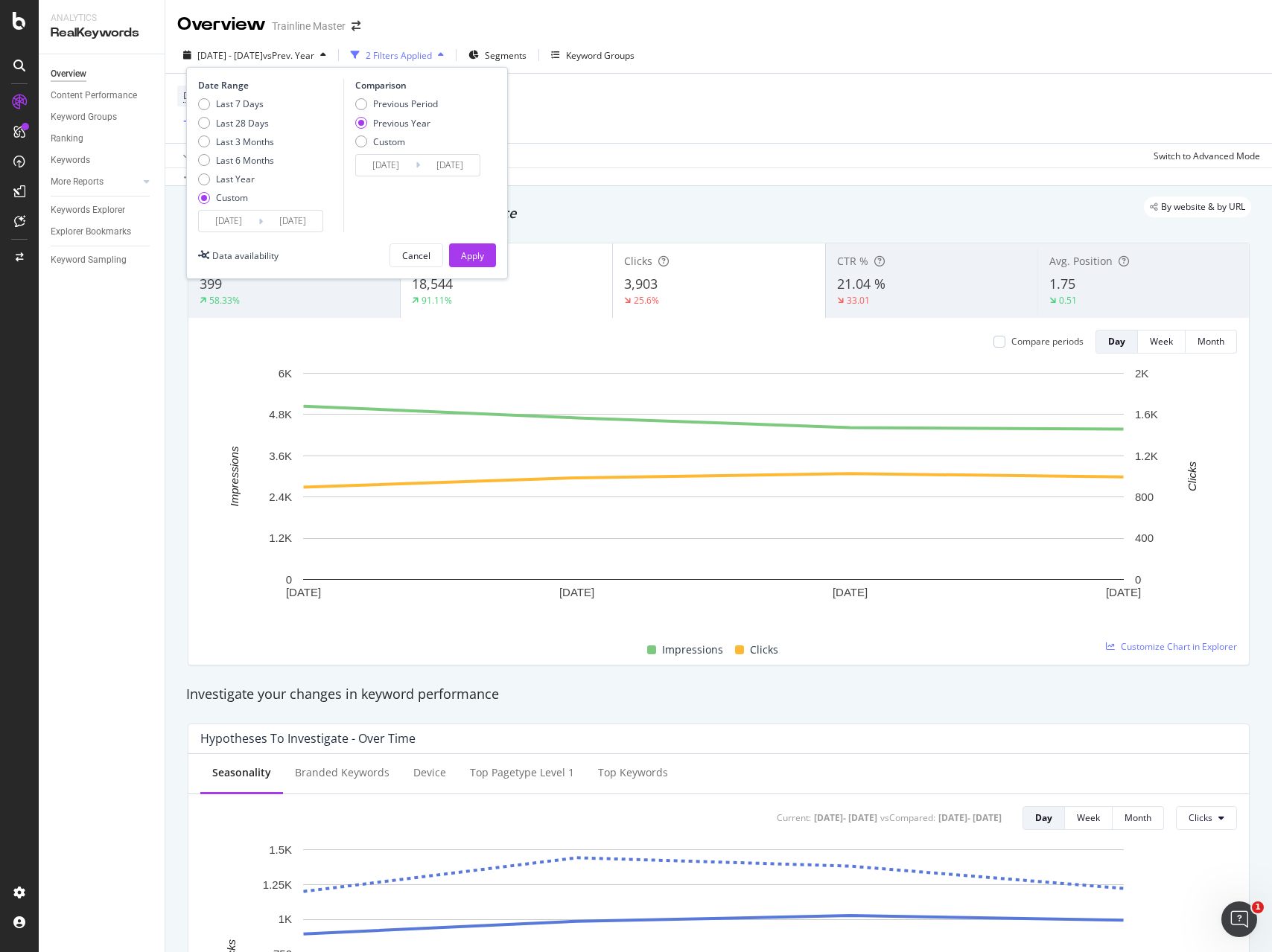
click at [332, 64] on div "[DATE] - [DATE] vs Prev. Year" at bounding box center [255, 55] width 155 height 22
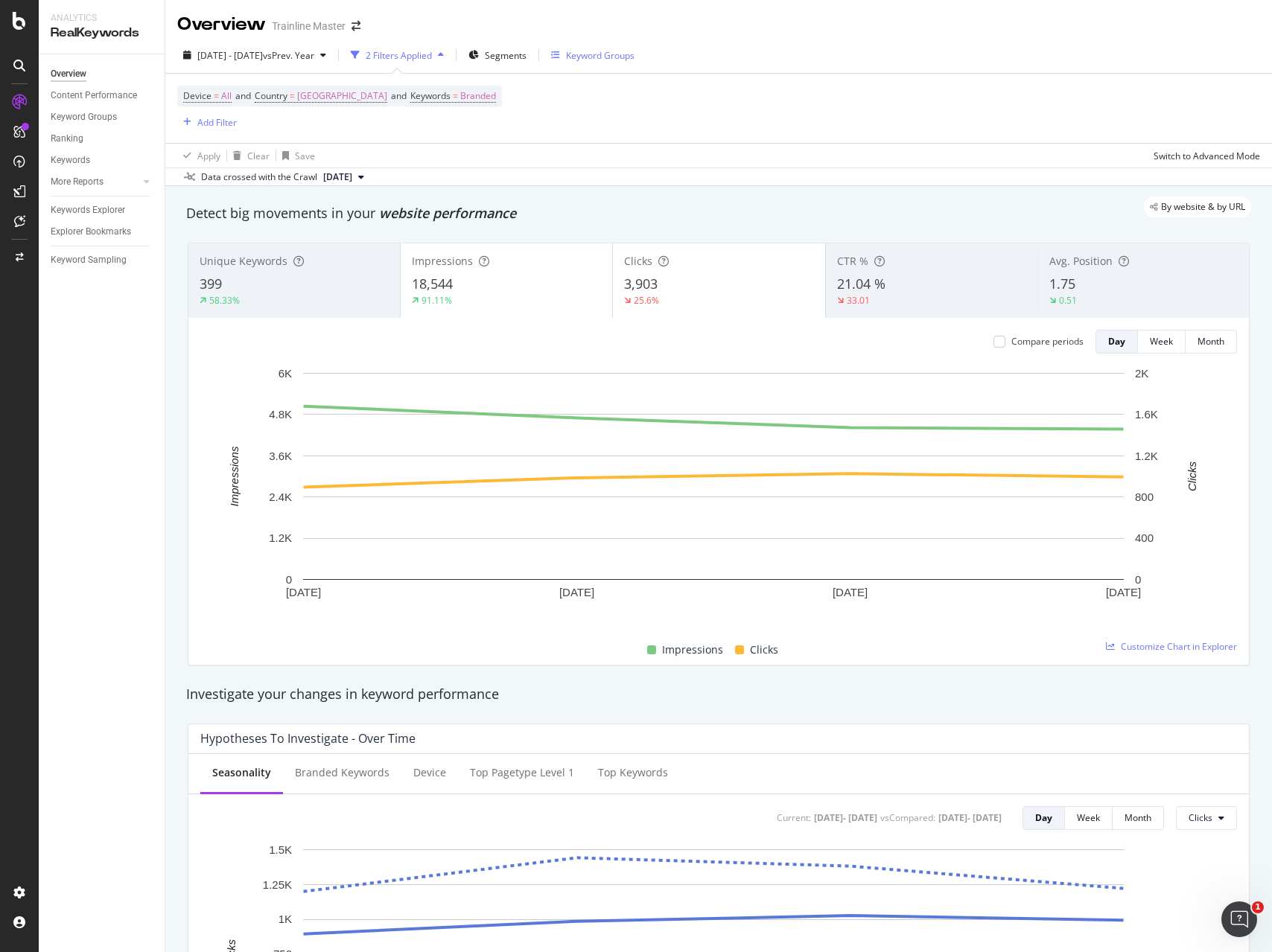
click at [635, 49] on div "Keyword Groups" at bounding box center [600, 56] width 69 height 12
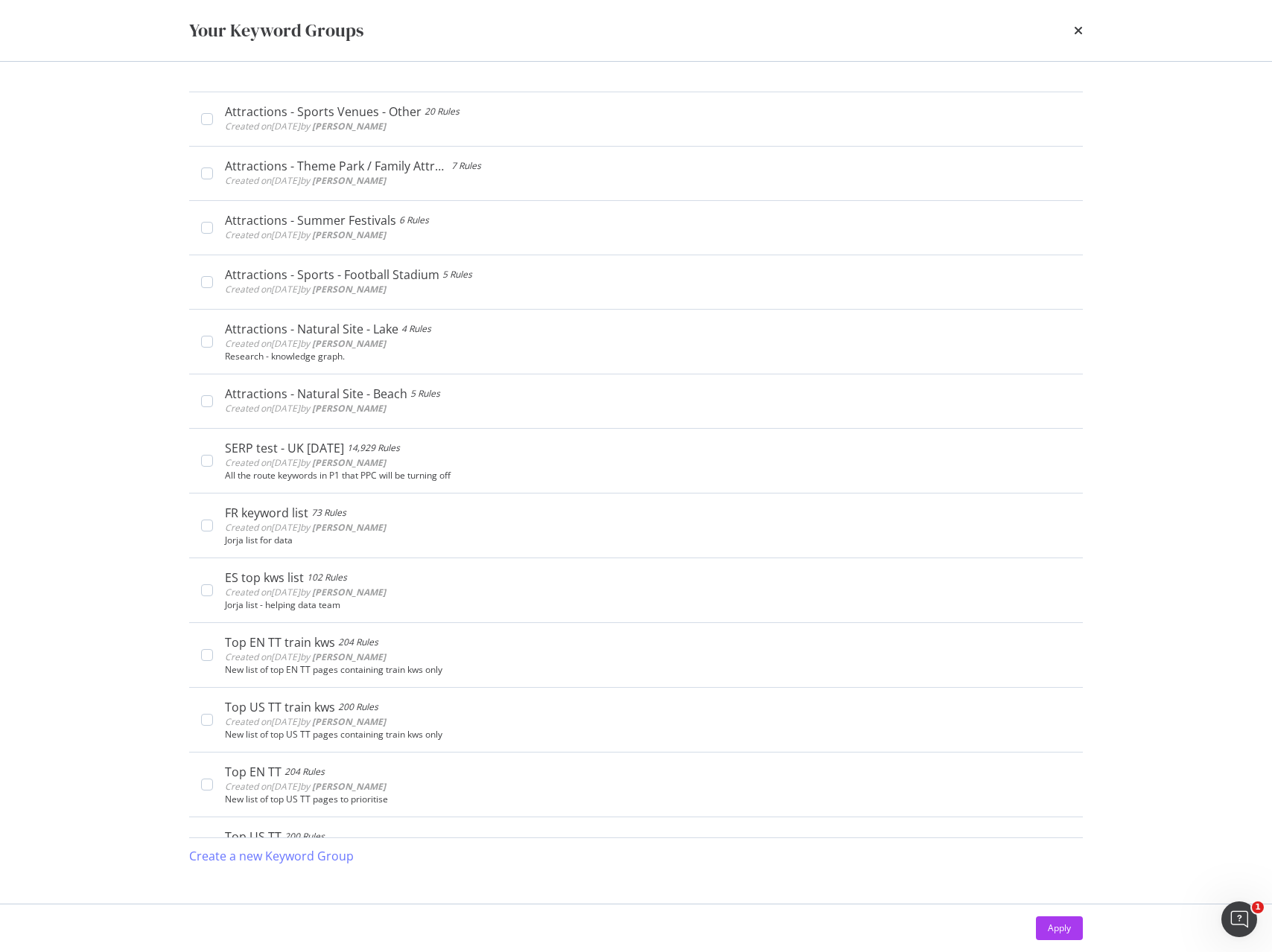
click at [1085, 31] on div "Your Keyword Groups" at bounding box center [636, 30] width 953 height 61
click at [1079, 32] on icon "times" at bounding box center [1078, 31] width 9 height 12
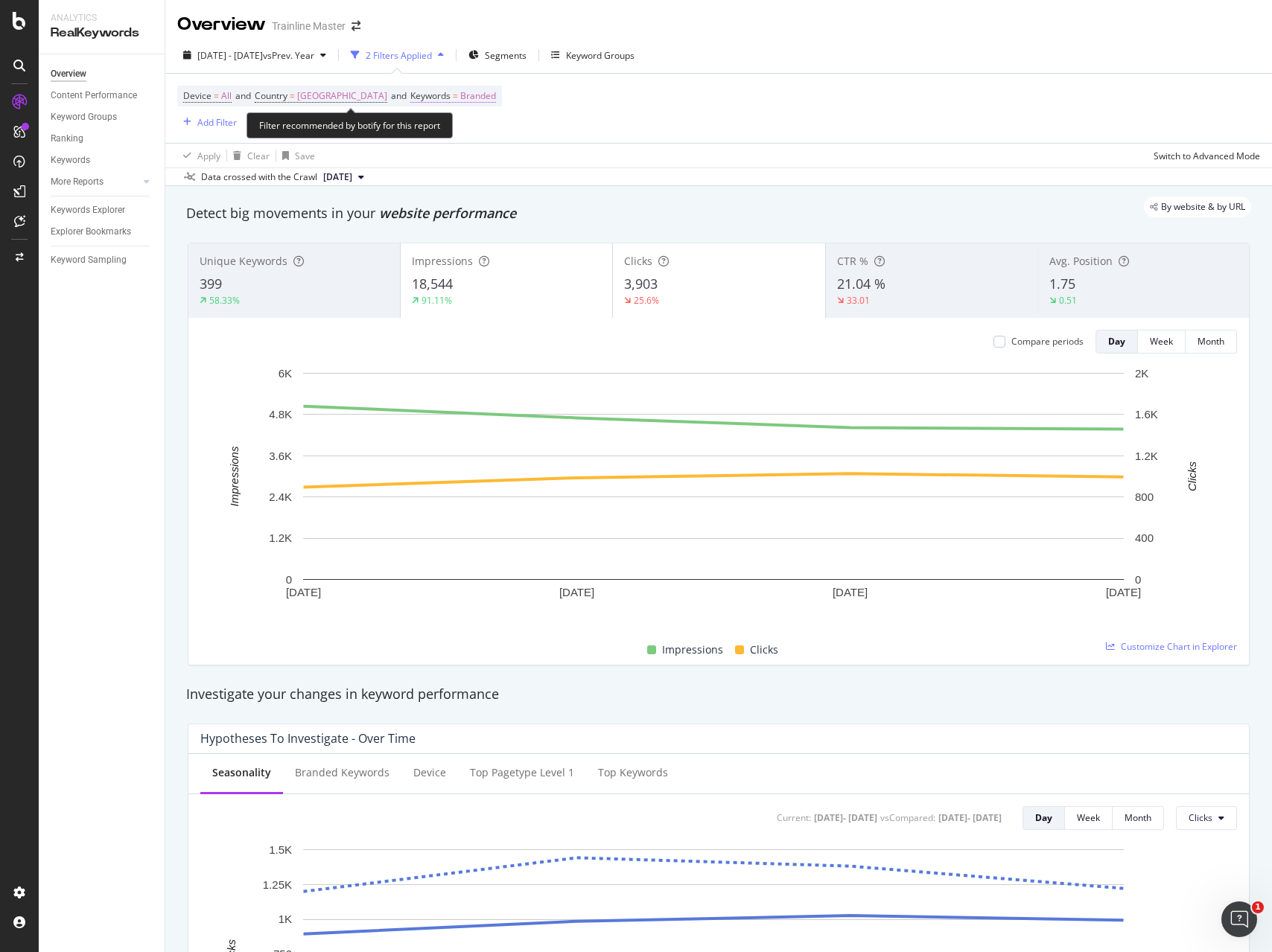
click at [495, 103] on span "Branded" at bounding box center [478, 96] width 36 height 21
click at [493, 135] on icon "button" at bounding box center [495, 131] width 6 height 9
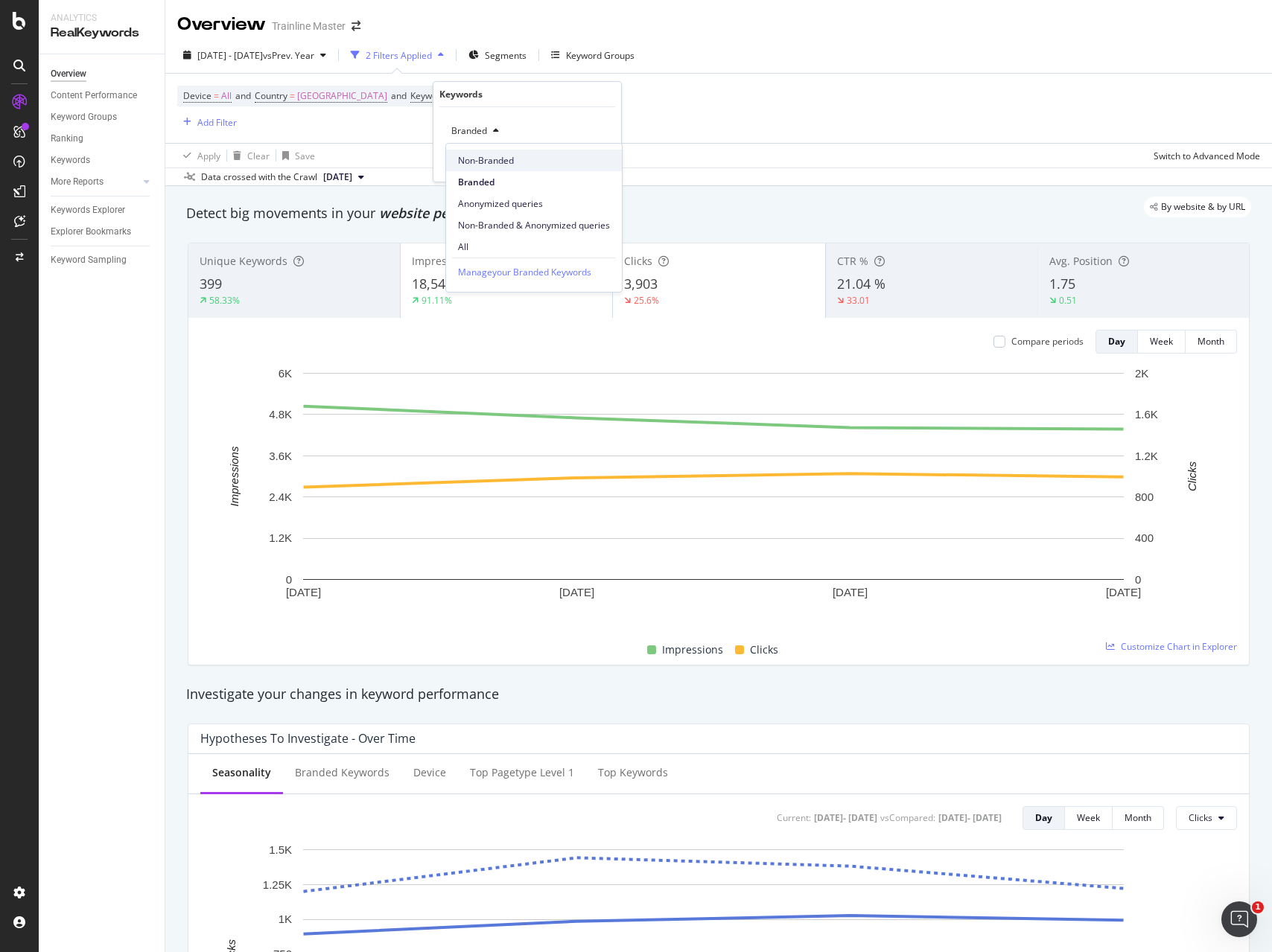
click at [501, 160] on span "Non-Branded" at bounding box center [533, 160] width 152 height 13
click at [589, 165] on div "Apply" at bounding box center [598, 162] width 23 height 12
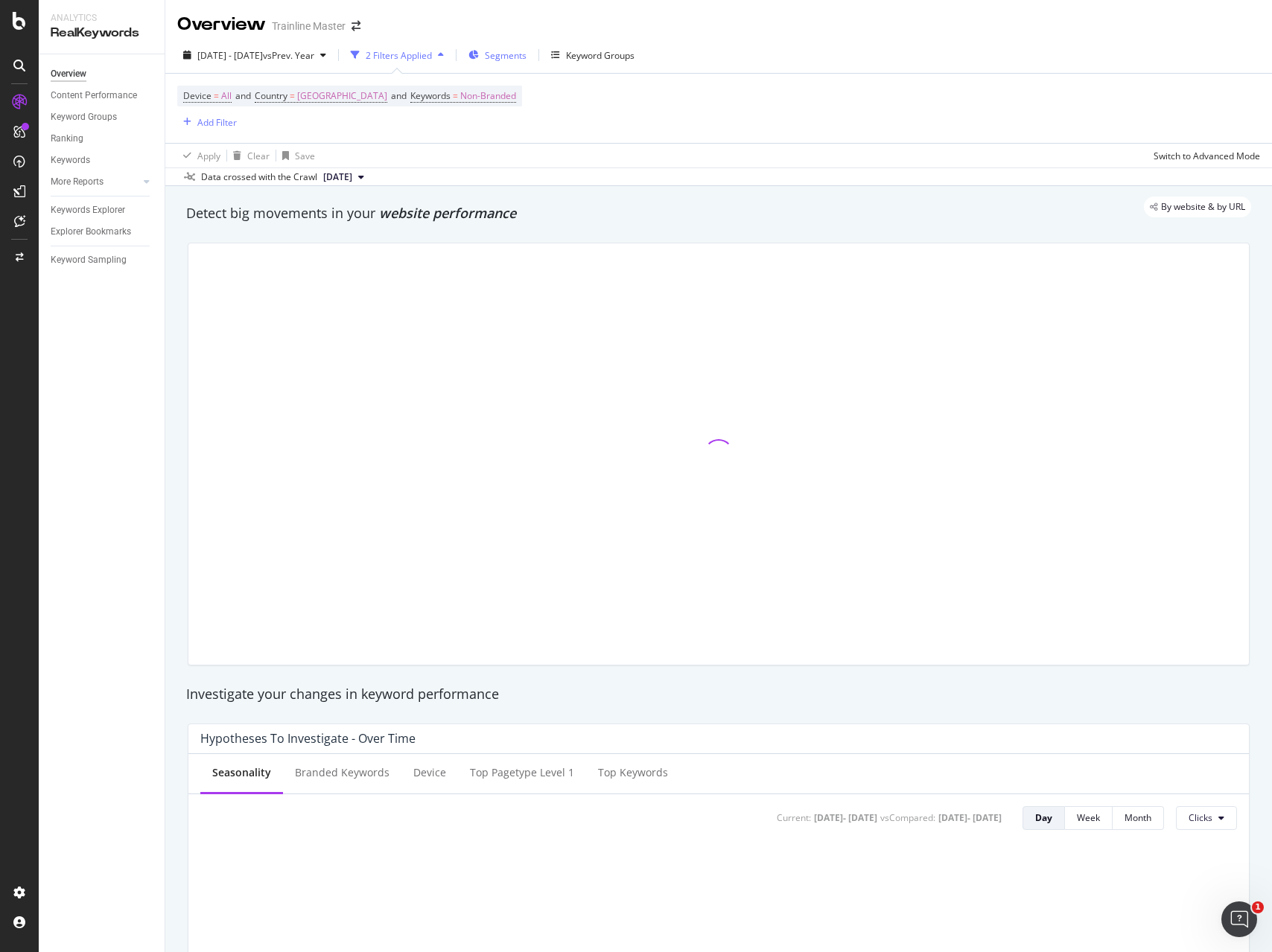
click at [526, 54] on span "Segments" at bounding box center [505, 56] width 41 height 12
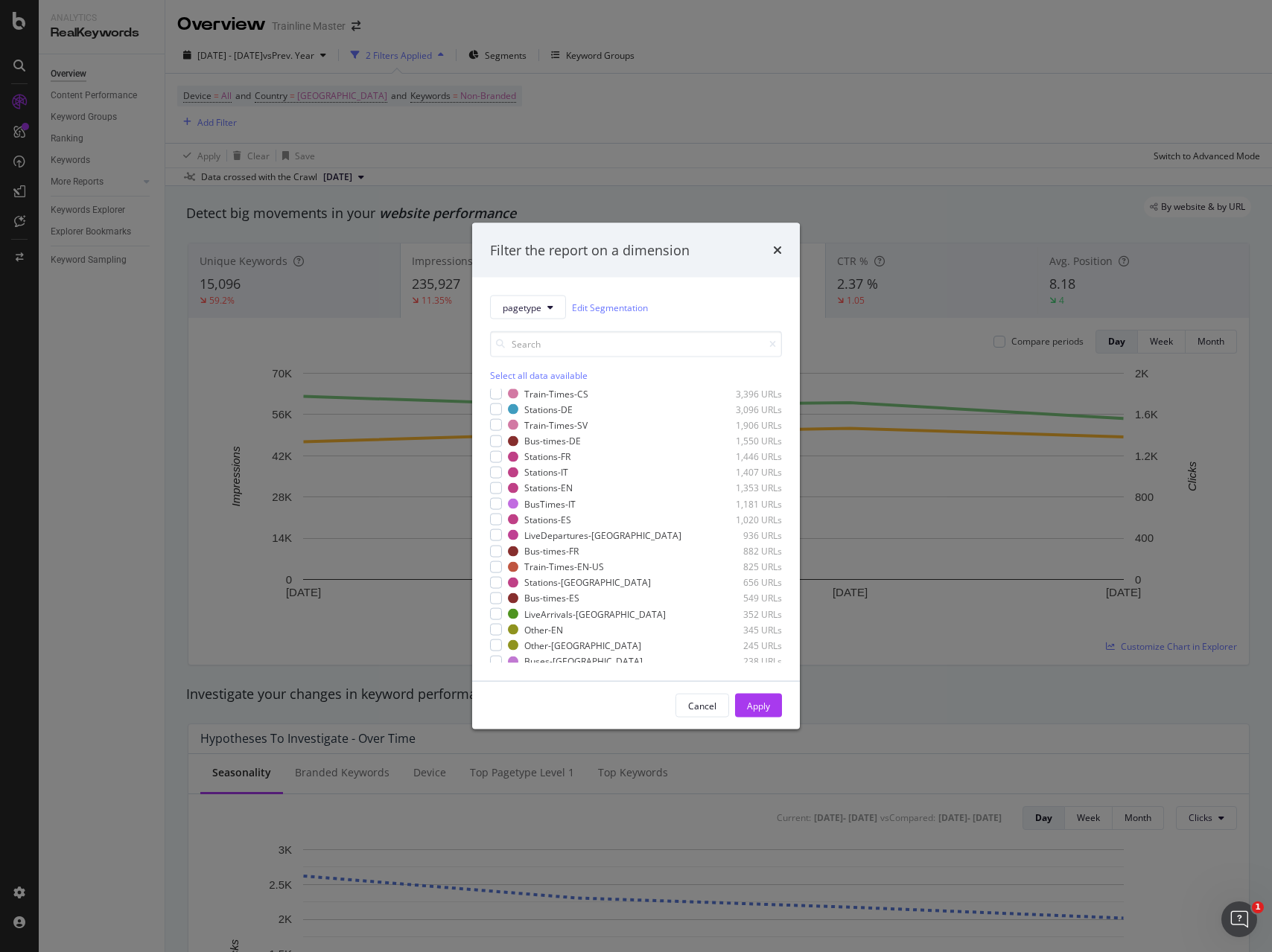
scroll to position [353, 0]
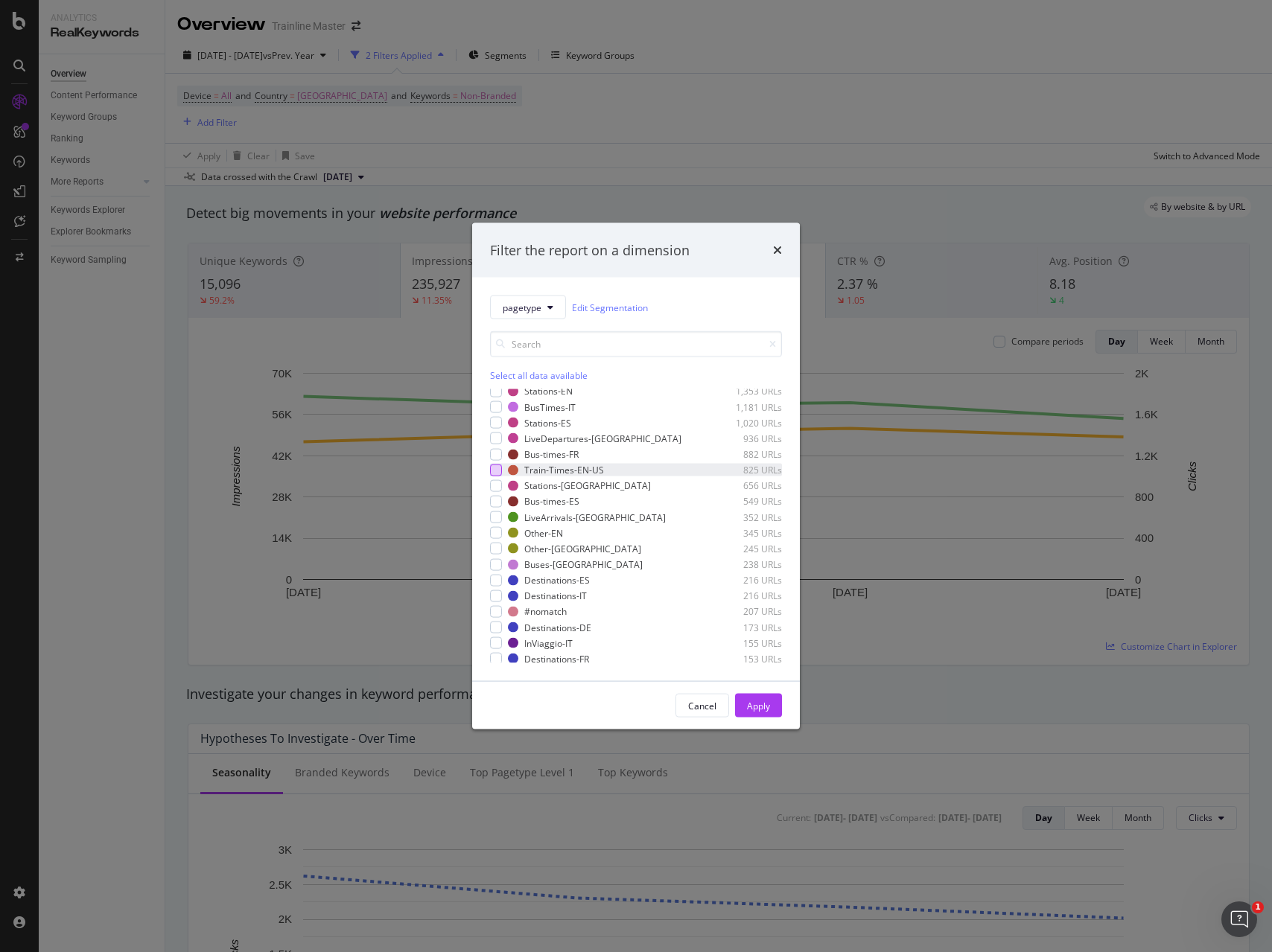
click at [499, 466] on div "modal" at bounding box center [496, 470] width 12 height 12
click at [777, 702] on button "Apply" at bounding box center [758, 705] width 47 height 24
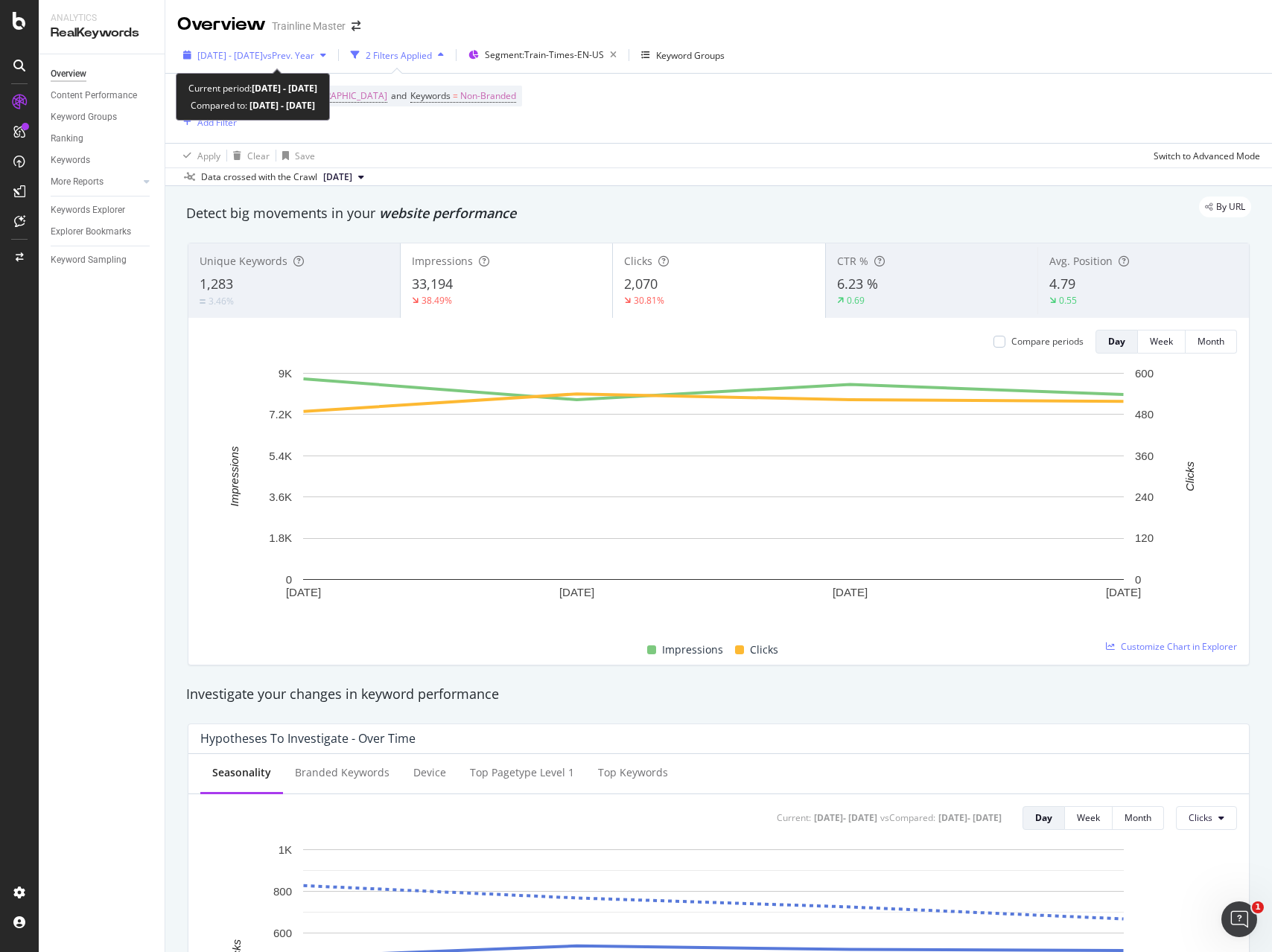
click at [314, 53] on span "vs Prev. Year" at bounding box center [288, 56] width 51 height 12
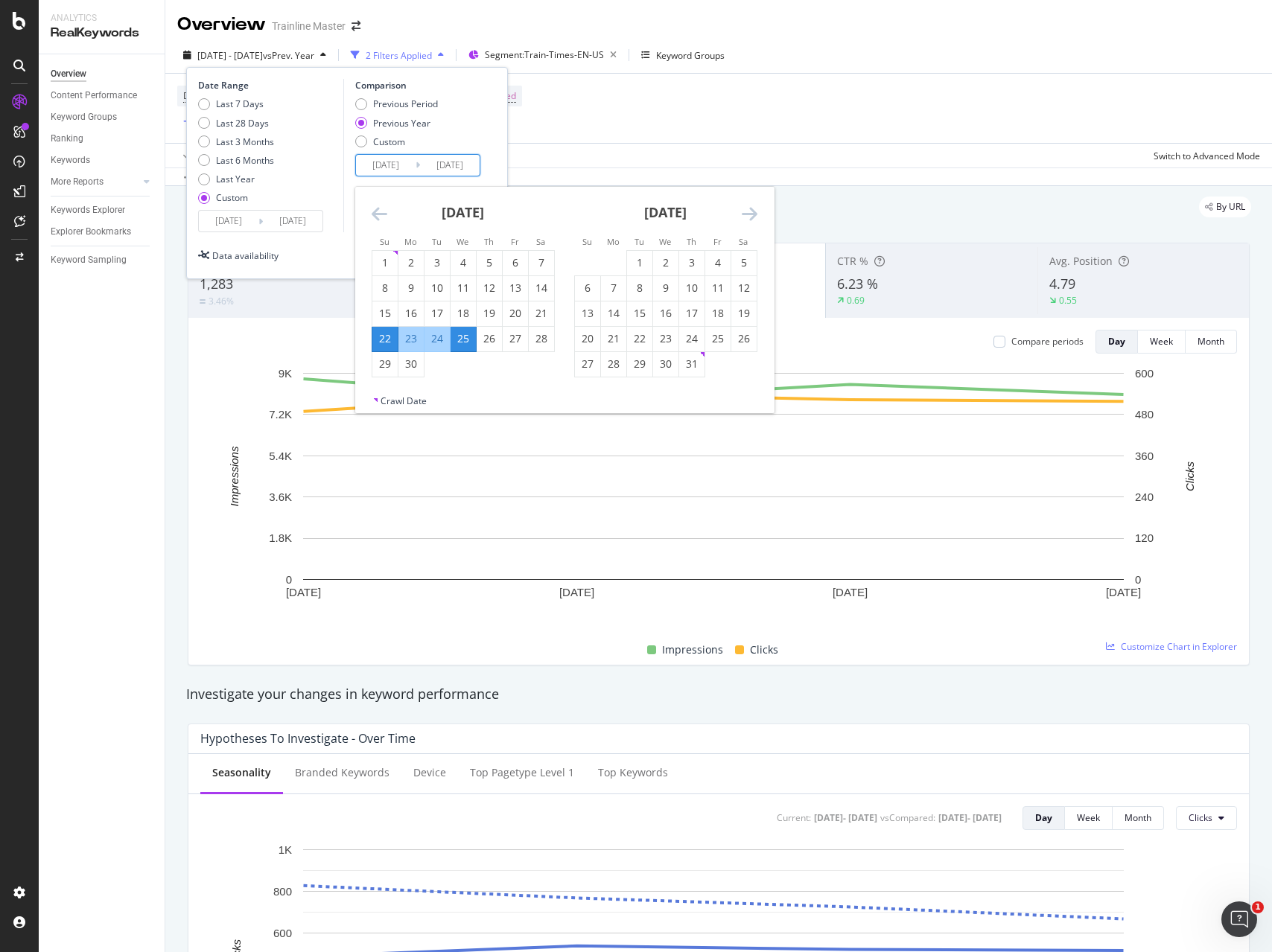
click at [394, 171] on input "[DATE]" at bounding box center [386, 166] width 60 height 21
click at [367, 102] on div "Previous Period" at bounding box center [397, 104] width 83 height 12
type input "[DATE]"
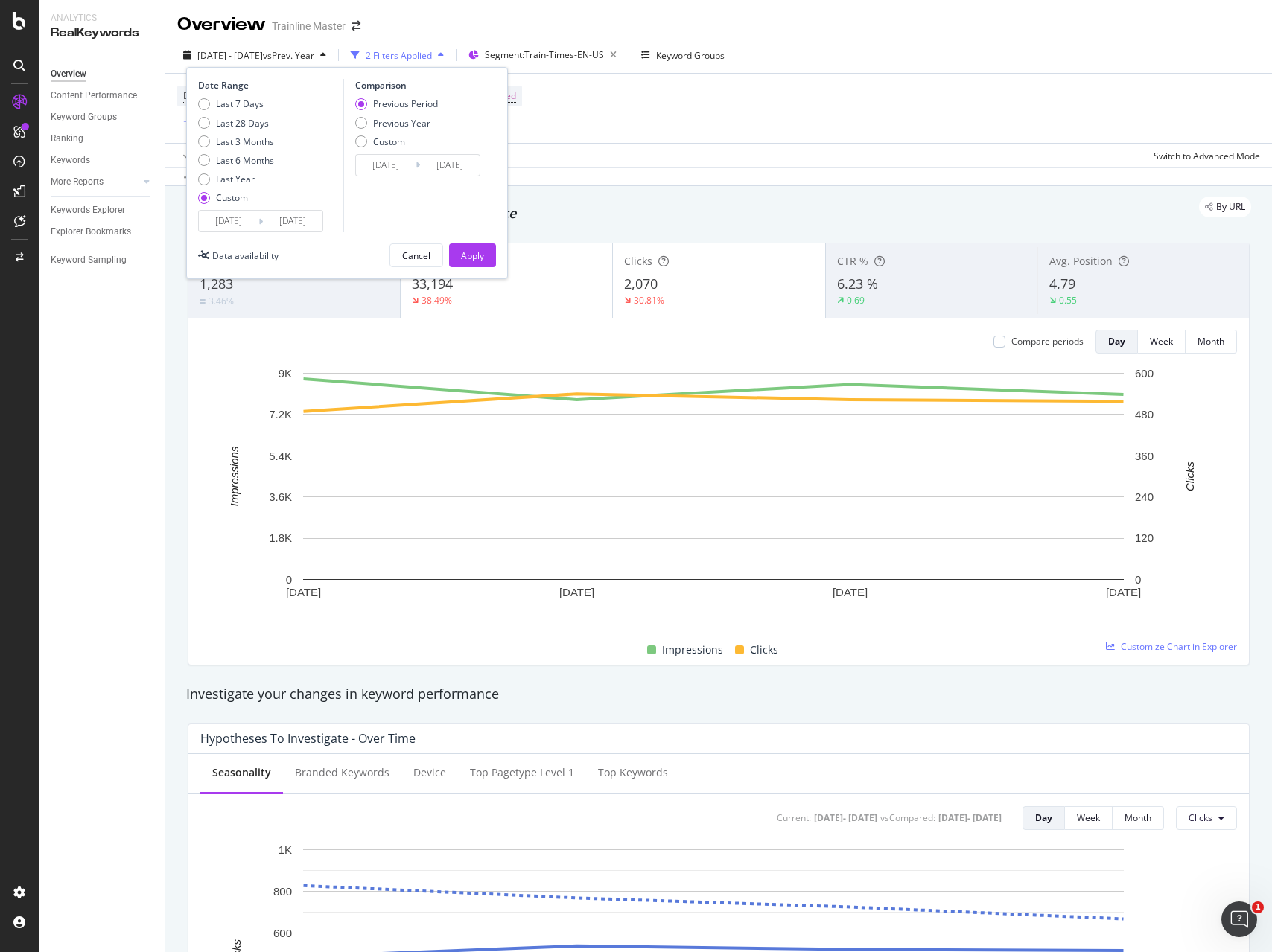
click at [391, 168] on input "[DATE]" at bounding box center [386, 166] width 60 height 21
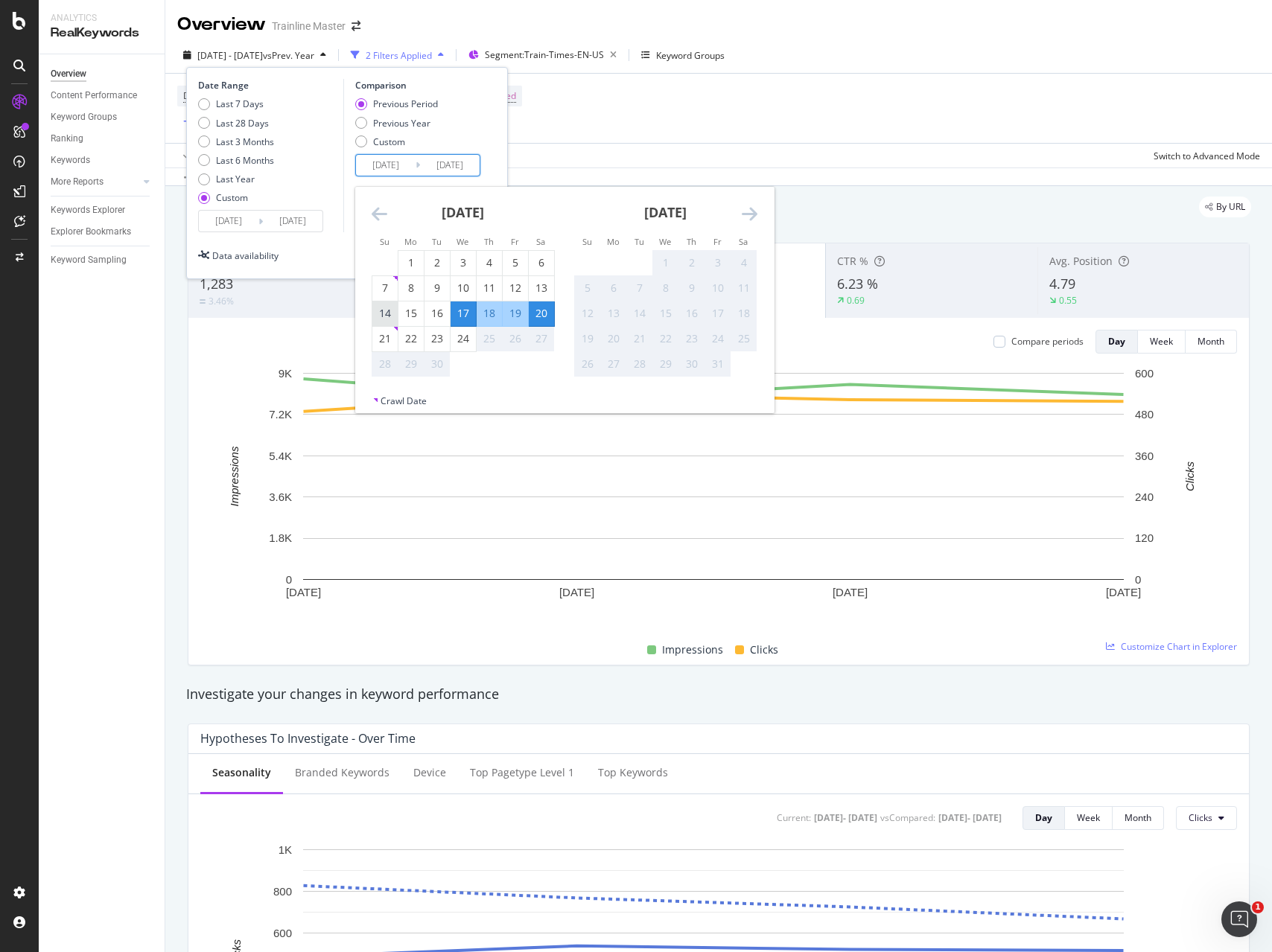
click at [394, 317] on div "14" at bounding box center [384, 313] width 26 height 15
type input "[DATE]"
click at [457, 316] on div "17" at bounding box center [463, 313] width 26 height 15
type input "[DATE]"
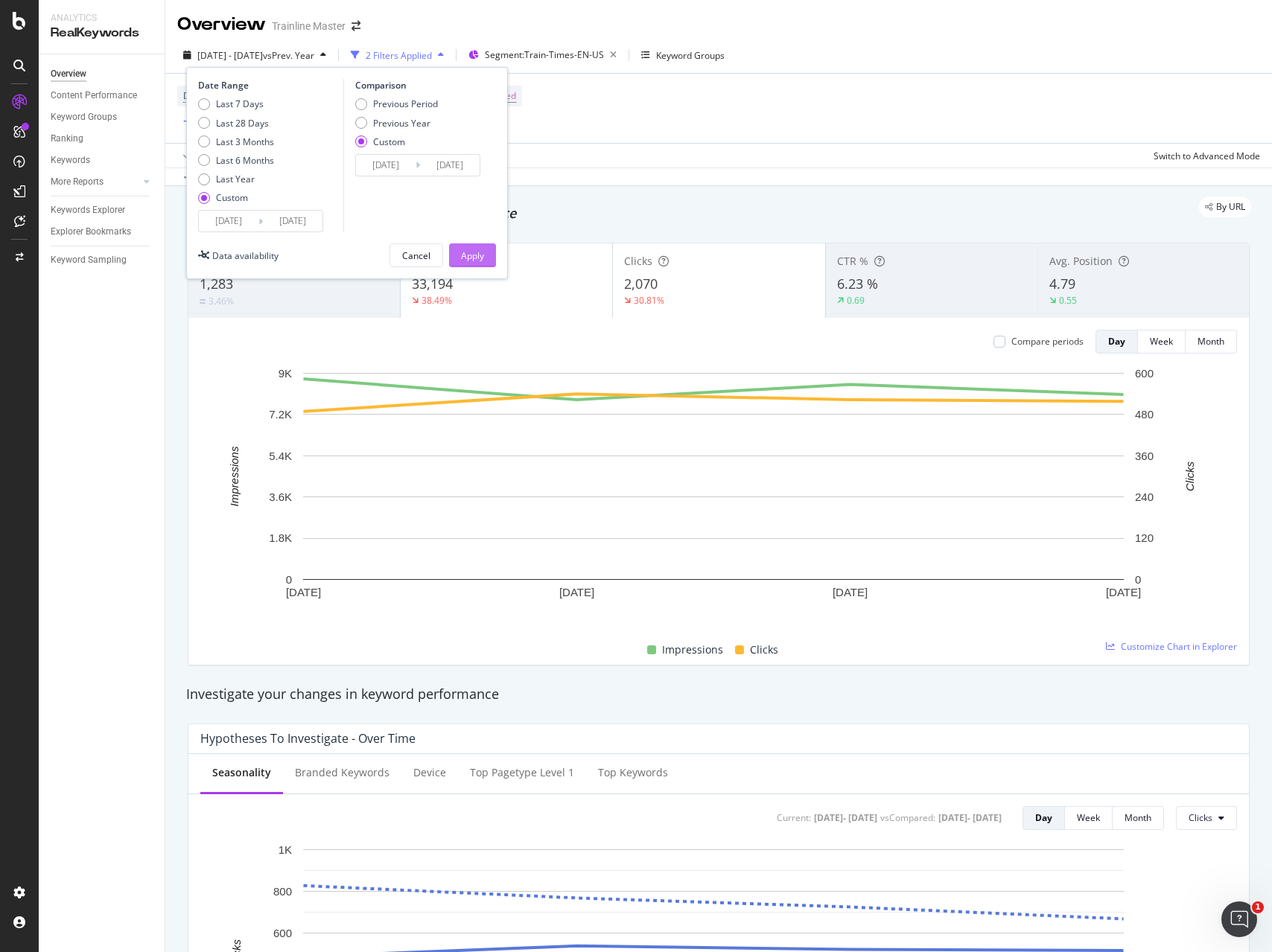
click at [470, 257] on div "Apply" at bounding box center [472, 256] width 23 height 12
